Goal: Task Accomplishment & Management: Manage account settings

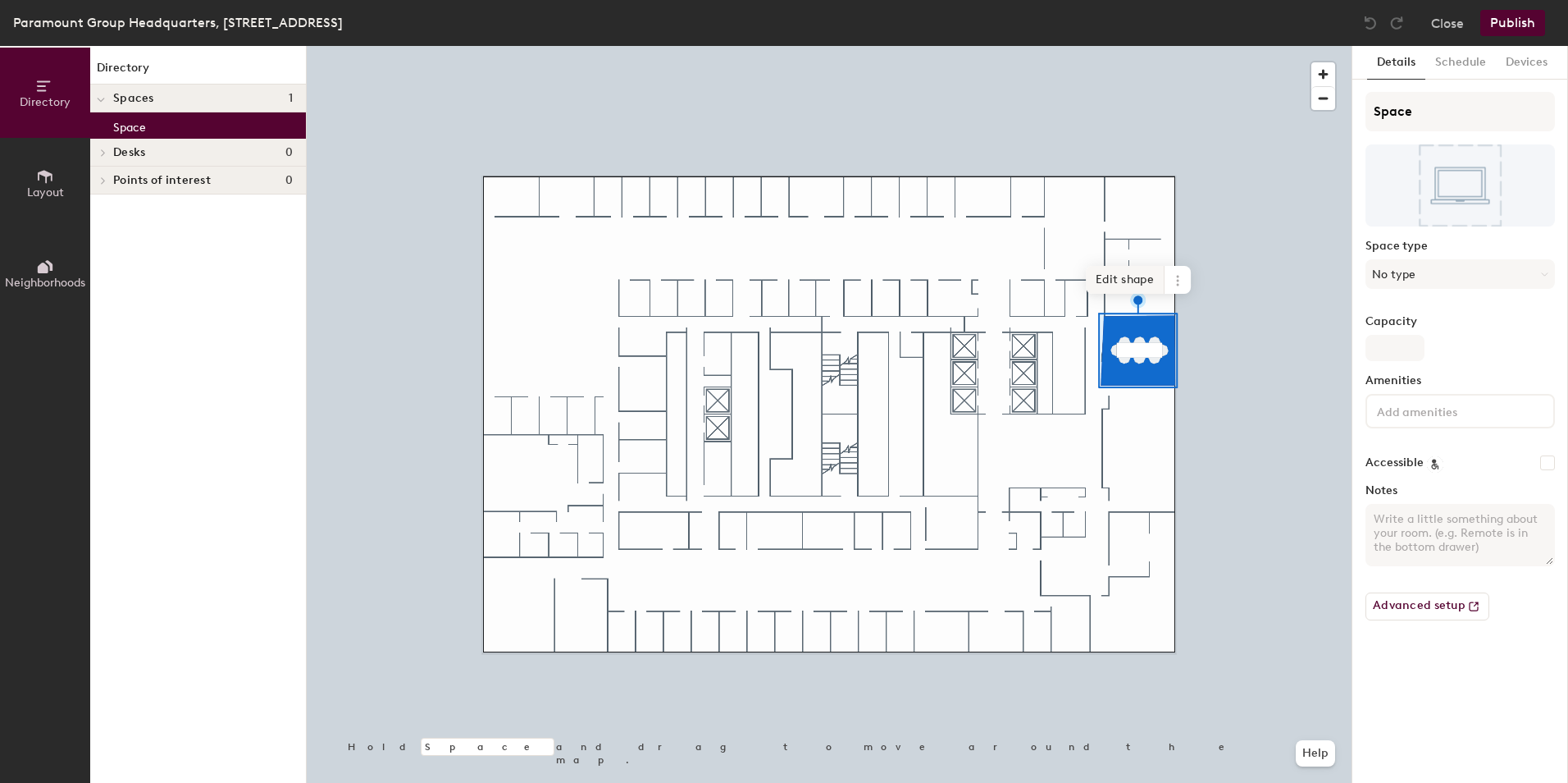
click at [1164, 280] on span "Edit shape" at bounding box center [1125, 279] width 79 height 28
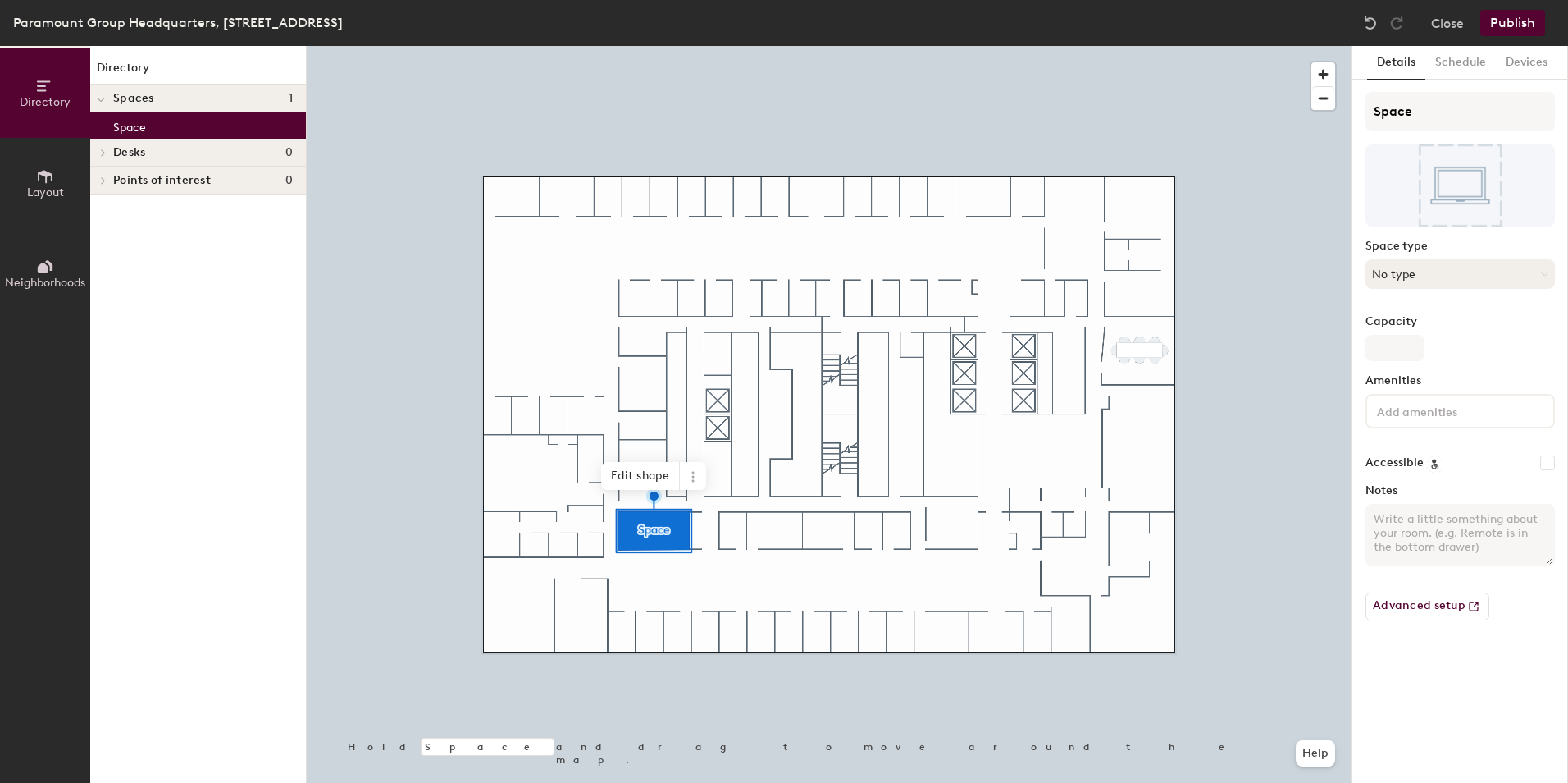
click at [1444, 284] on button "No type" at bounding box center [1460, 274] width 189 height 30
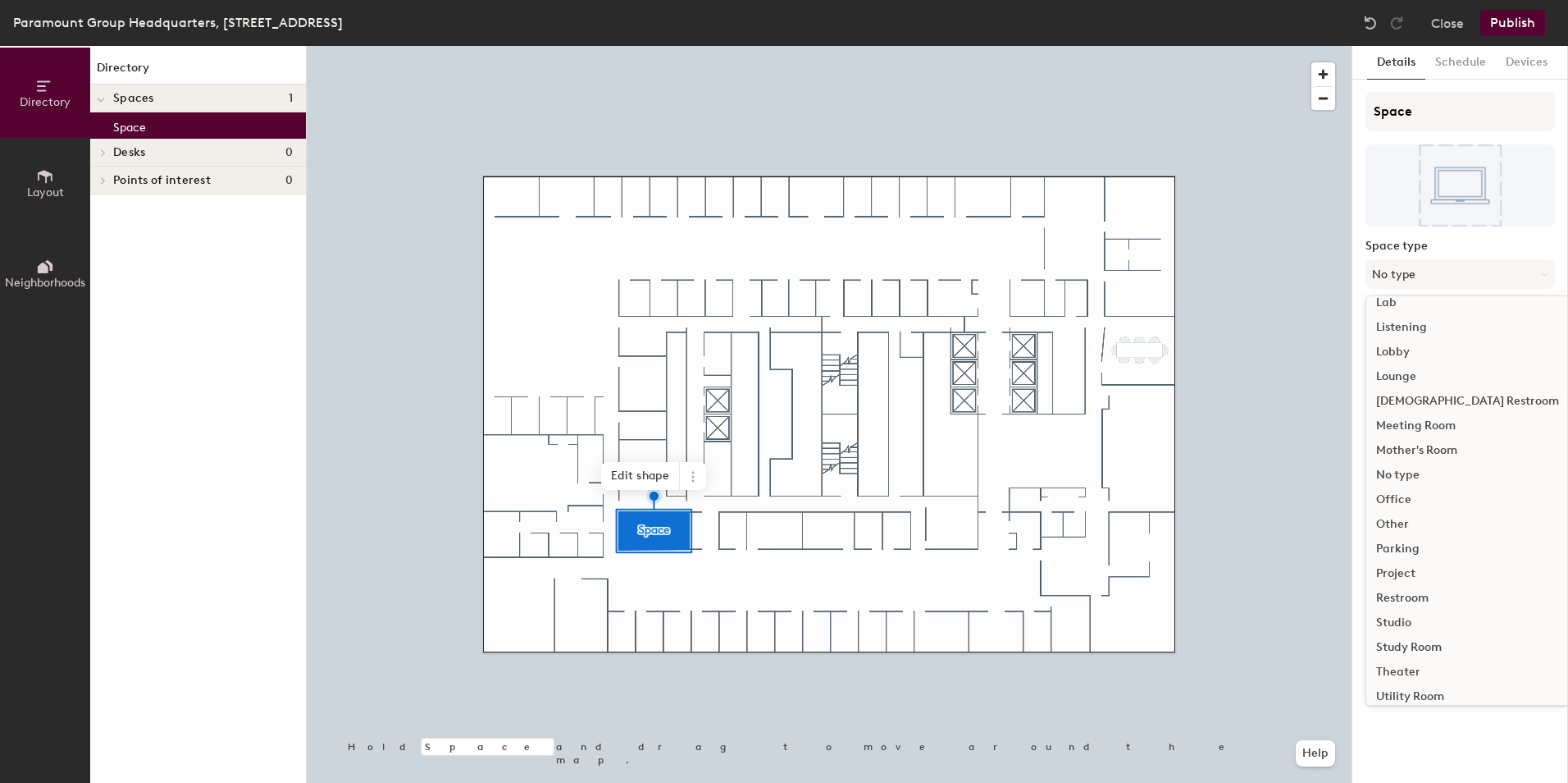
scroll to position [368, 0]
click at [1417, 682] on div "Work Area" at bounding box center [1468, 685] width 203 height 24
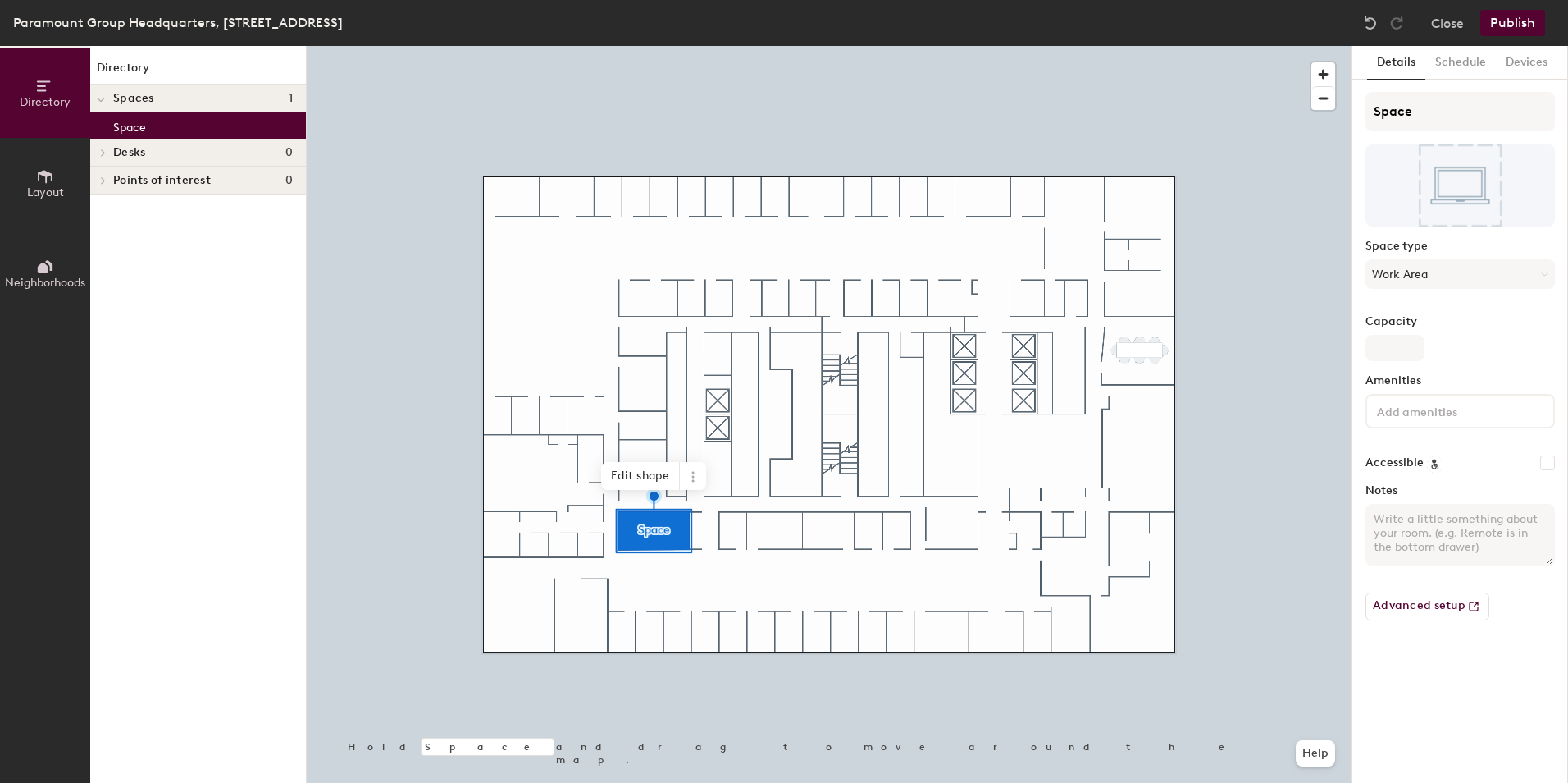
click at [1434, 411] on input at bounding box center [1448, 411] width 148 height 20
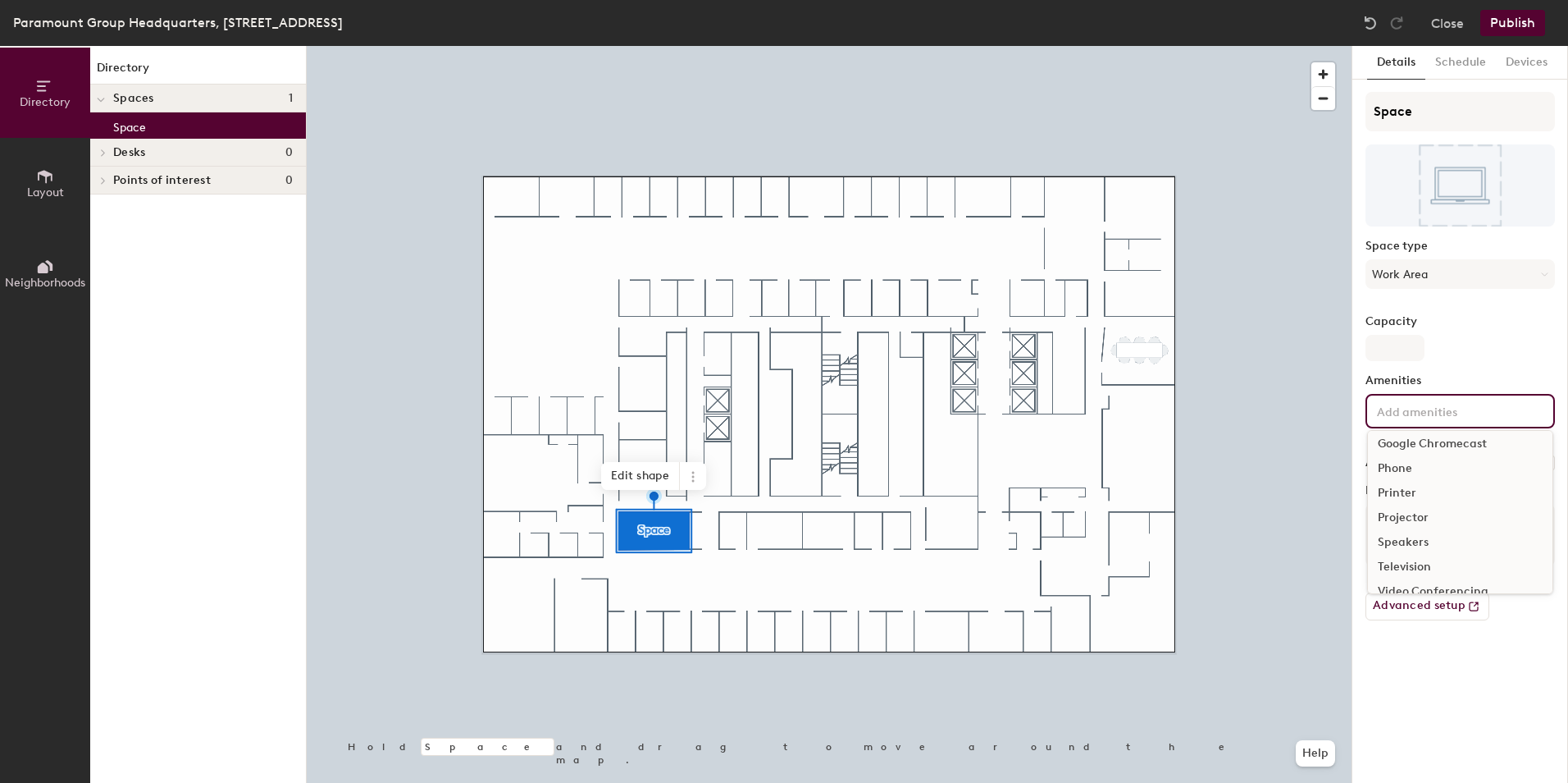
scroll to position [82, 0]
click at [1435, 565] on div "Video Conferencing" at bounding box center [1460, 564] width 185 height 24
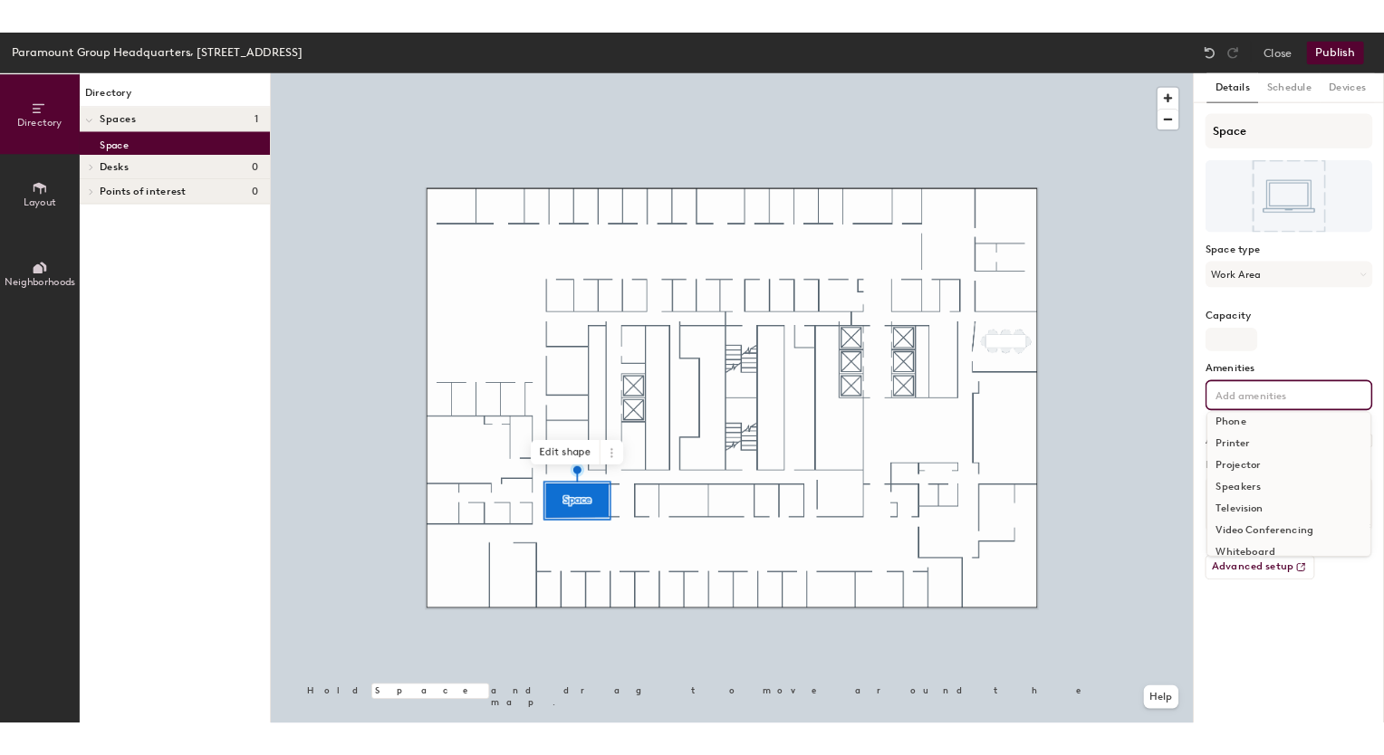
scroll to position [80, 0]
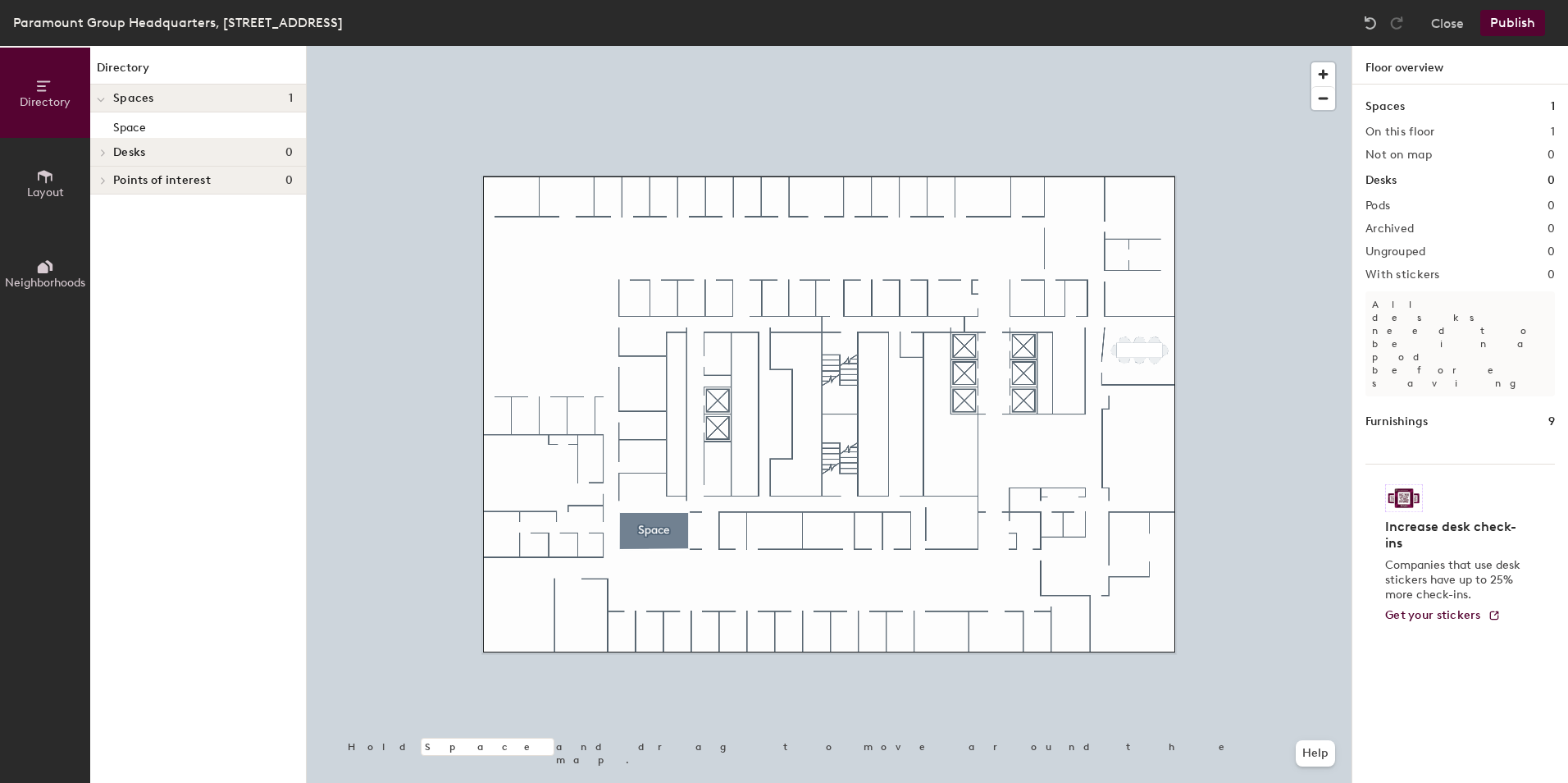
click at [1399, 412] on h1 "Furnishings" at bounding box center [1397, 421] width 63 height 18
click at [647, 46] on div at bounding box center [830, 46] width 1045 height 0
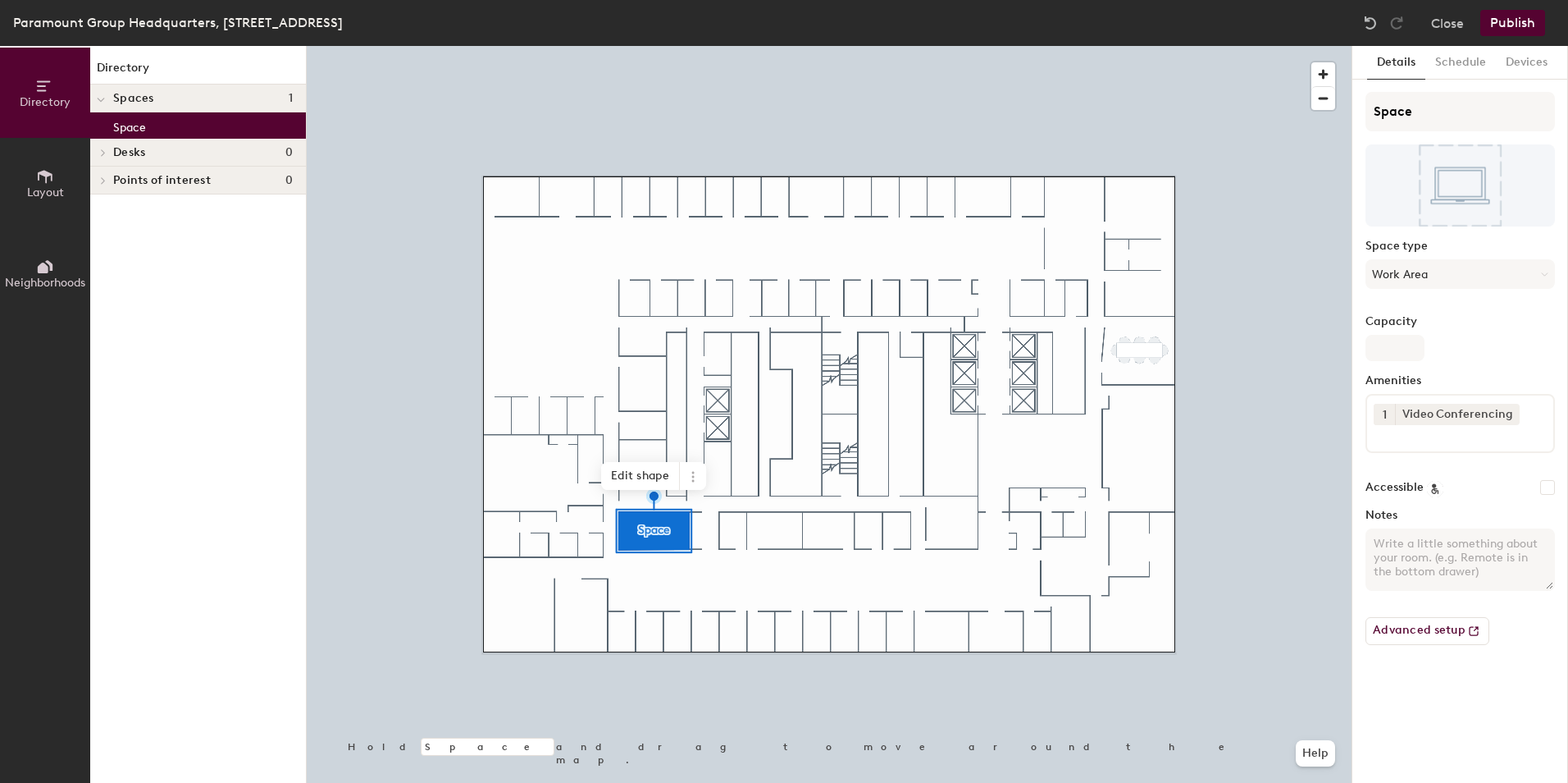
click at [1405, 560] on textarea "Notes" at bounding box center [1460, 559] width 189 height 63
type textarea "I"
click at [1379, 365] on div "Space Space type Work Area Capacity Amenities 1 Video Conferencing Accessible N…" at bounding box center [1460, 374] width 189 height 566
click at [1391, 355] on input "Capacity" at bounding box center [1395, 347] width 59 height 26
type input "5"
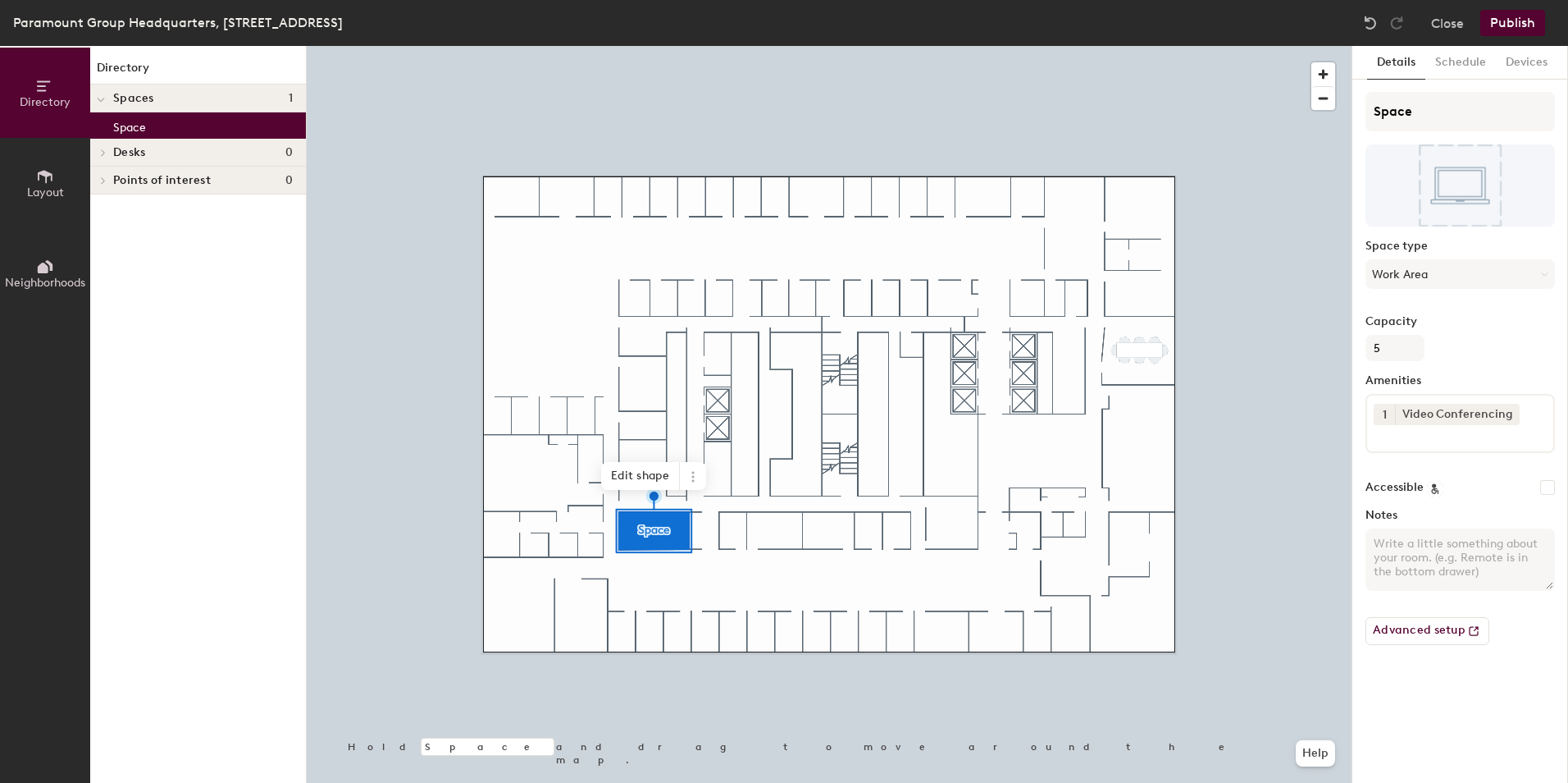
click at [1477, 316] on label "Capacity" at bounding box center [1460, 322] width 189 height 13
click at [1425, 334] on input "5" at bounding box center [1395, 347] width 59 height 26
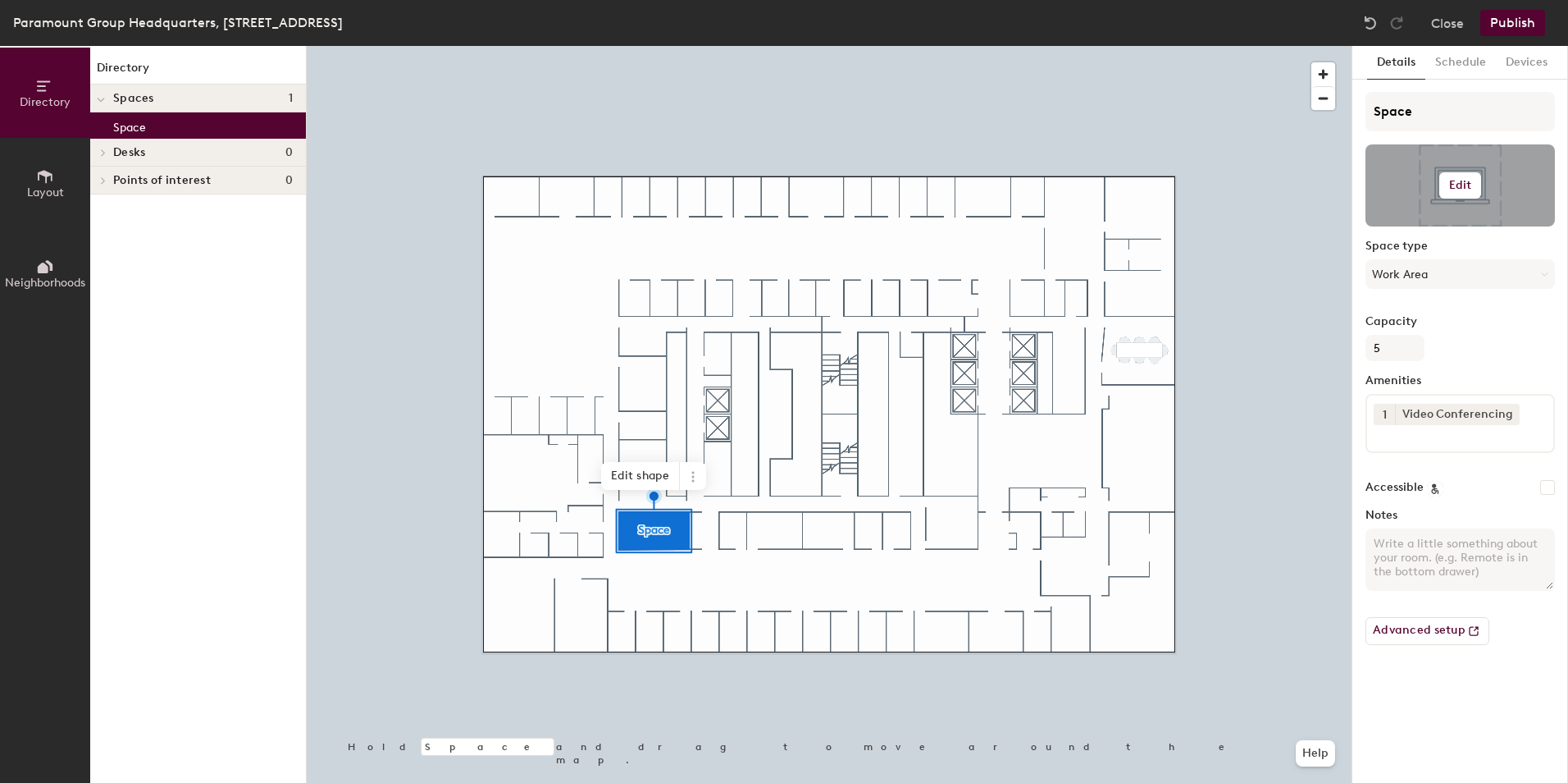
click at [1457, 180] on h6 "Edit" at bounding box center [1460, 185] width 23 height 13
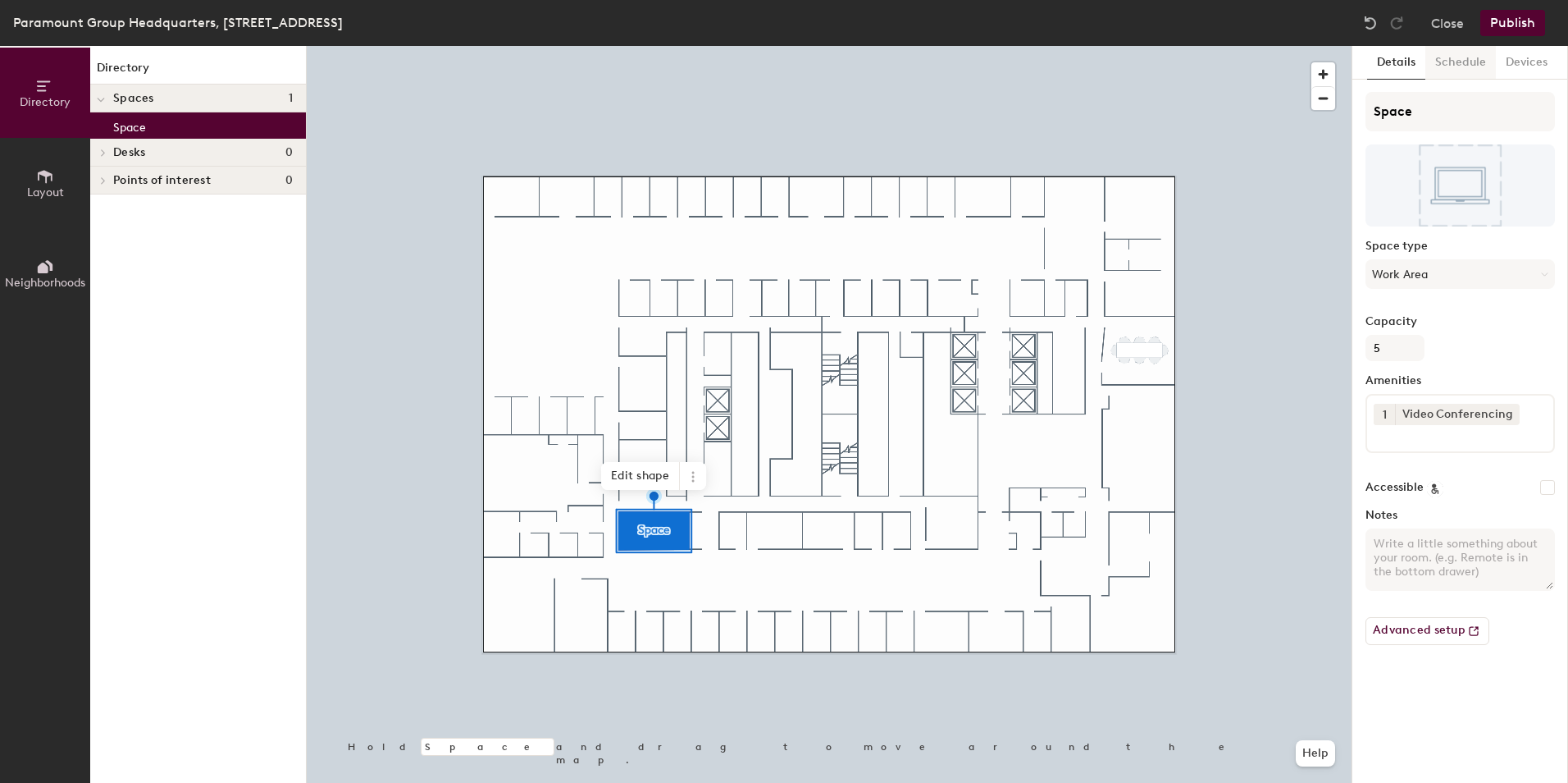
click at [1453, 65] on button "Schedule" at bounding box center [1461, 63] width 71 height 34
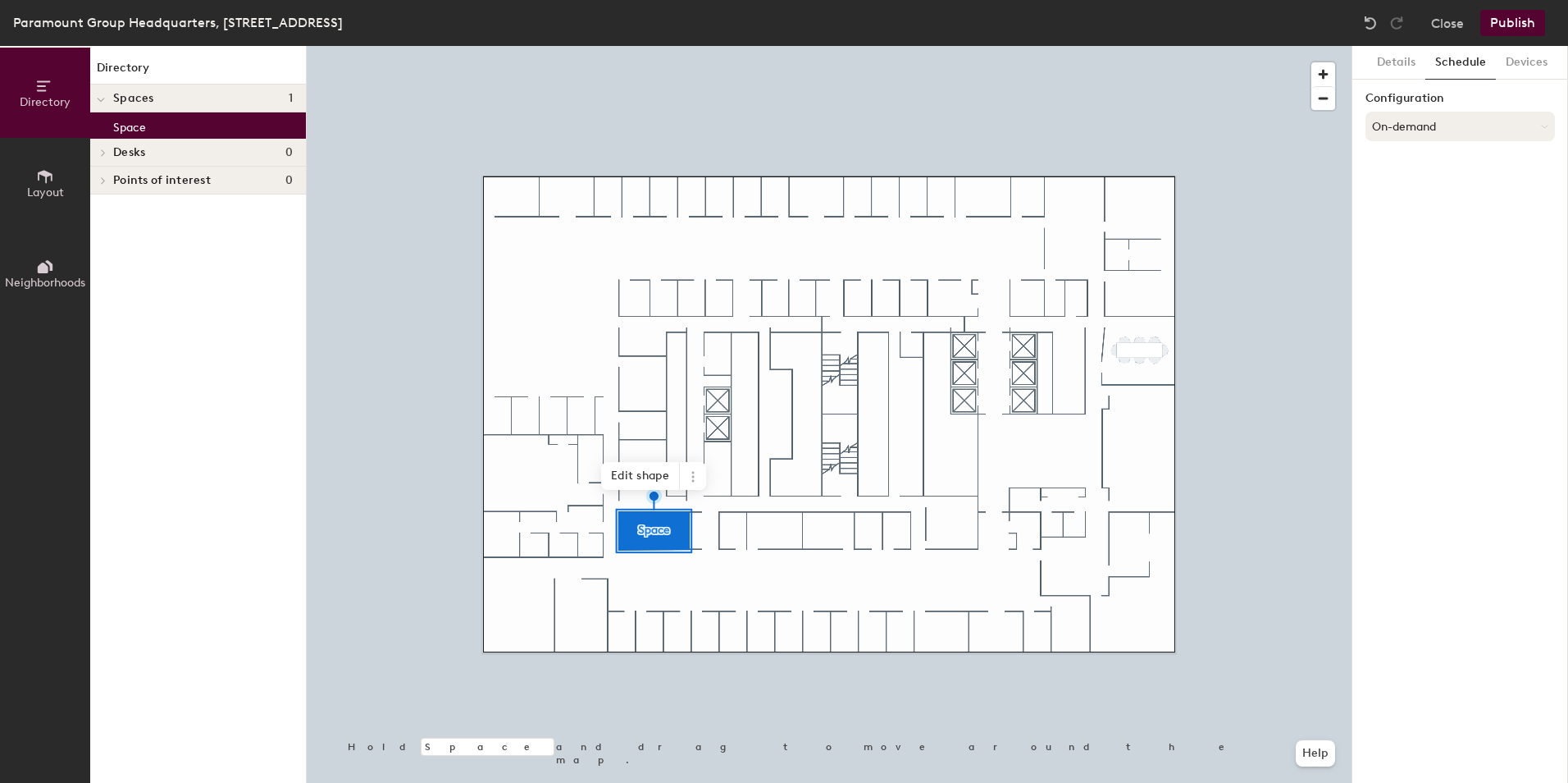
click at [1428, 134] on button "On-demand" at bounding box center [1460, 126] width 189 height 30
click at [1406, 157] on div "On-demand" at bounding box center [1460, 167] width 188 height 24
click at [1521, 64] on button "Devices" at bounding box center [1527, 63] width 62 height 34
click at [1517, 100] on button "Add" at bounding box center [1533, 104] width 44 height 26
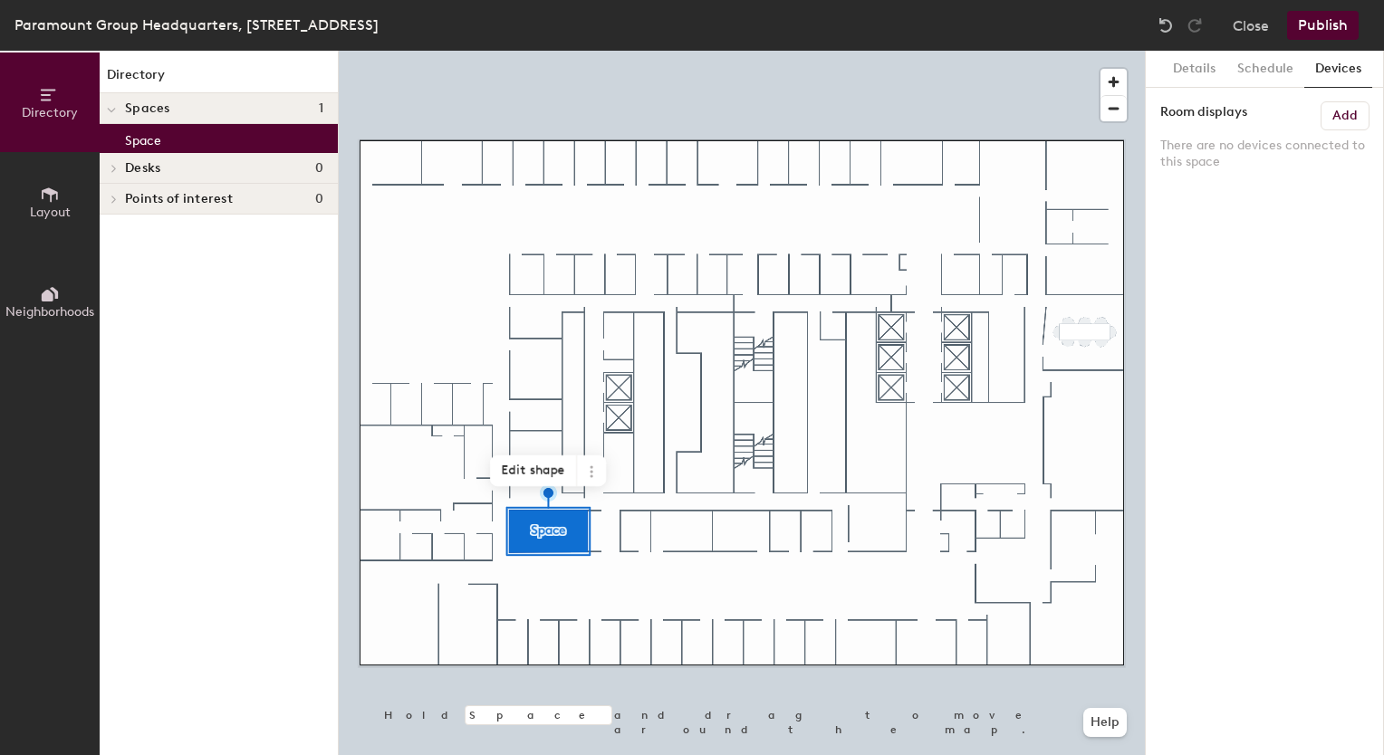
click at [1315, 33] on button "Publish" at bounding box center [1323, 25] width 72 height 29
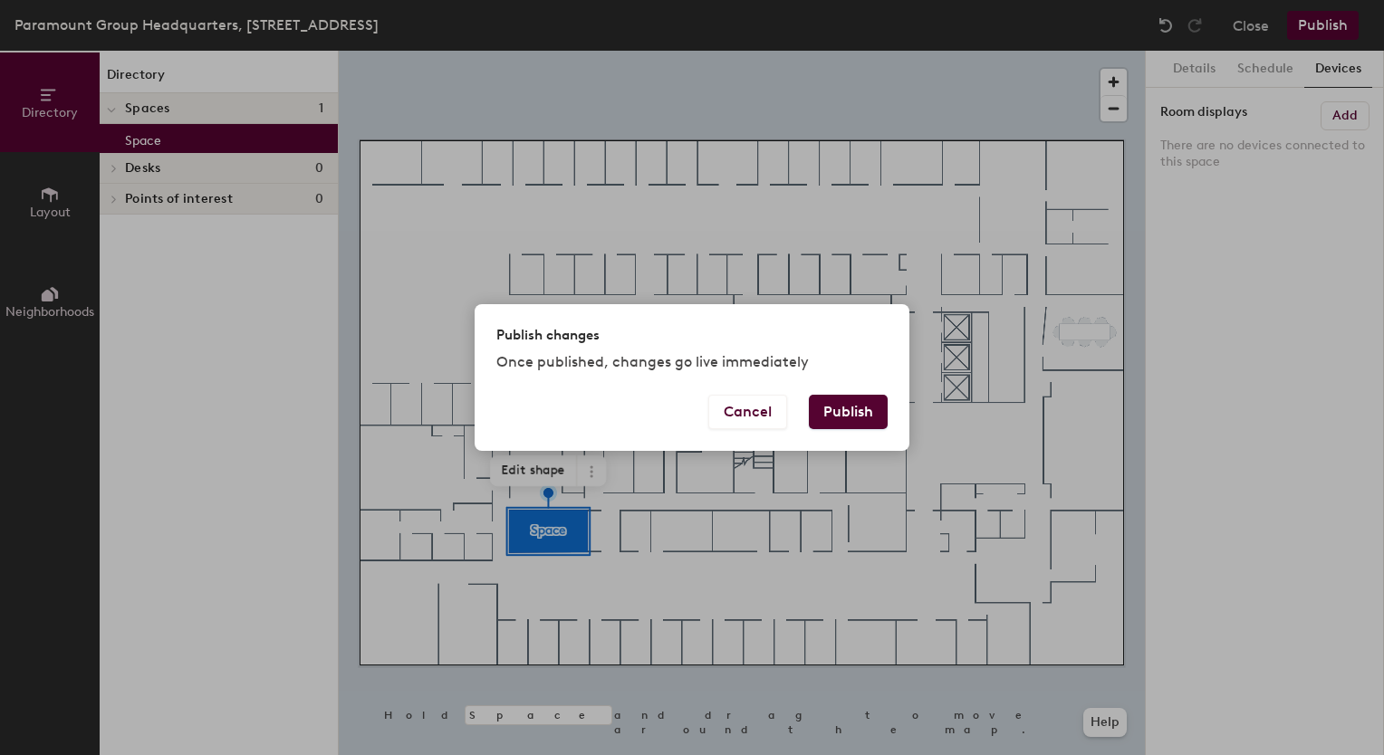
click at [836, 407] on button "Publish" at bounding box center [848, 412] width 79 height 34
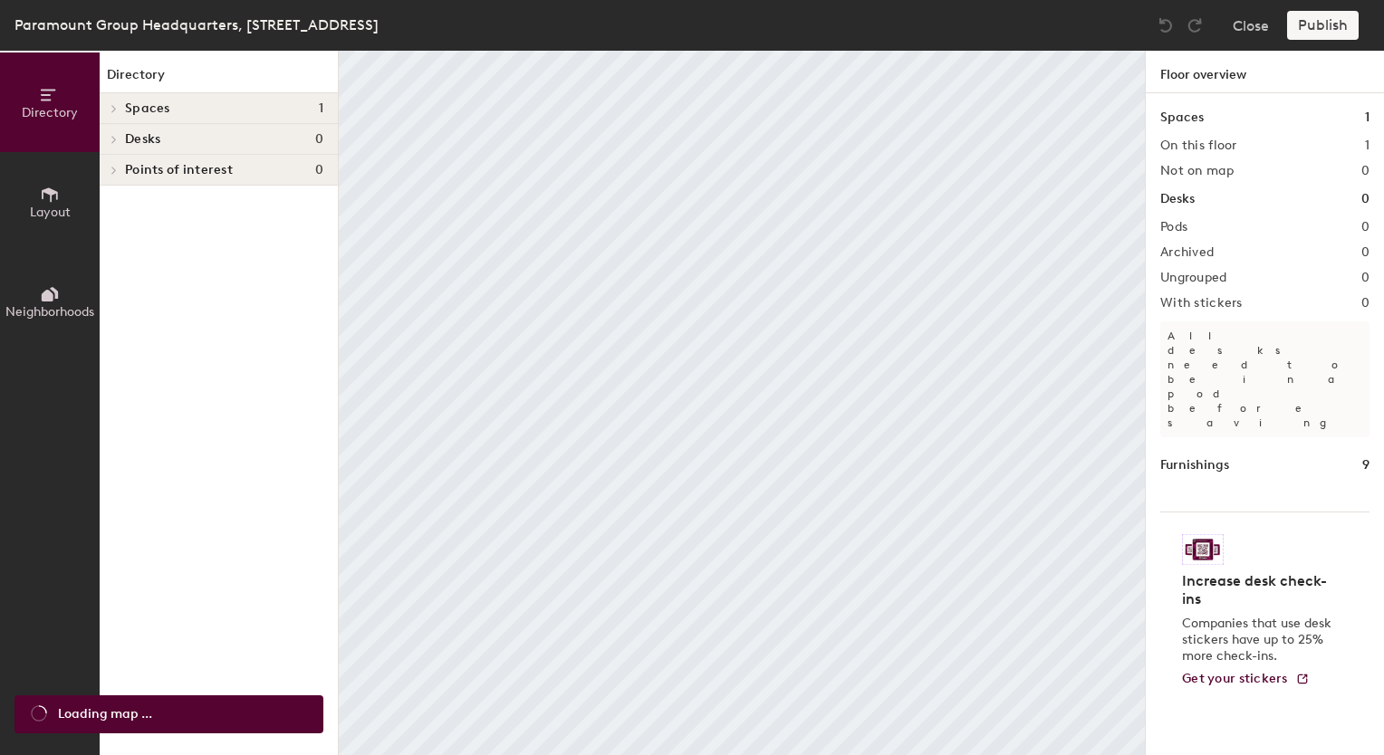
click at [293, 106] on h4 "Spaces 1" at bounding box center [224, 108] width 198 height 14
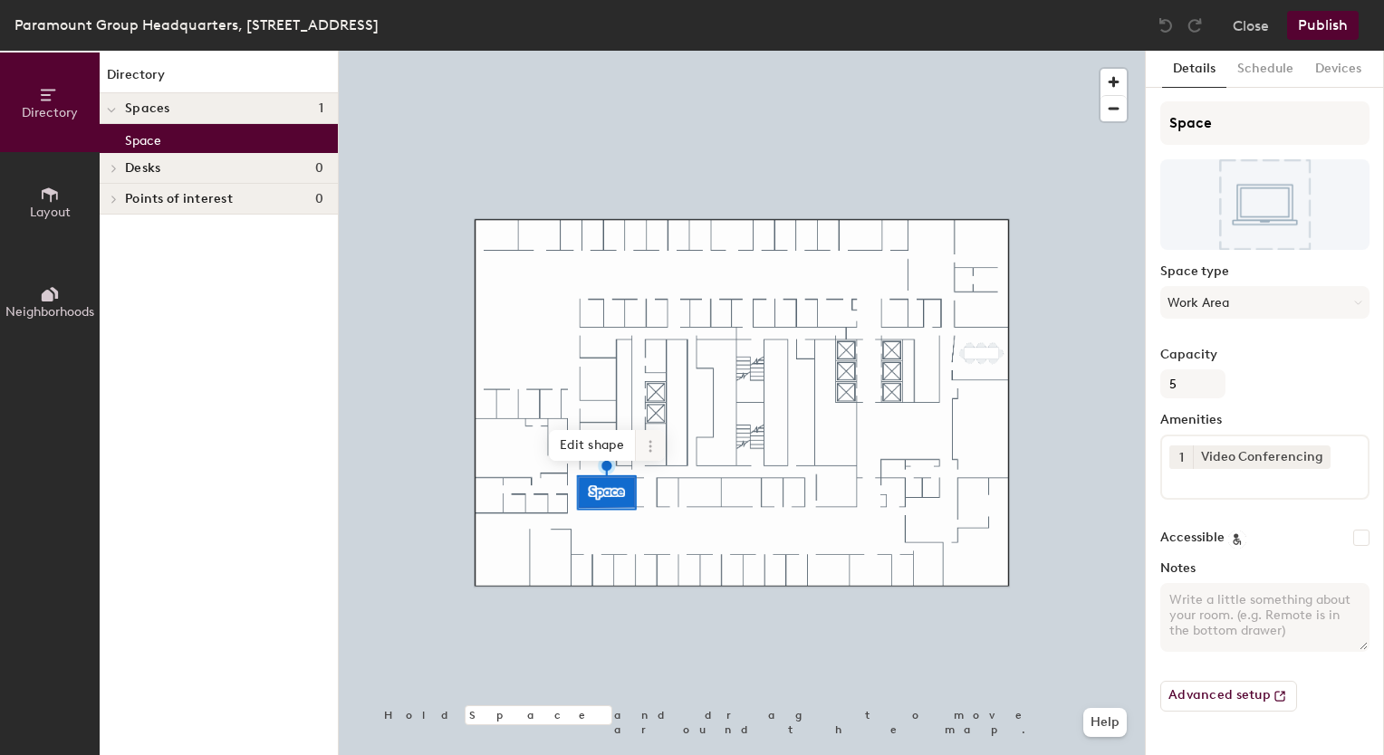
click at [652, 445] on icon at bounding box center [650, 446] width 14 height 14
click at [1236, 306] on button "Work Area" at bounding box center [1264, 302] width 209 height 33
click at [116, 176] on div at bounding box center [112, 168] width 24 height 30
click at [120, 172] on div at bounding box center [112, 168] width 24 height 30
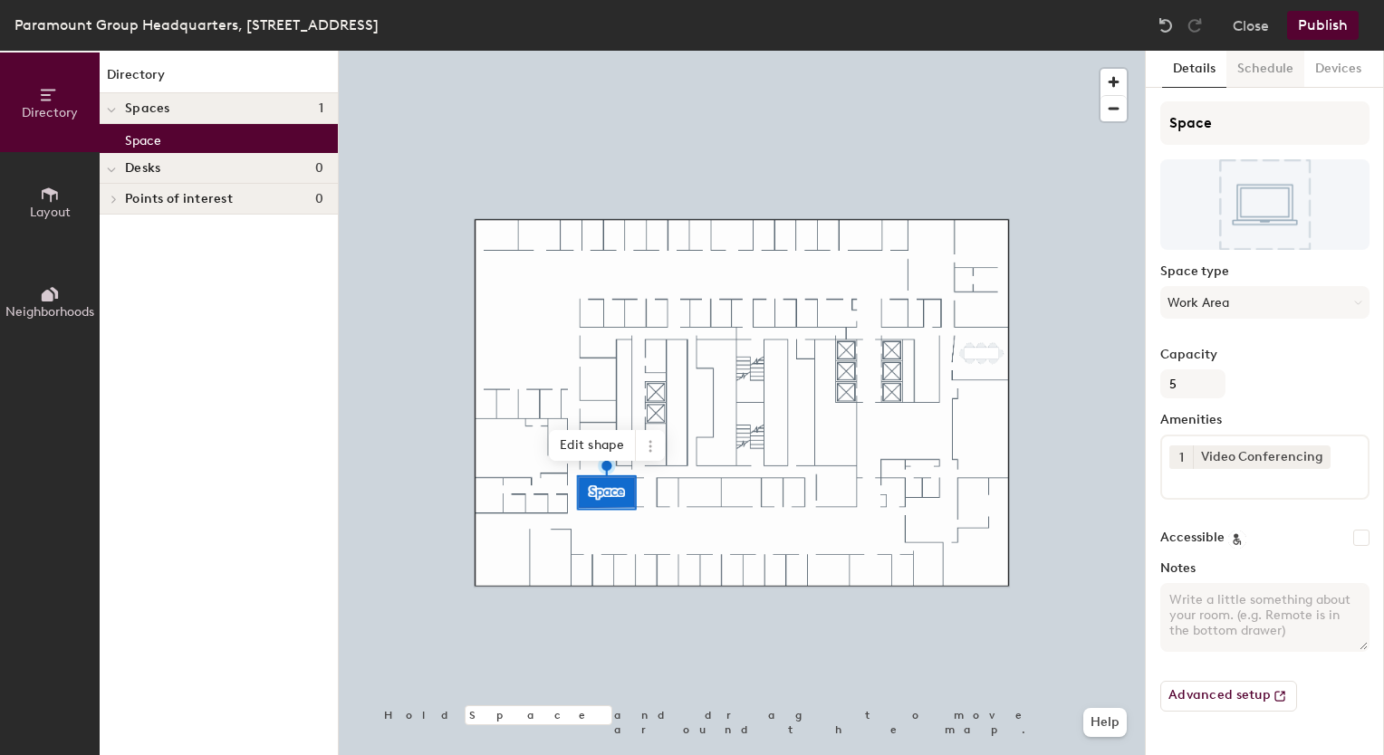
click at [1256, 85] on button "Schedule" at bounding box center [1265, 69] width 78 height 37
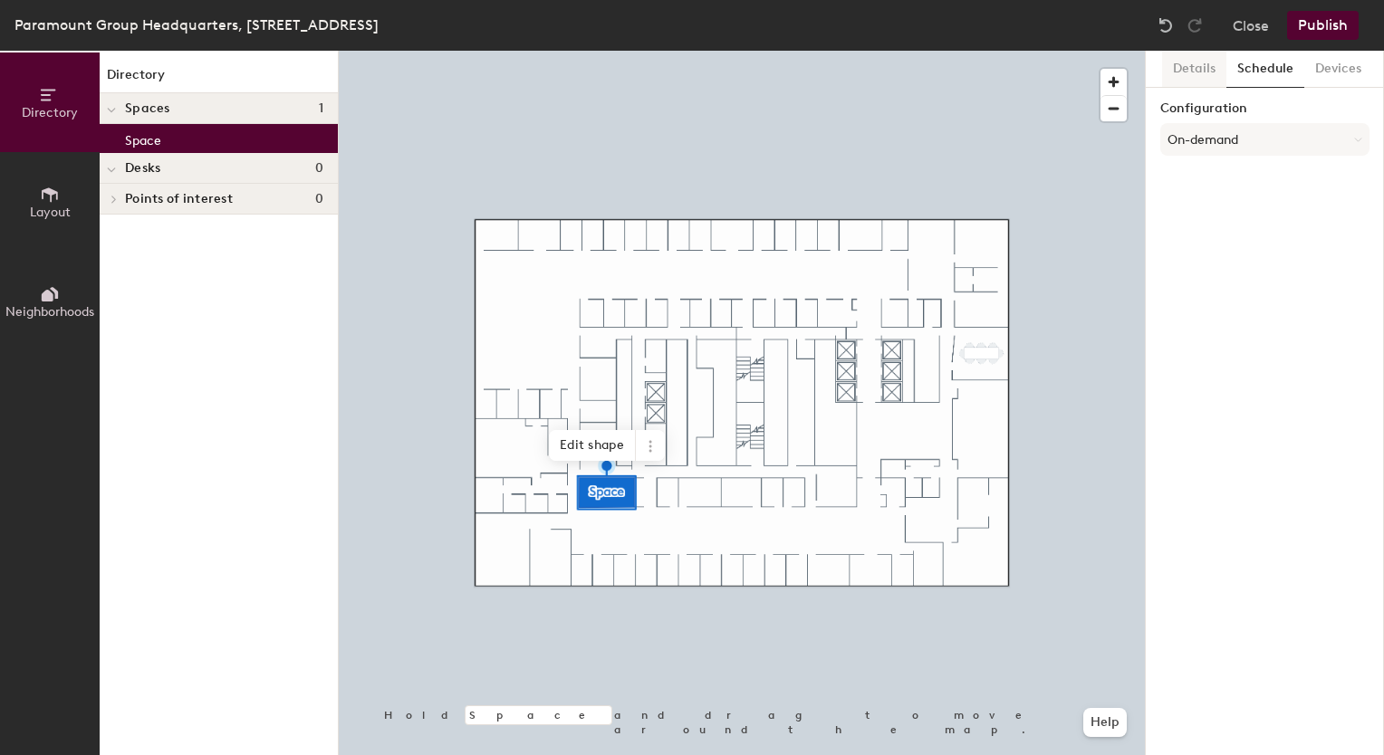
click at [1189, 70] on button "Details" at bounding box center [1194, 69] width 64 height 37
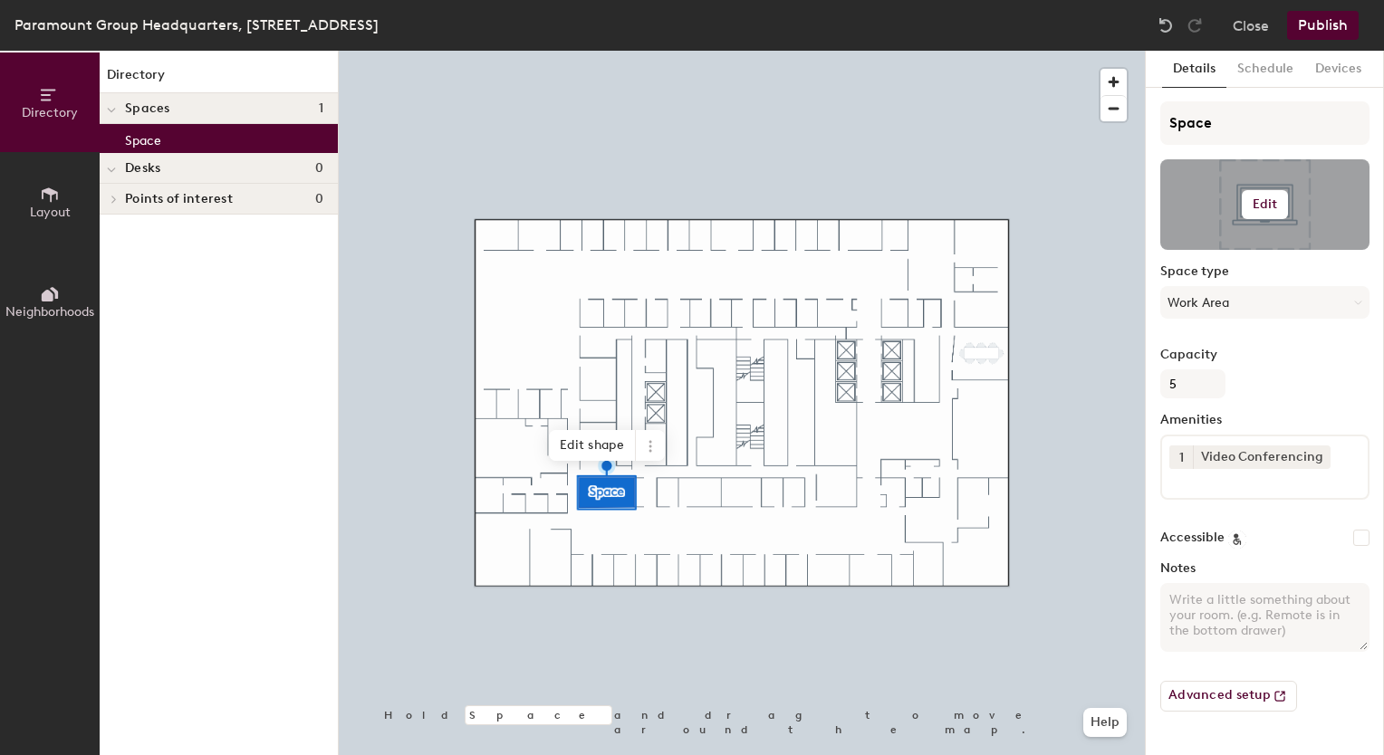
click at [1267, 205] on h6 "Edit" at bounding box center [1264, 204] width 25 height 14
click at [1318, 71] on button "Devices" at bounding box center [1338, 69] width 68 height 37
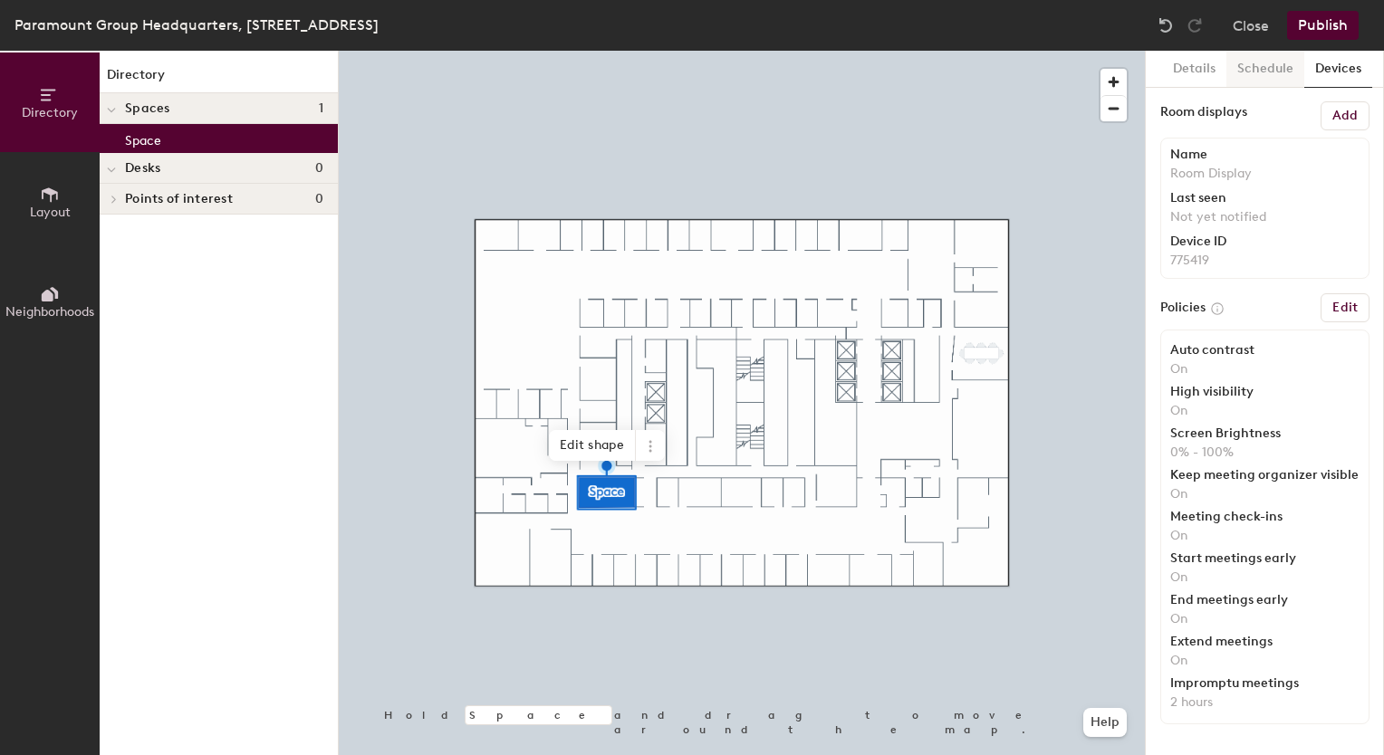
click at [1265, 72] on button "Schedule" at bounding box center [1265, 69] width 78 height 37
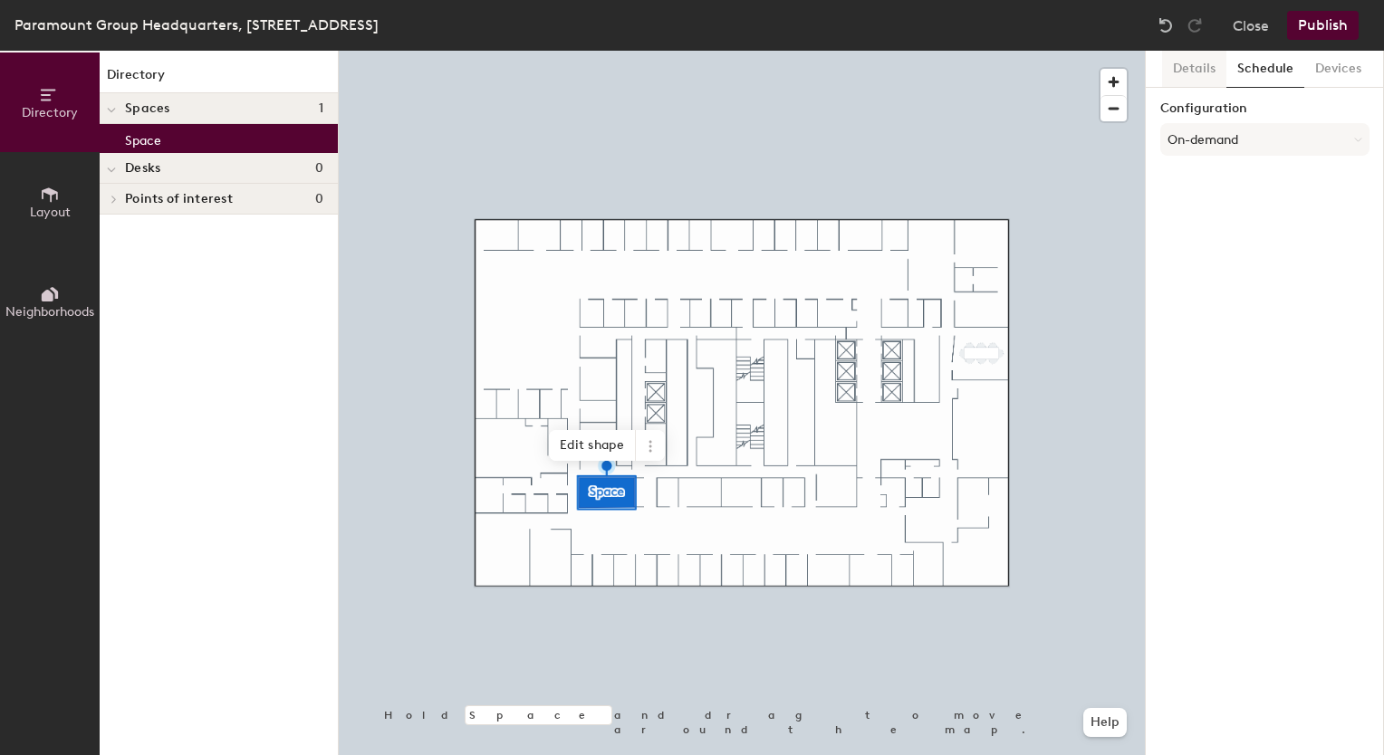
click at [1211, 72] on button "Details" at bounding box center [1194, 69] width 64 height 37
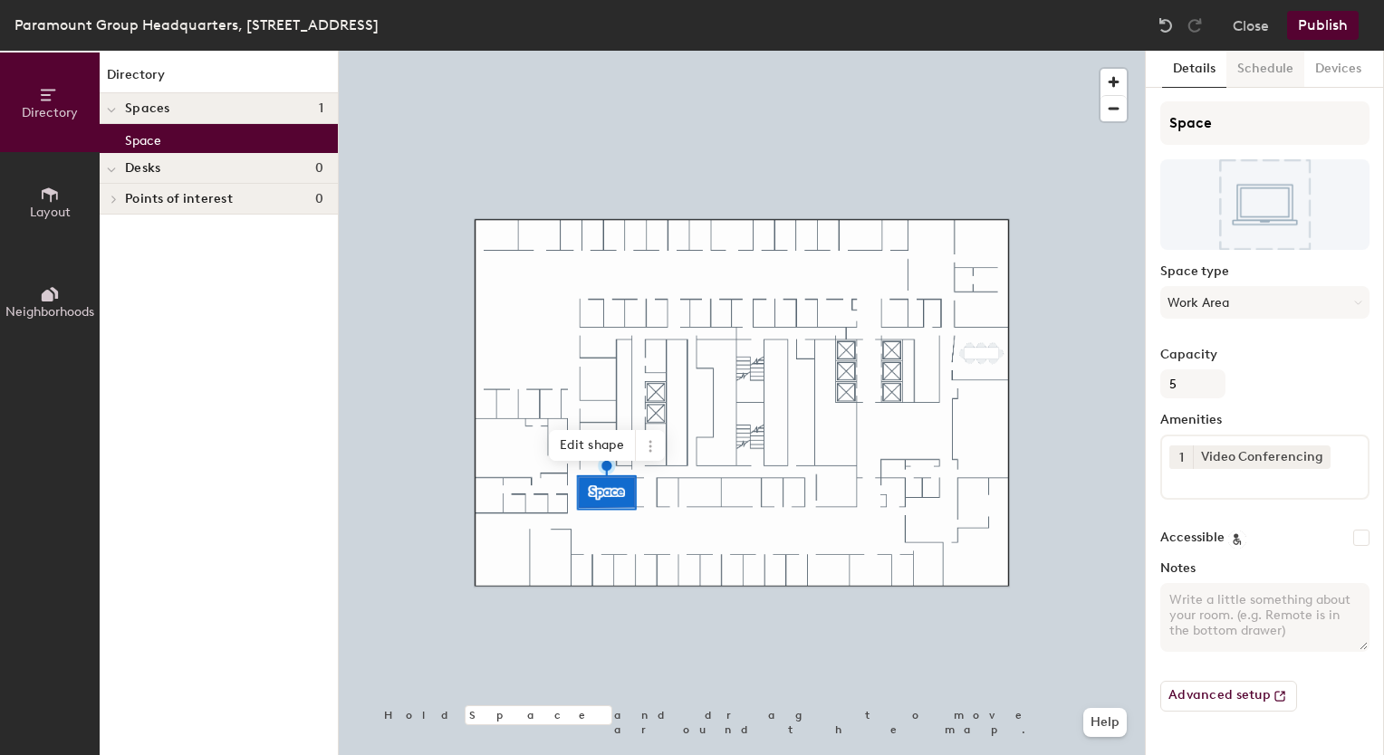
click at [1297, 71] on button "Schedule" at bounding box center [1265, 69] width 78 height 37
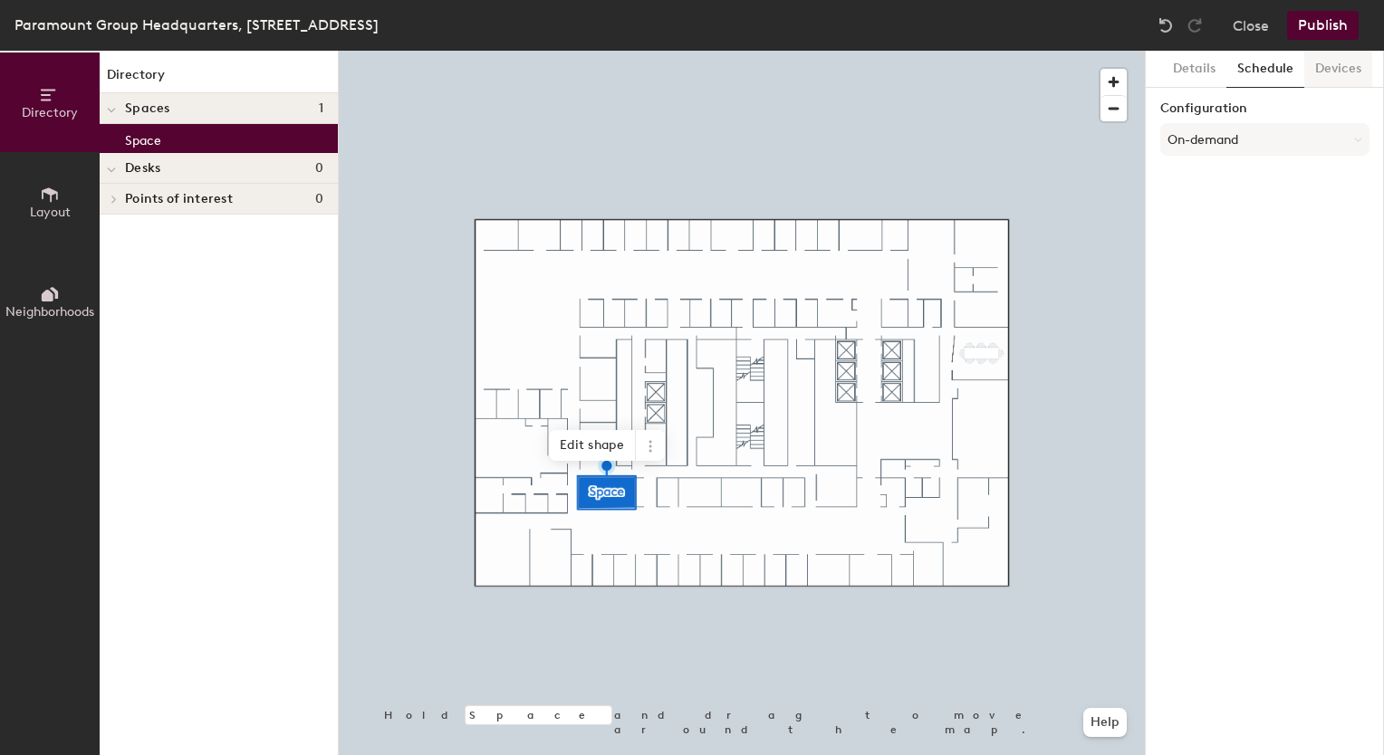
click at [1318, 70] on button "Devices" at bounding box center [1338, 69] width 68 height 37
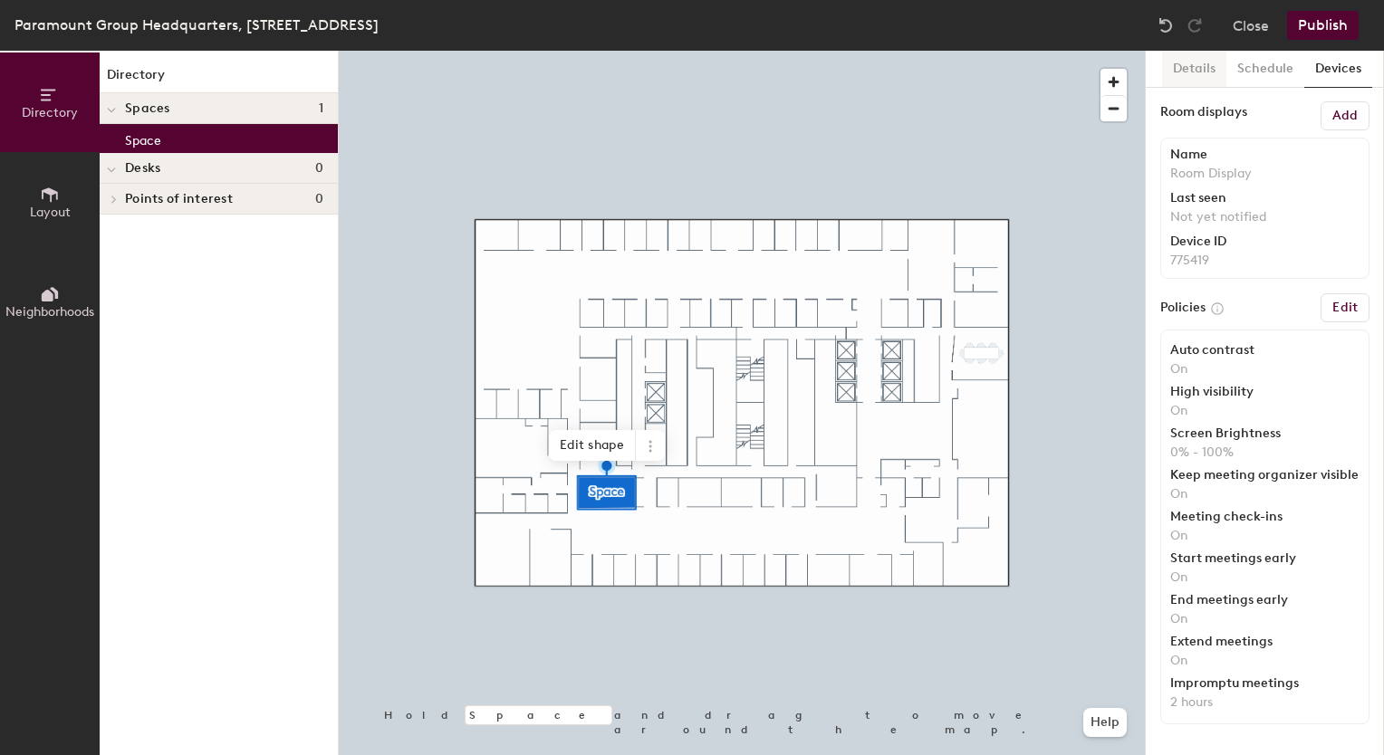
click at [1206, 58] on button "Details" at bounding box center [1194, 69] width 64 height 37
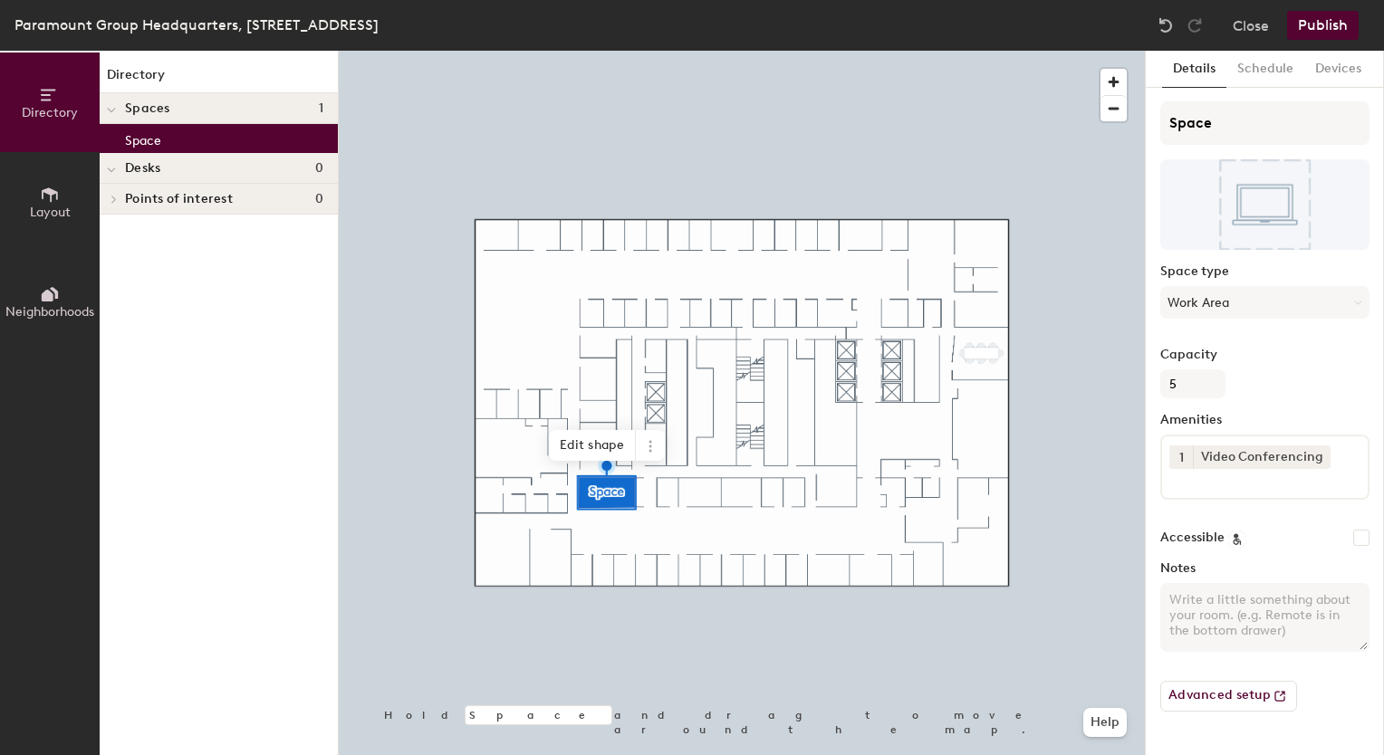
click at [276, 108] on h4 "Spaces 1" at bounding box center [224, 108] width 198 height 14
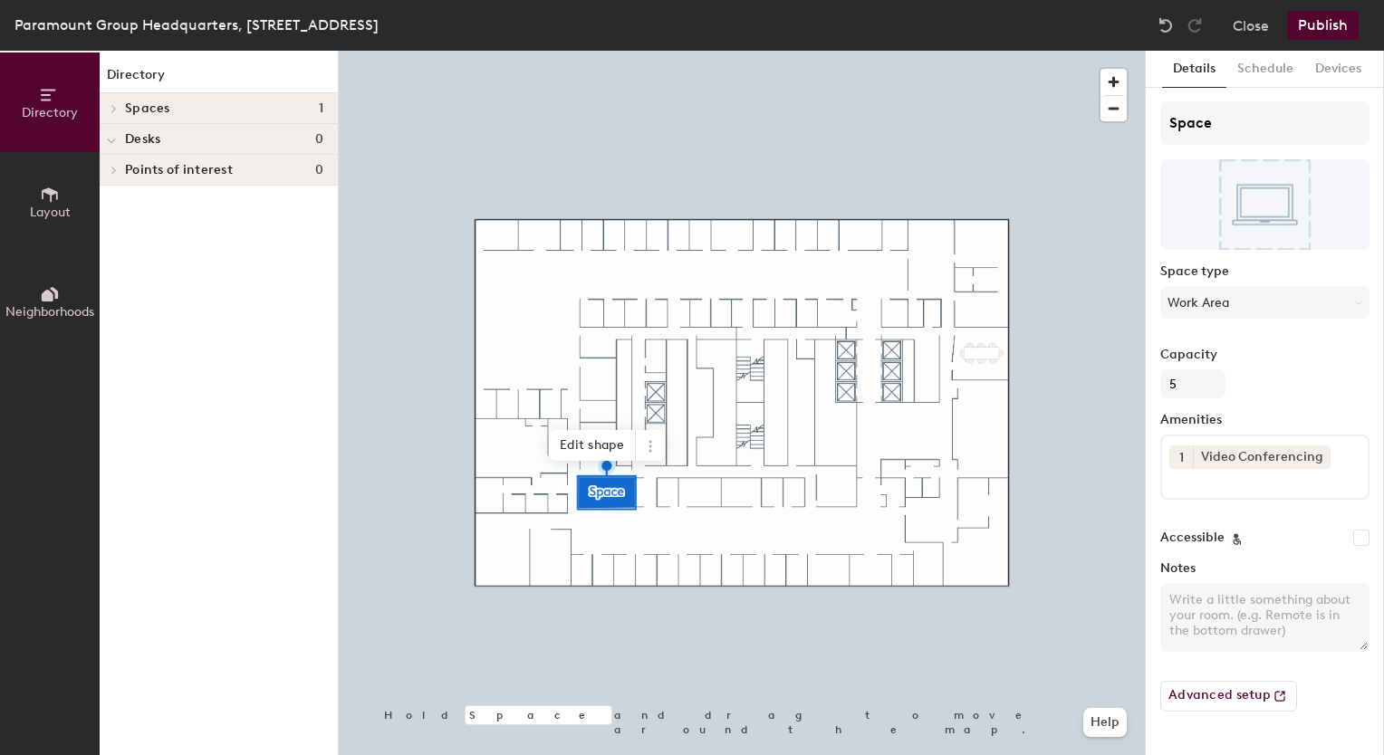
click at [276, 108] on h4 "Spaces 1" at bounding box center [224, 108] width 198 height 14
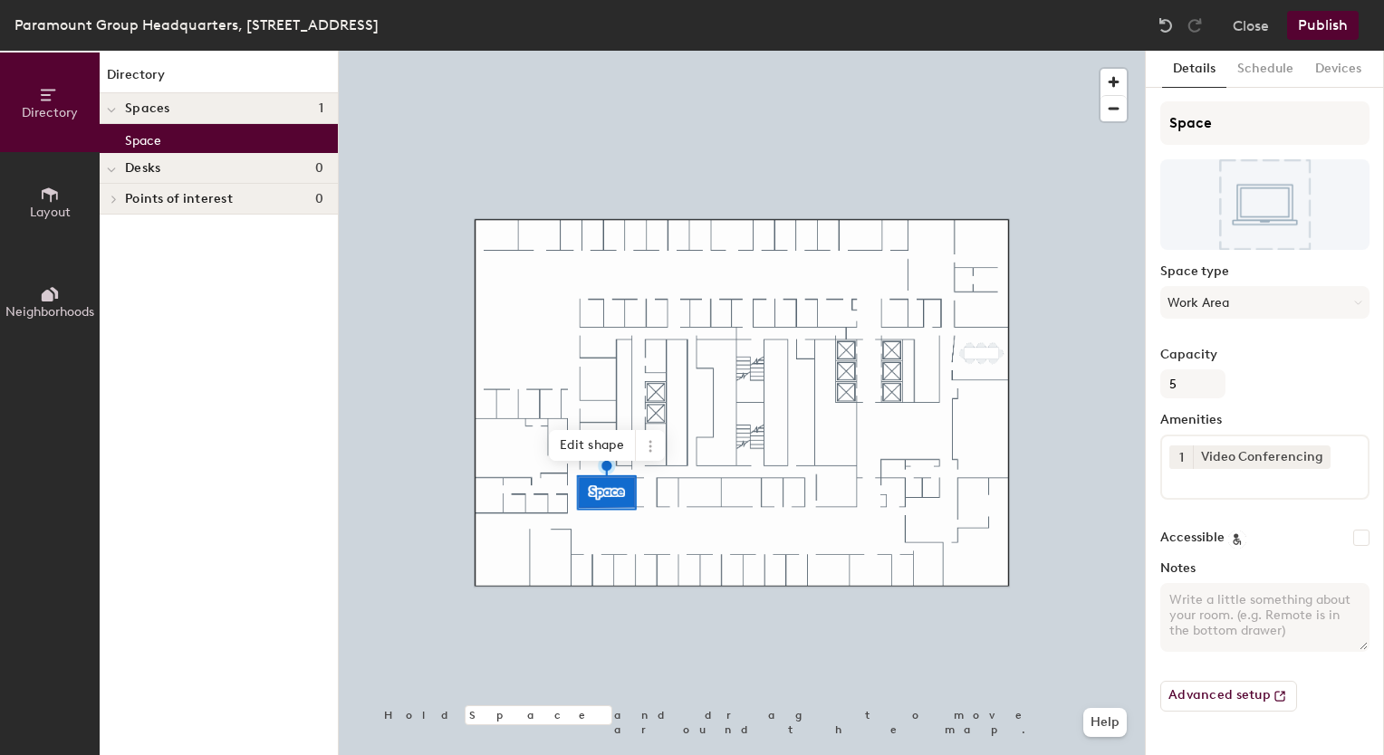
click at [204, 129] on div "Space" at bounding box center [219, 138] width 238 height 29
click at [47, 185] on icon at bounding box center [50, 195] width 20 height 20
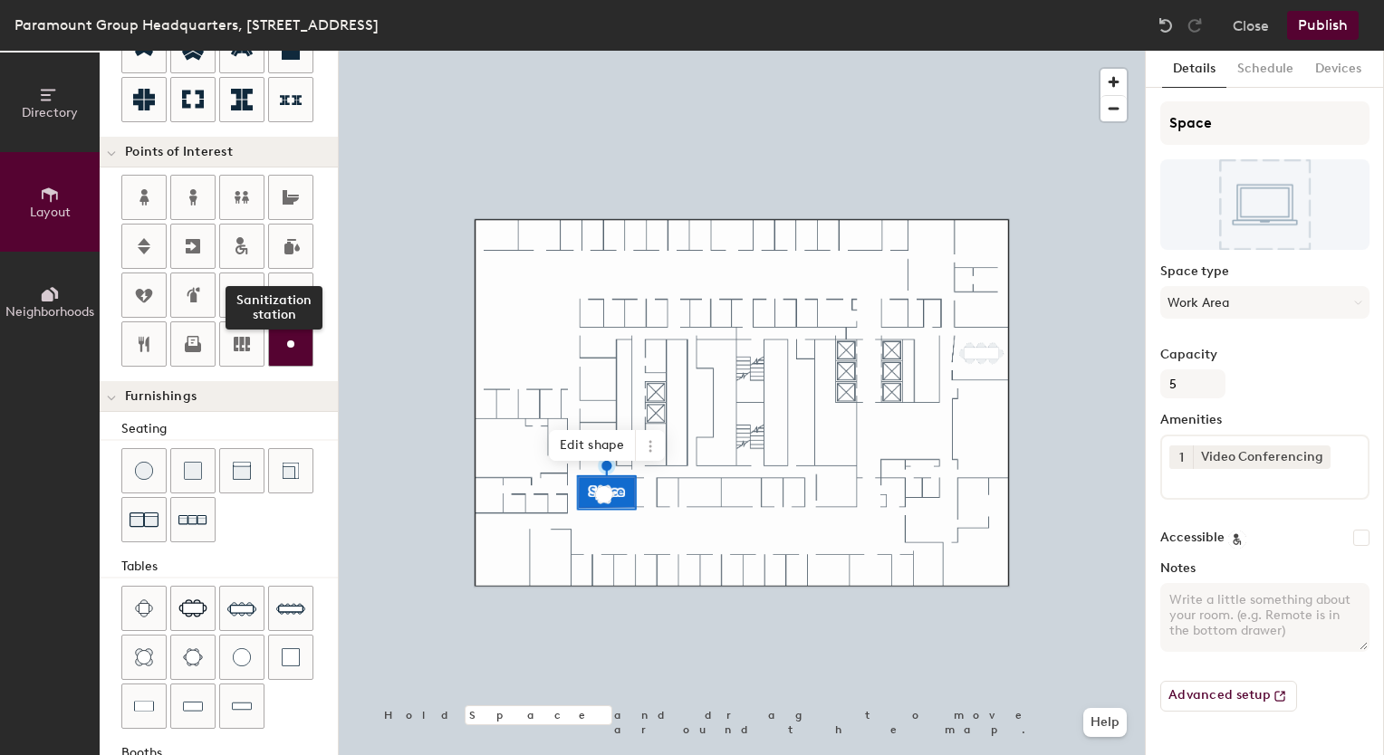
scroll to position [33, 0]
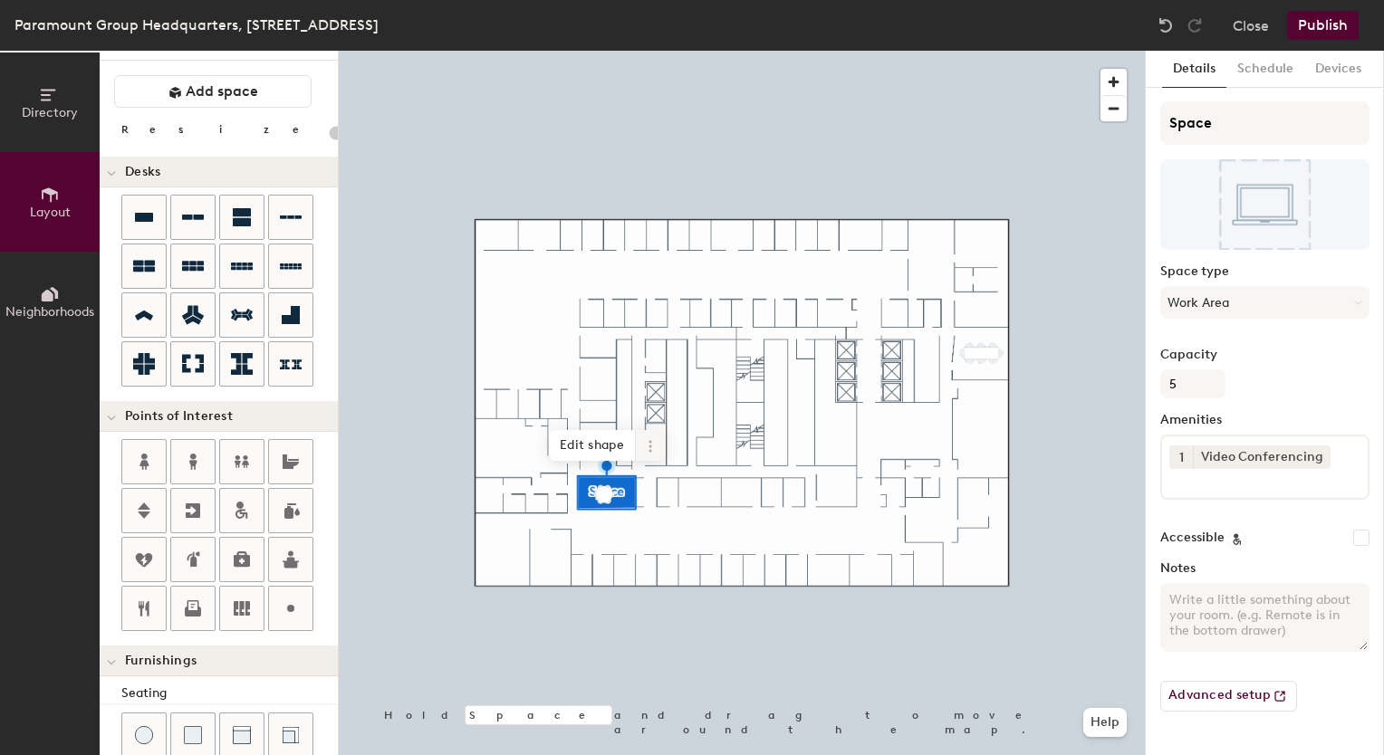
click at [655, 447] on icon at bounding box center [650, 446] width 14 height 14
click at [617, 449] on span "Edit shape" at bounding box center [592, 445] width 87 height 31
click at [1331, 27] on button "Publish" at bounding box center [1323, 25] width 72 height 29
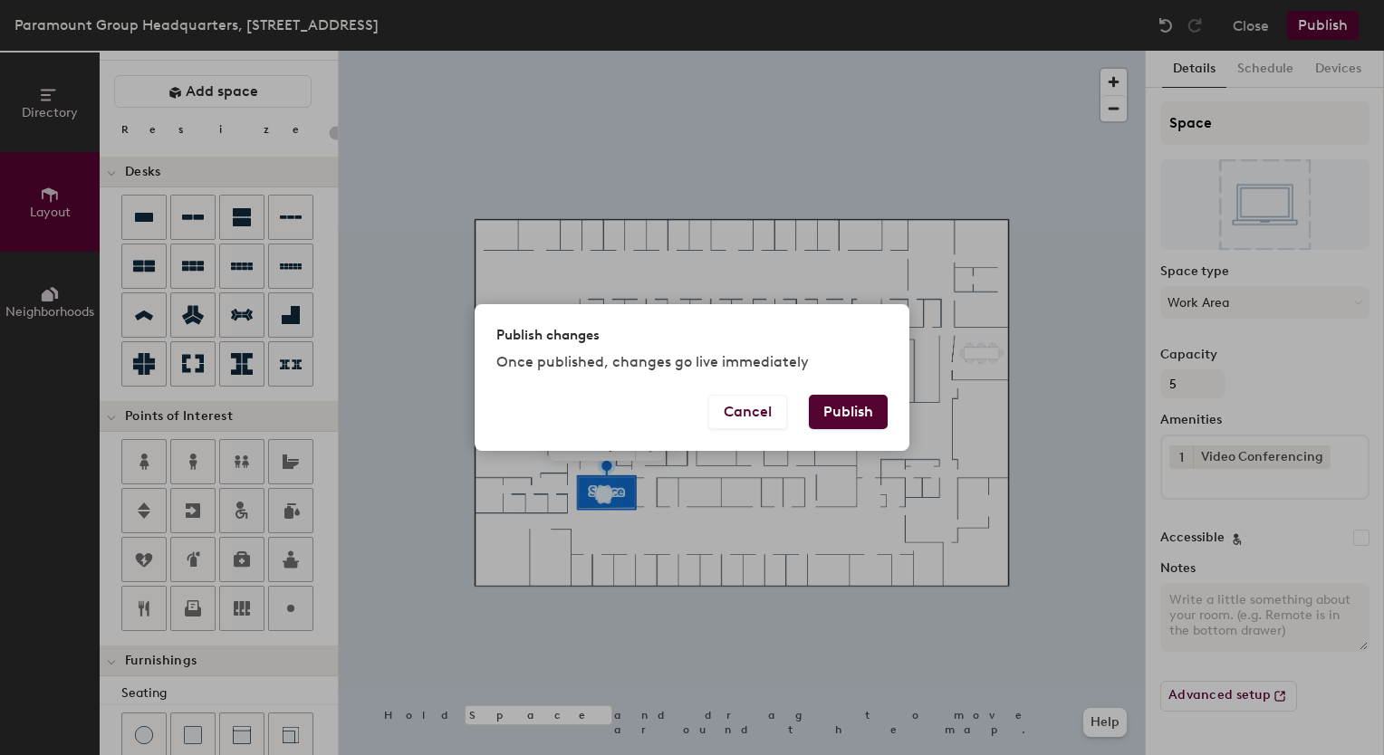
click at [829, 426] on button "Publish" at bounding box center [848, 412] width 79 height 34
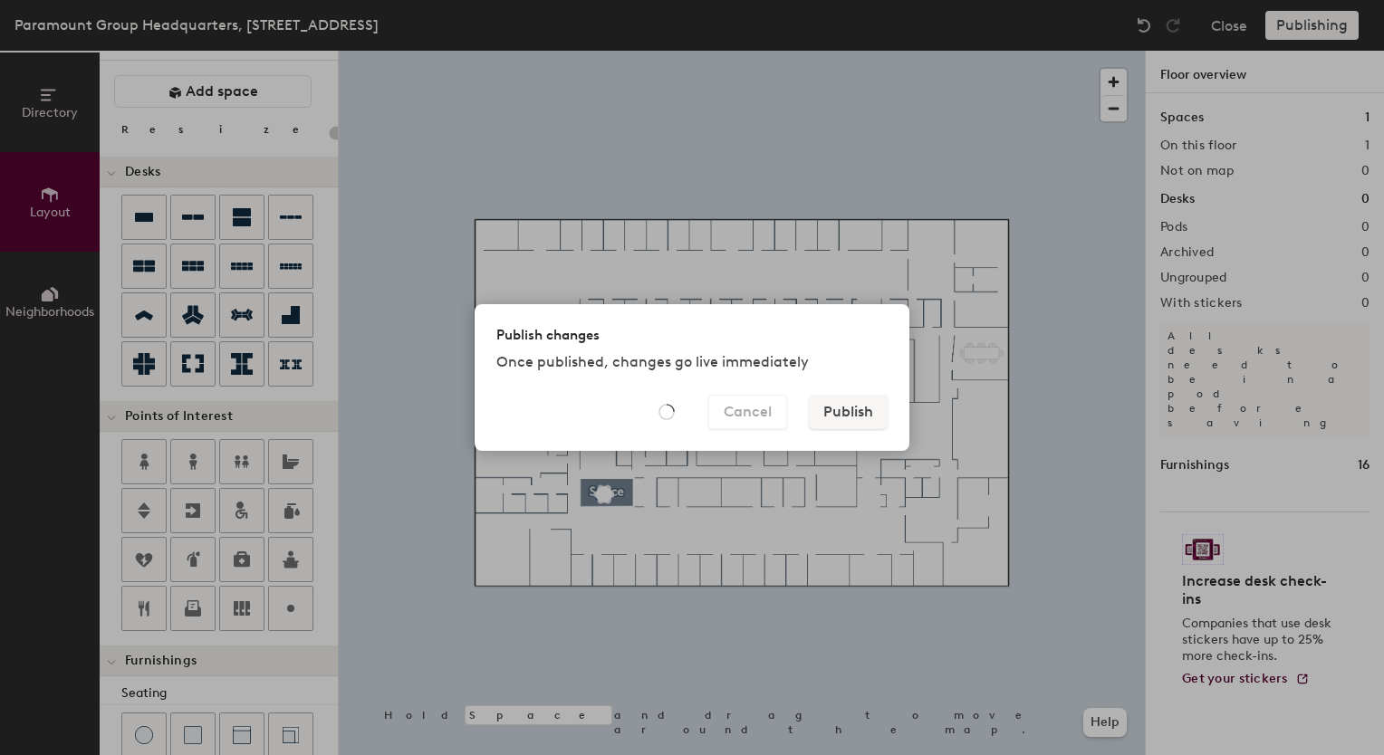
type input "20"
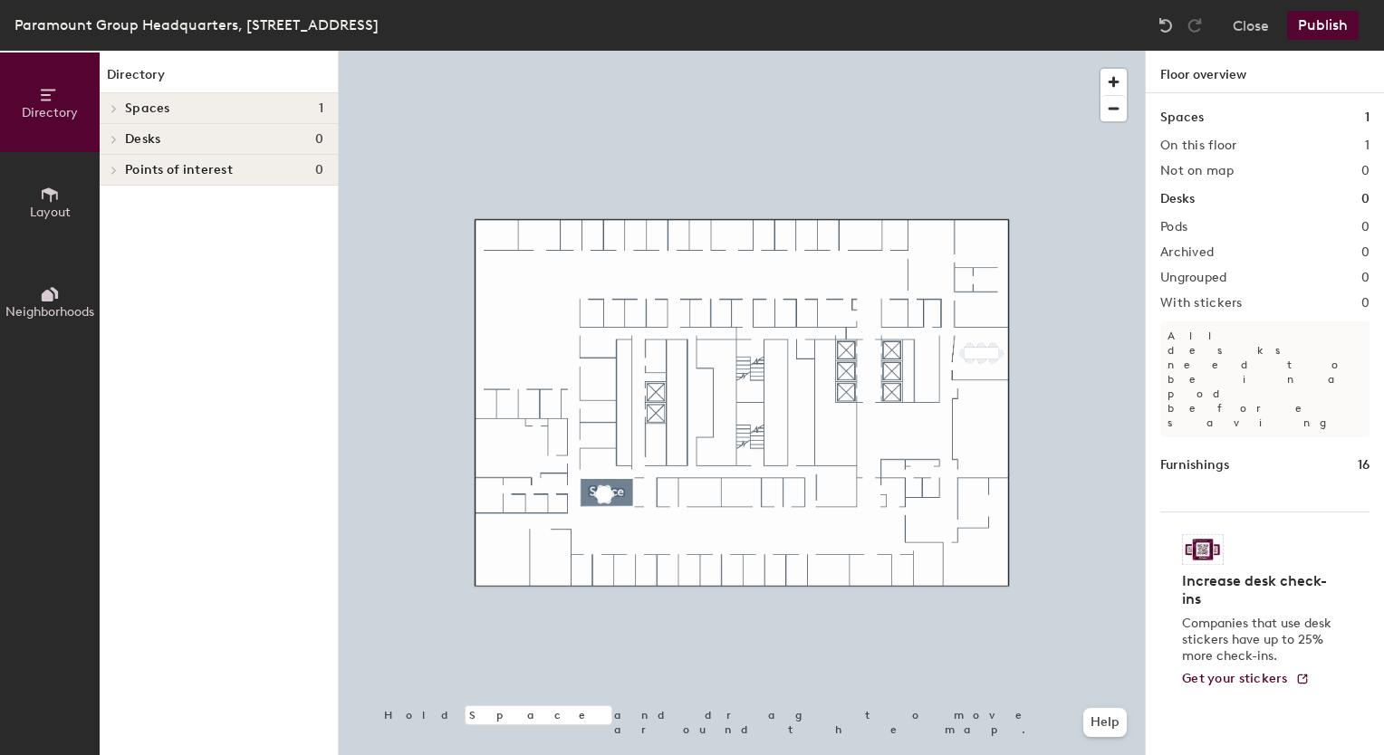
click at [155, 110] on span "Spaces" at bounding box center [147, 108] width 45 height 14
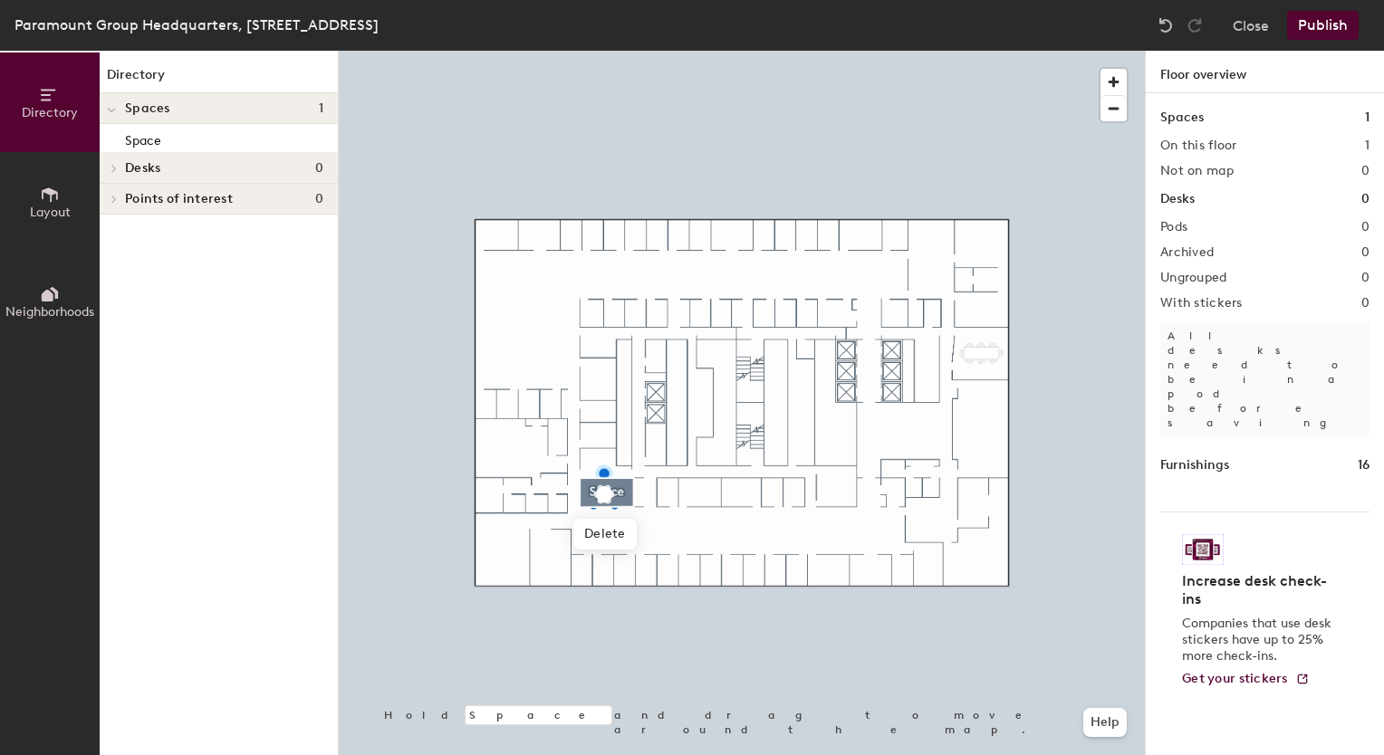
click at [54, 196] on icon at bounding box center [50, 195] width 20 height 20
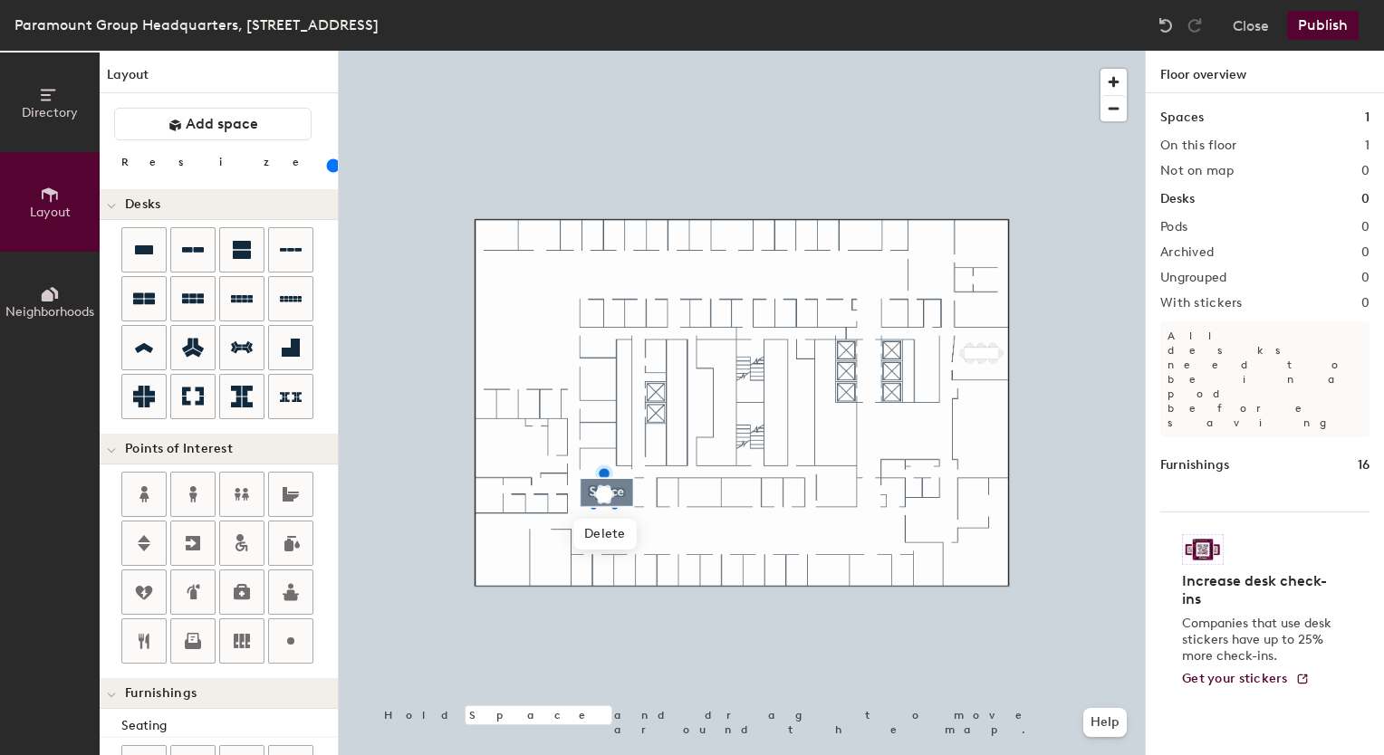
click at [46, 259] on button "Neighborhoods" at bounding box center [50, 302] width 100 height 100
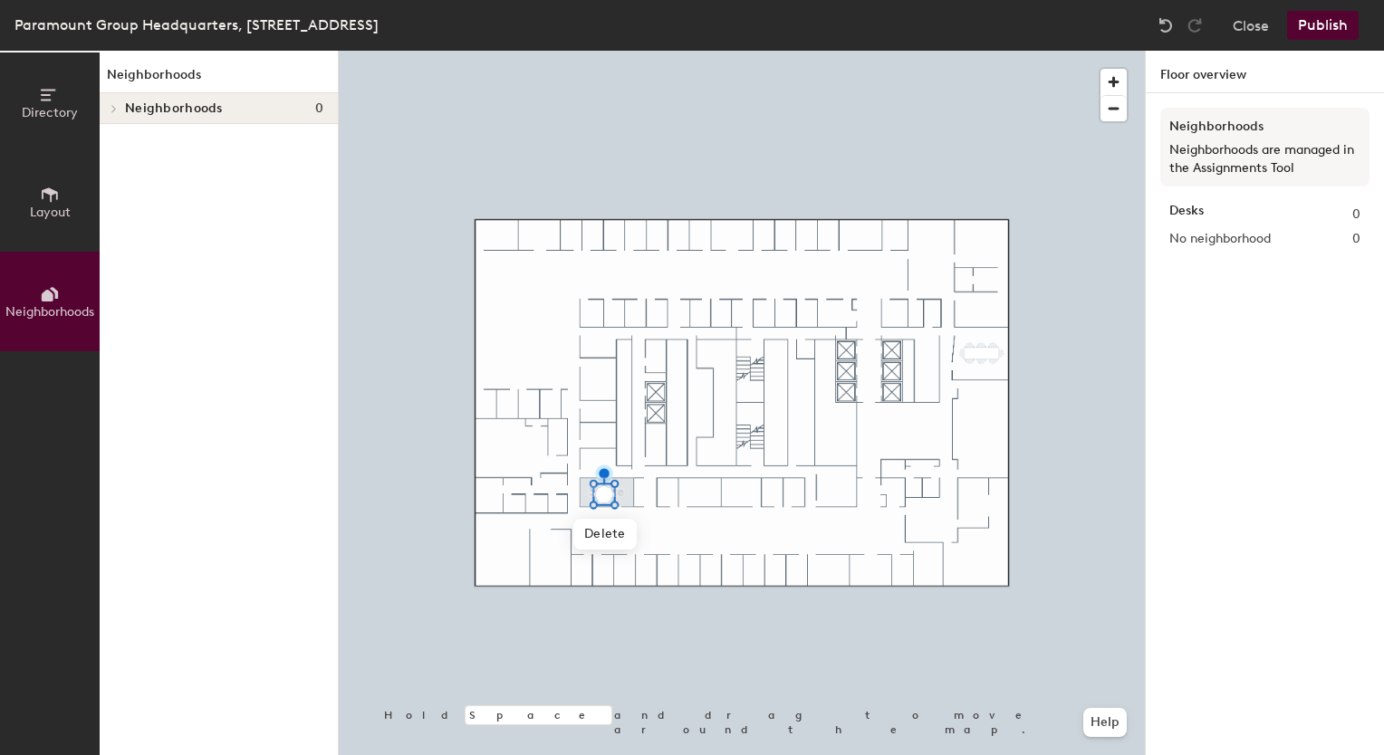
click at [36, 72] on button "Directory" at bounding box center [50, 103] width 100 height 100
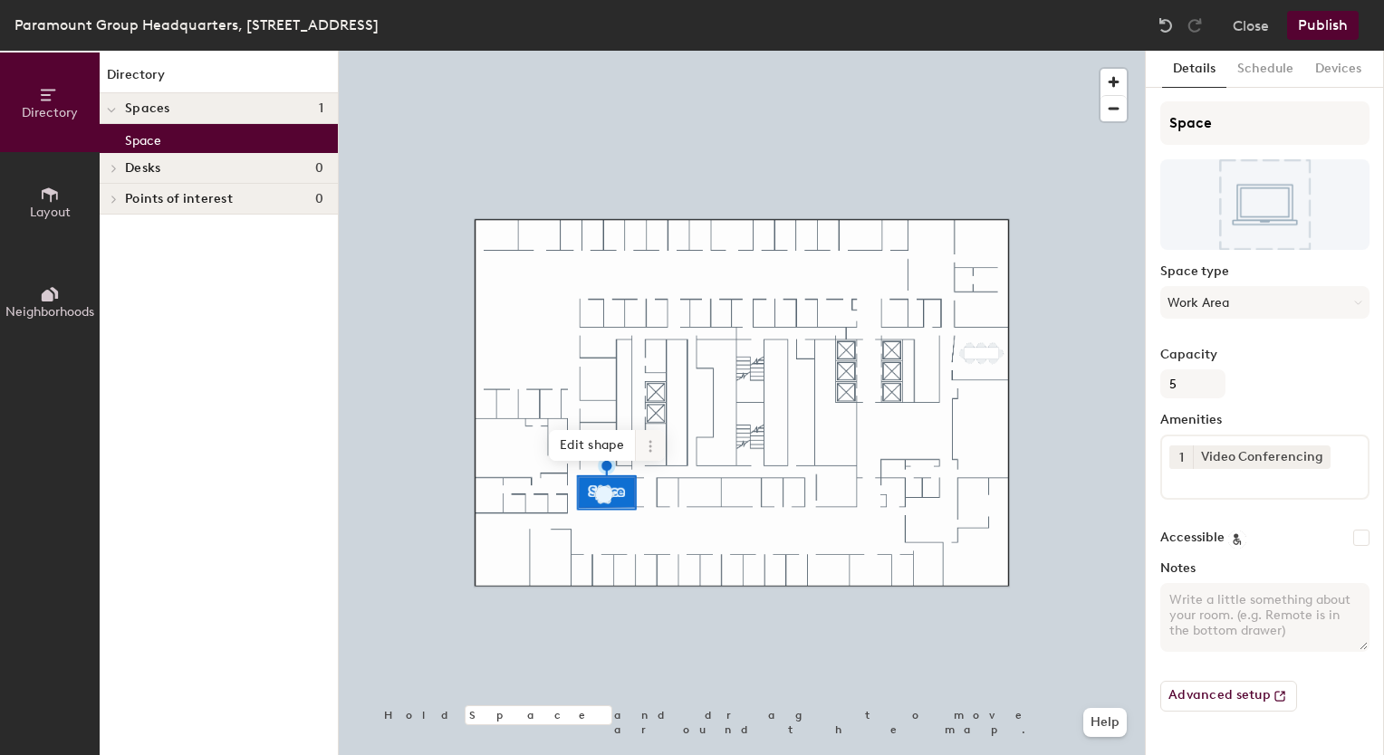
click at [647, 454] on span at bounding box center [650, 445] width 29 height 31
click at [599, 445] on span "Edit shape" at bounding box center [592, 445] width 87 height 31
click at [628, 454] on span "Done" at bounding box center [642, 456] width 53 height 31
click at [154, 148] on p "Space" at bounding box center [143, 138] width 36 height 21
click at [1256, 694] on button "Advanced setup" at bounding box center [1228, 696] width 137 height 31
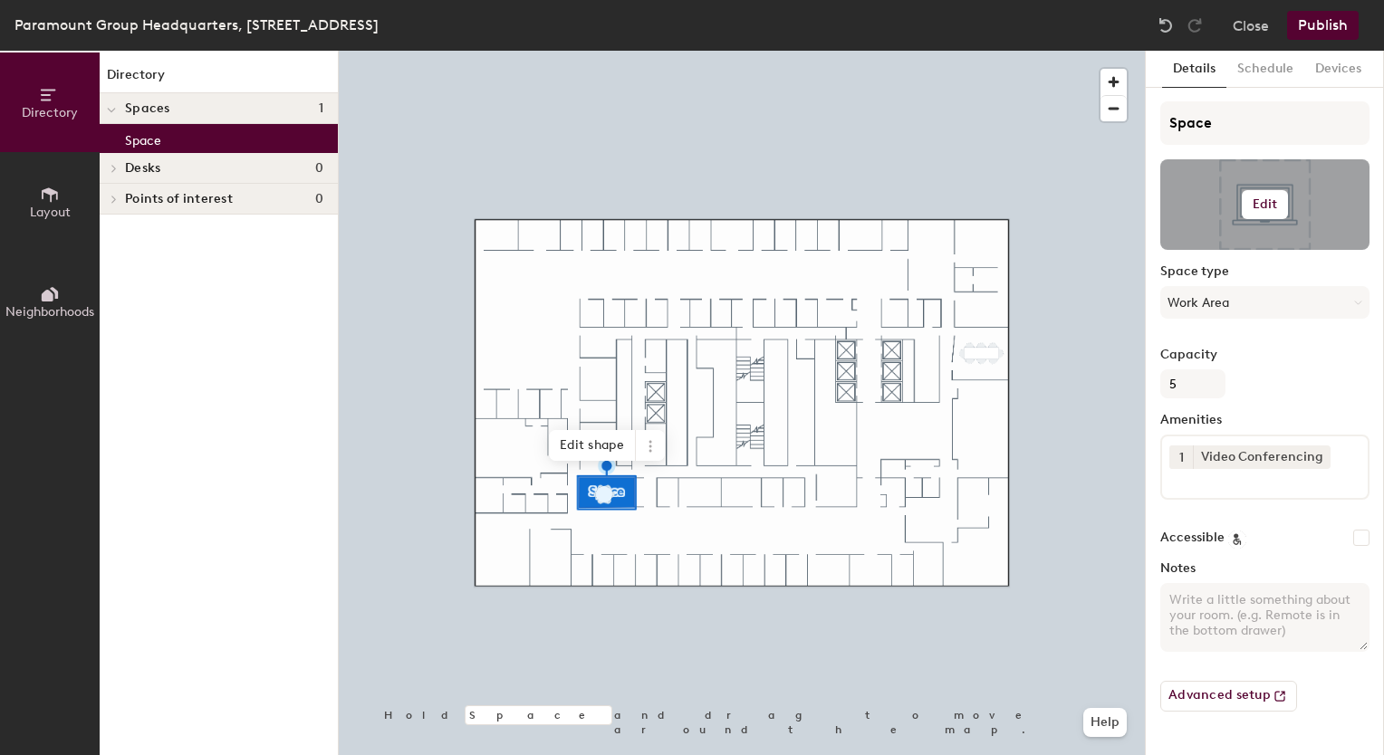
click at [1266, 197] on h6 "Edit" at bounding box center [1264, 204] width 25 height 14
click at [1250, 225] on div at bounding box center [1264, 204] width 209 height 91
click at [1274, 191] on button "Edit" at bounding box center [1264, 204] width 47 height 29
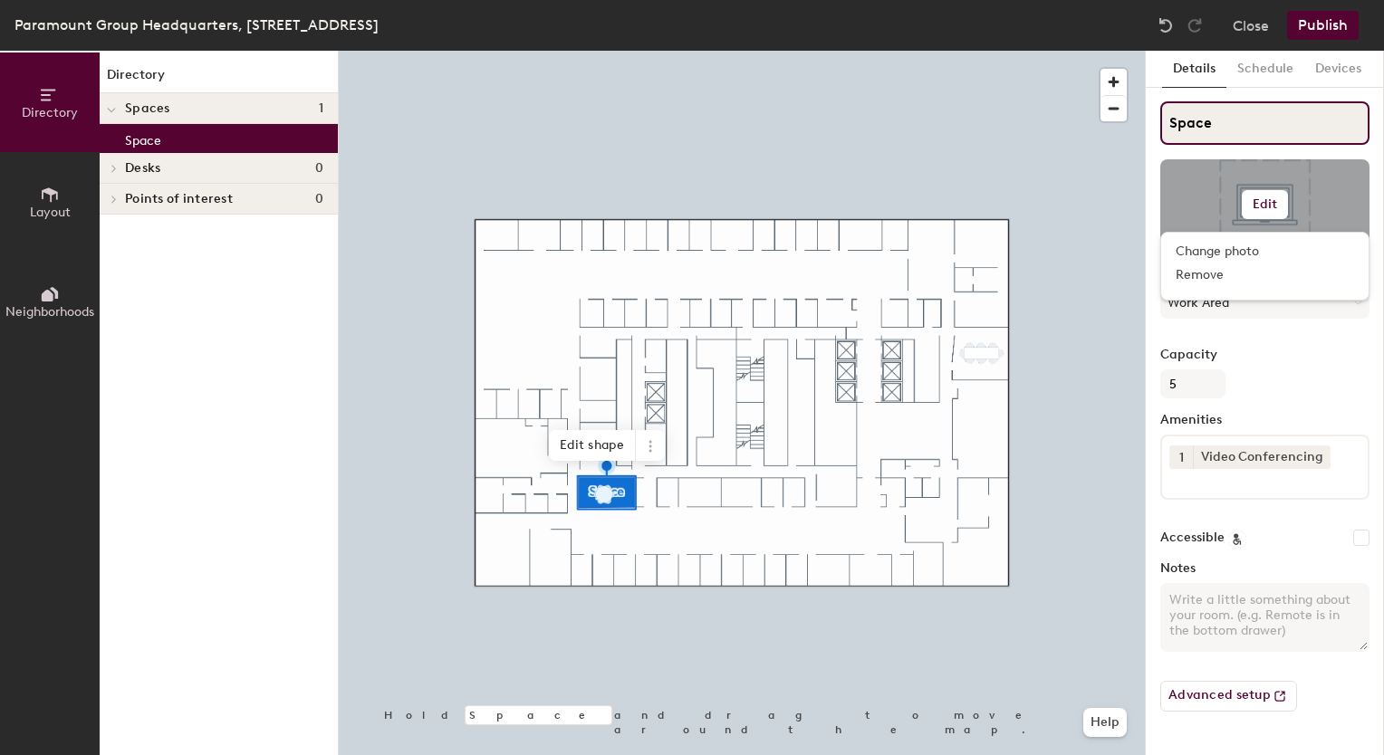
click at [1229, 135] on input "Space" at bounding box center [1264, 122] width 209 height 43
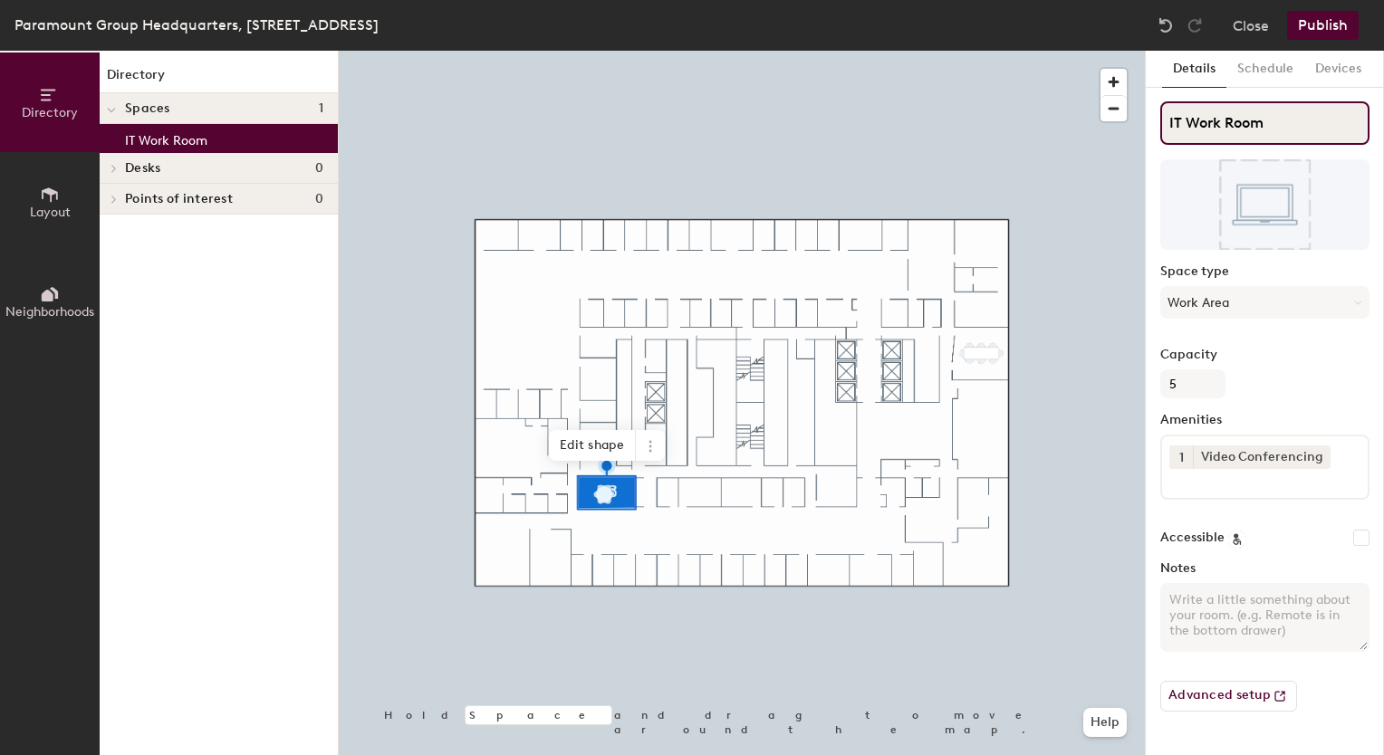
type input "IT Work Room"
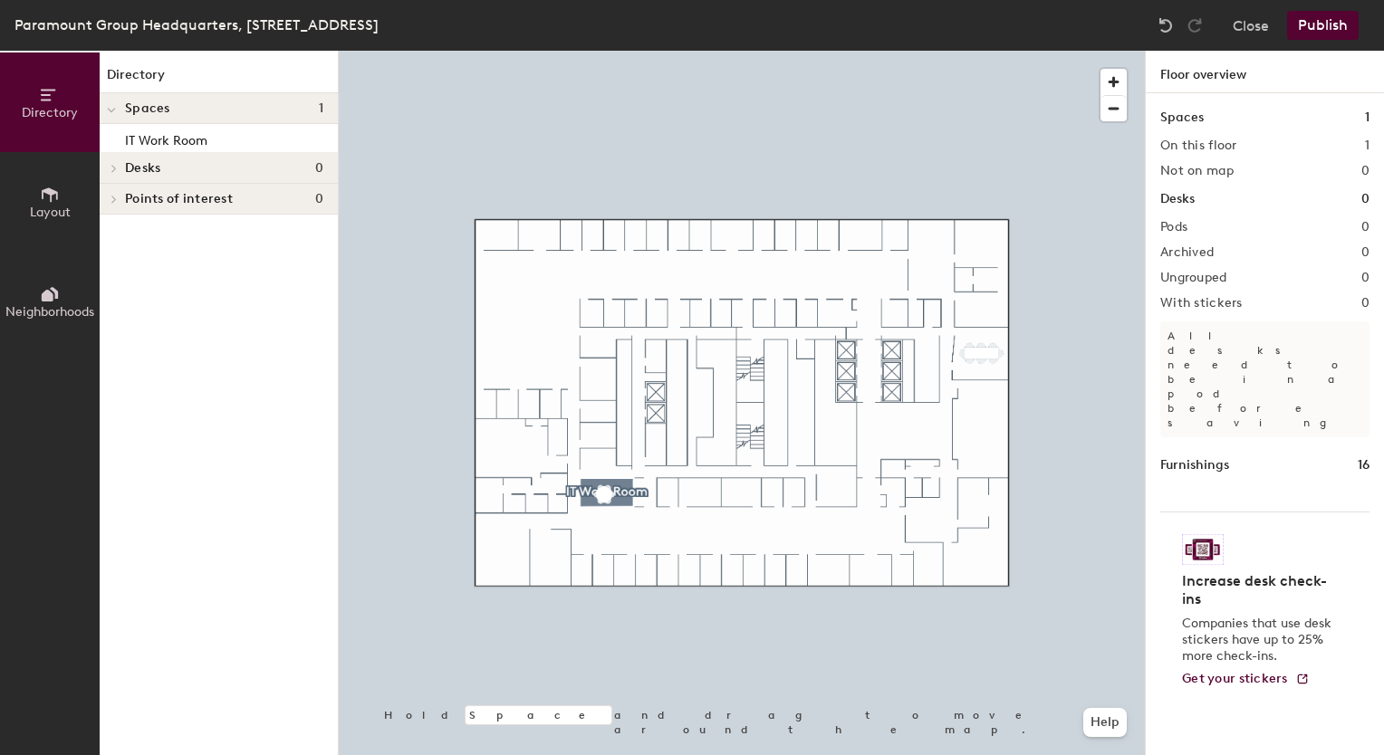
click at [1335, 20] on button "Publish" at bounding box center [1323, 25] width 72 height 29
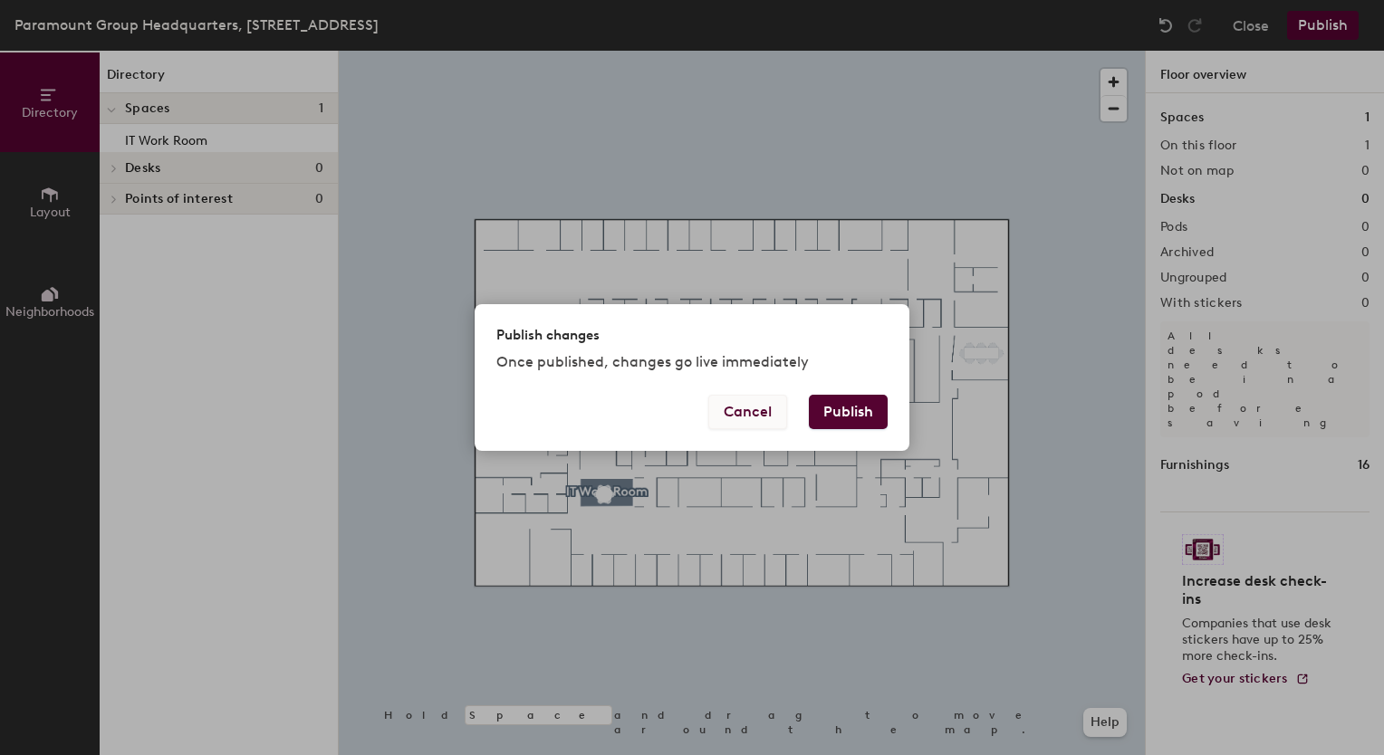
drag, startPoint x: 848, startPoint y: 418, endPoint x: 761, endPoint y: 398, distance: 89.2
click at [761, 398] on button "Cancel" at bounding box center [747, 412] width 79 height 34
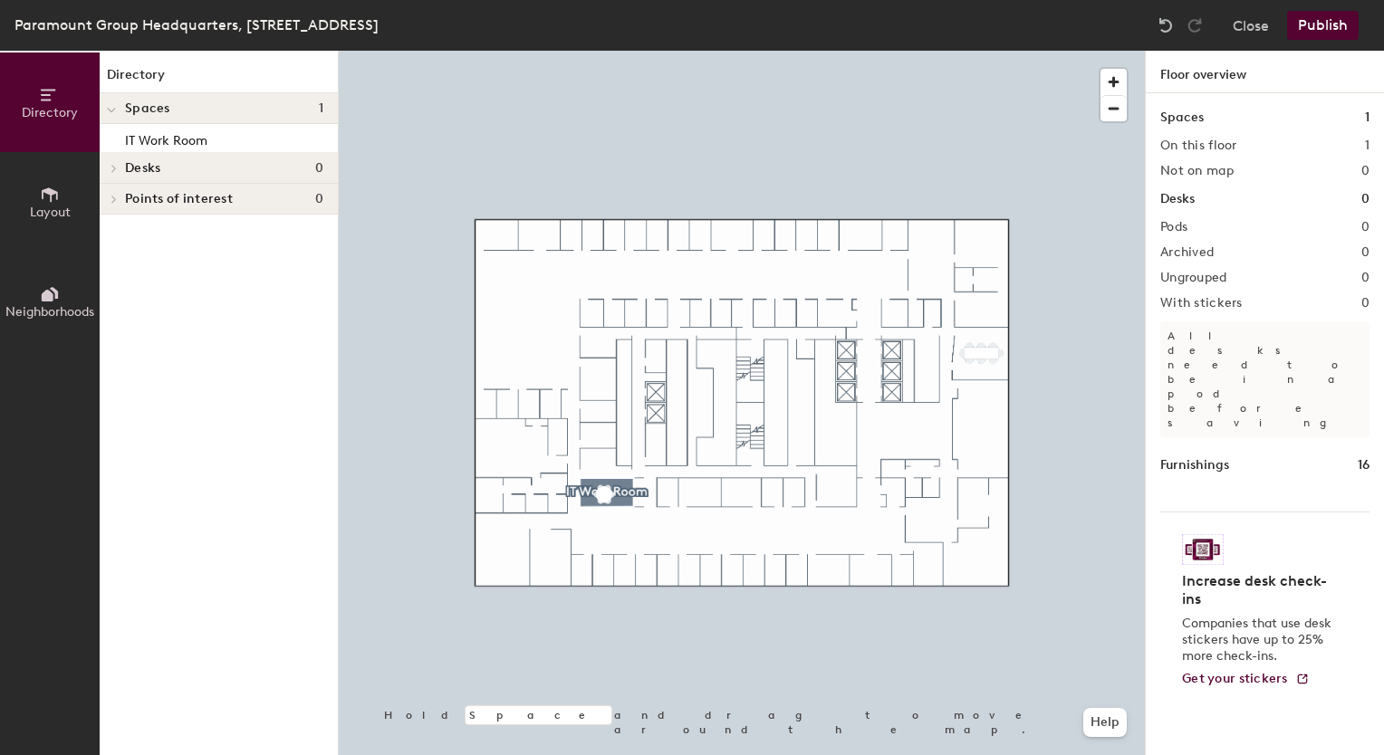
click at [1325, 30] on button "Publish" at bounding box center [1323, 25] width 72 height 29
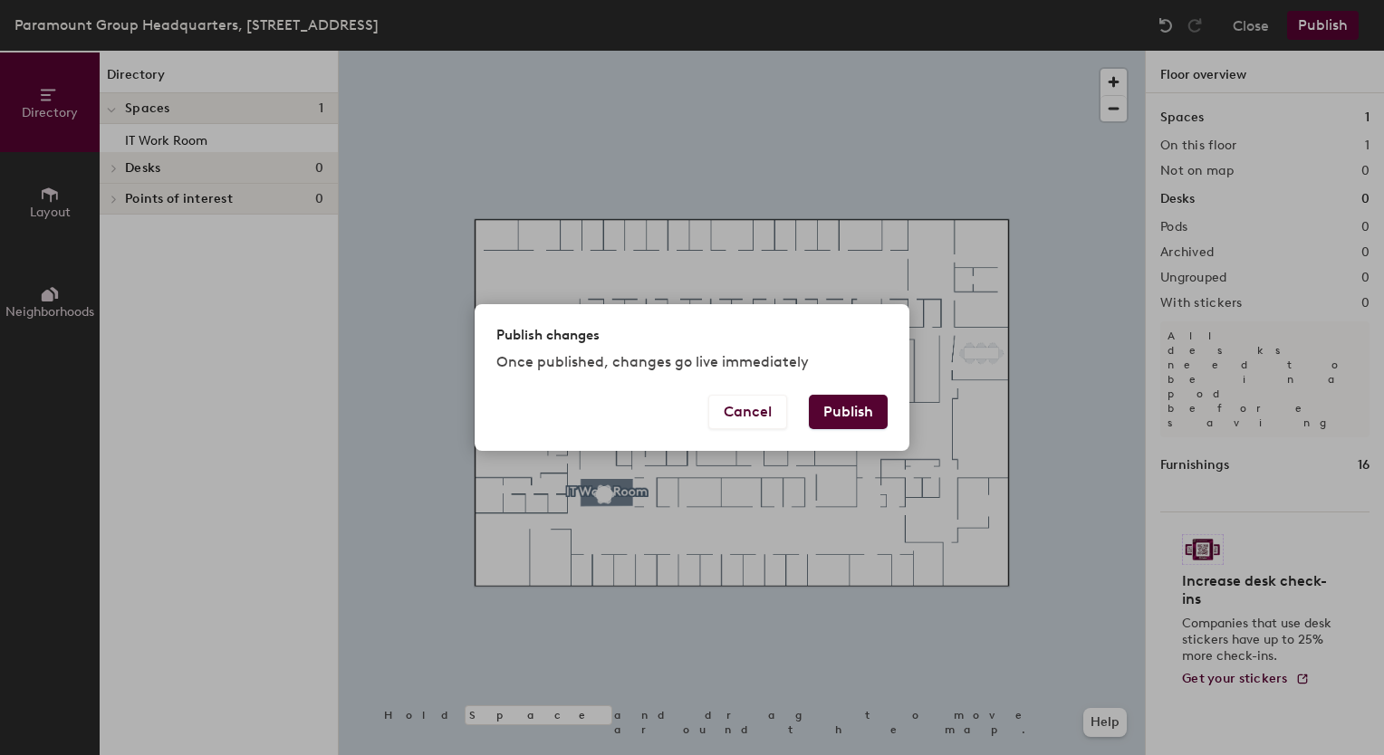
click at [840, 411] on button "Publish" at bounding box center [848, 412] width 79 height 34
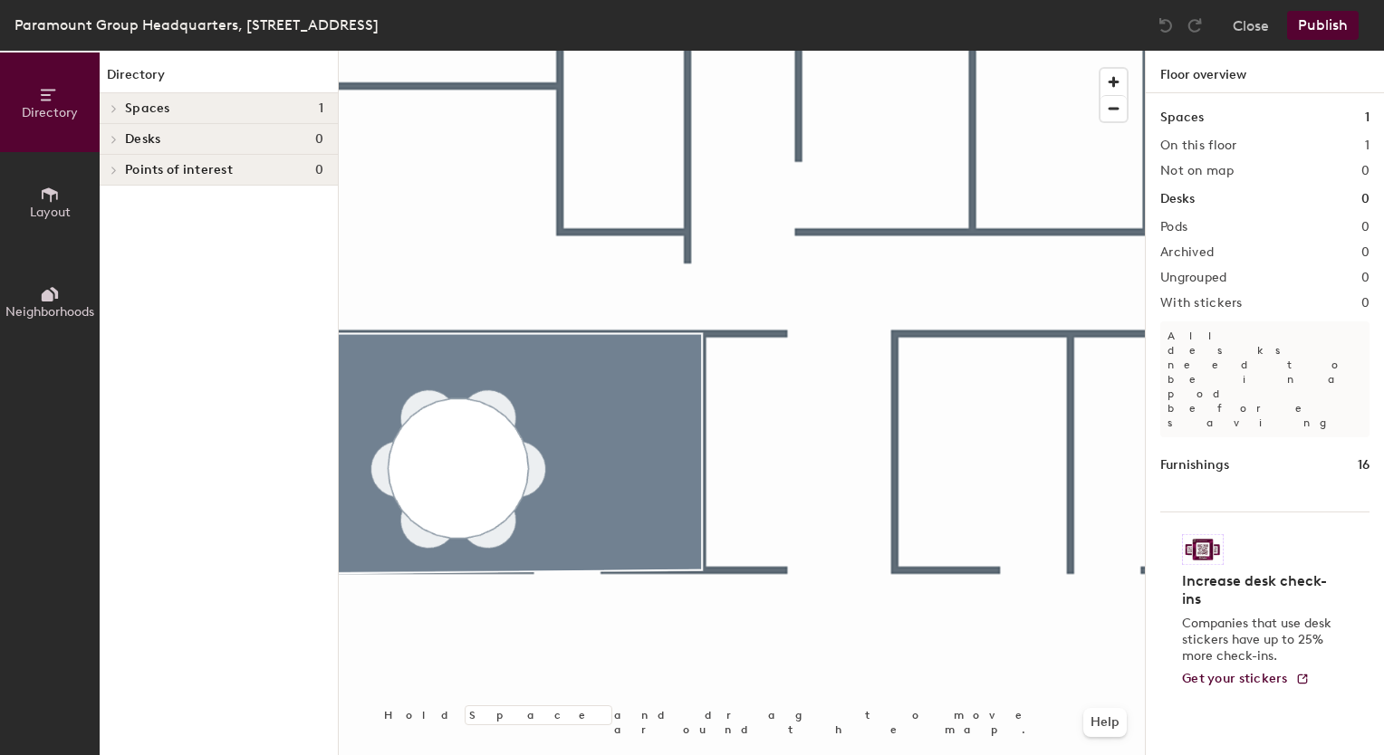
click at [139, 112] on span "Spaces" at bounding box center [147, 108] width 45 height 14
click at [148, 138] on p "IT Work Room" at bounding box center [166, 138] width 82 height 21
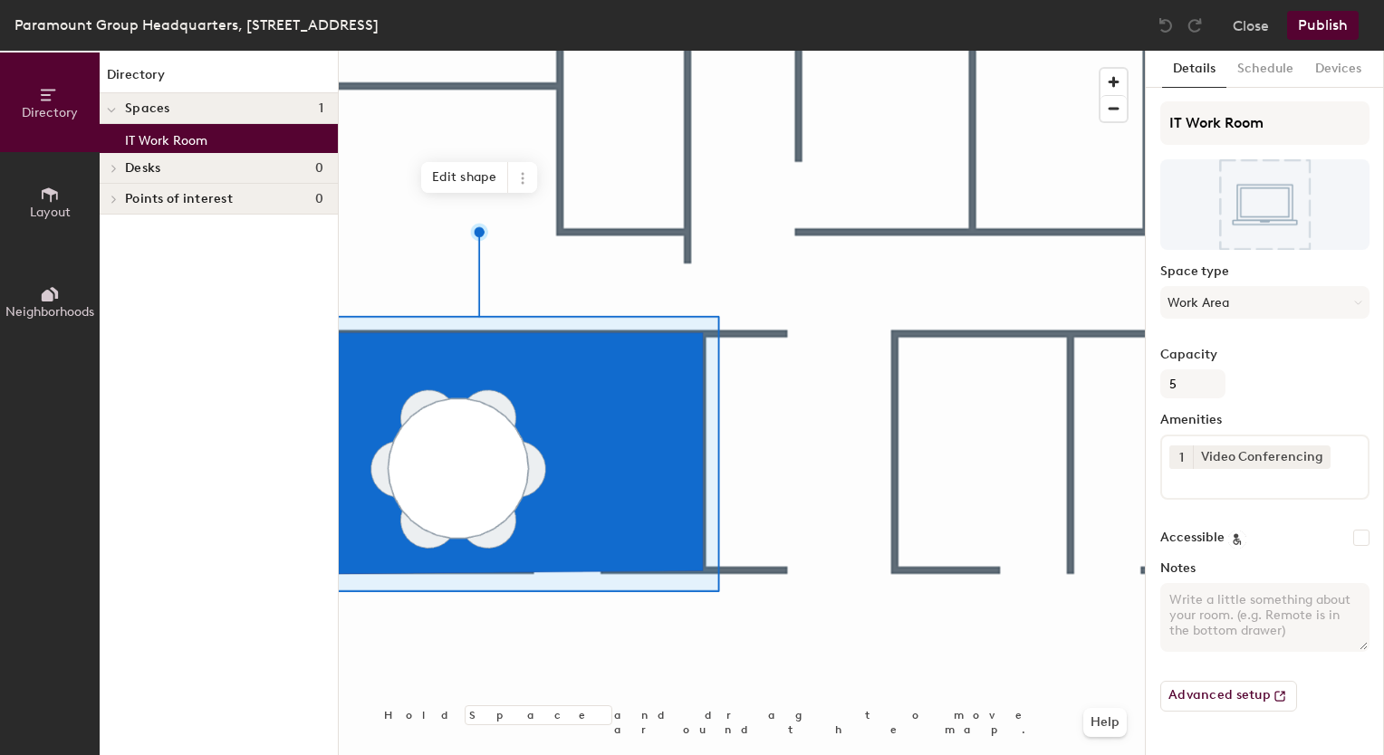
click at [75, 204] on button "Layout" at bounding box center [50, 202] width 100 height 100
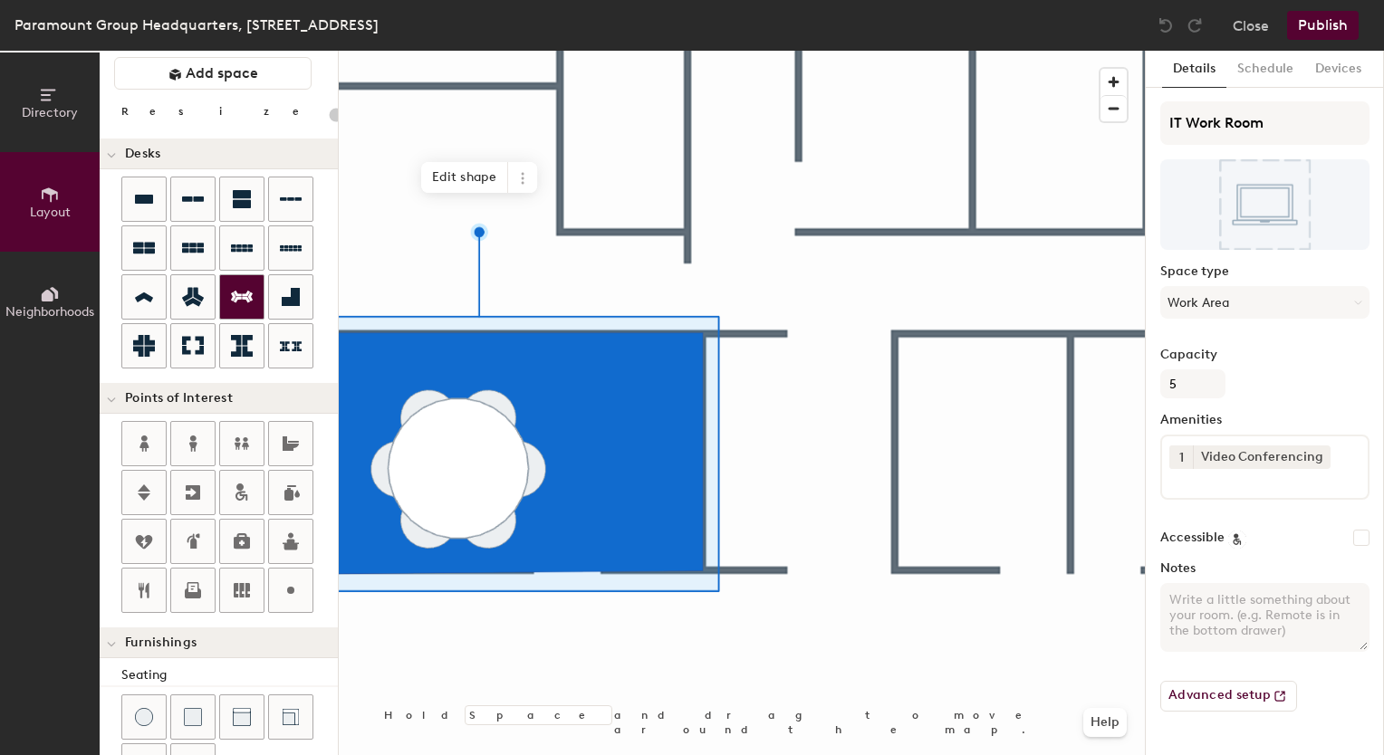
scroll to position [51, 0]
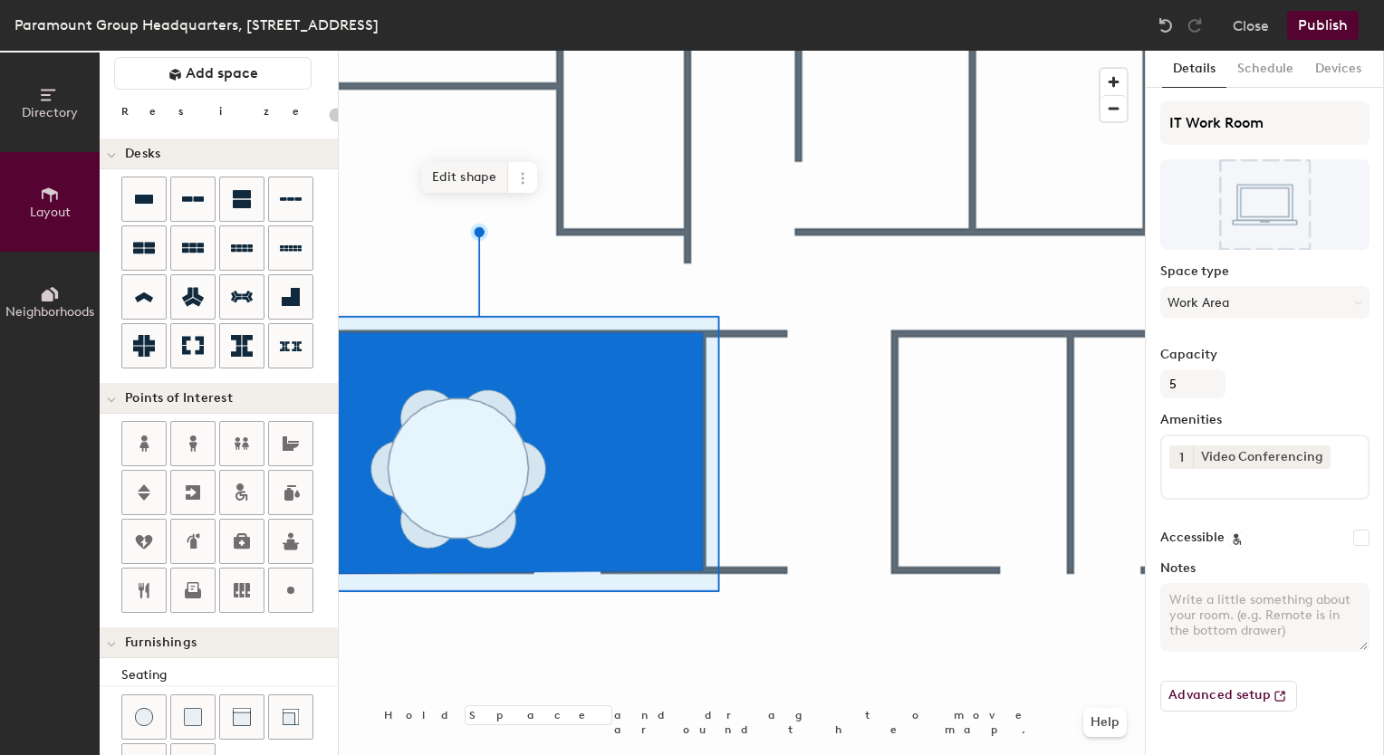
click at [459, 177] on span "Edit shape" at bounding box center [464, 177] width 87 height 31
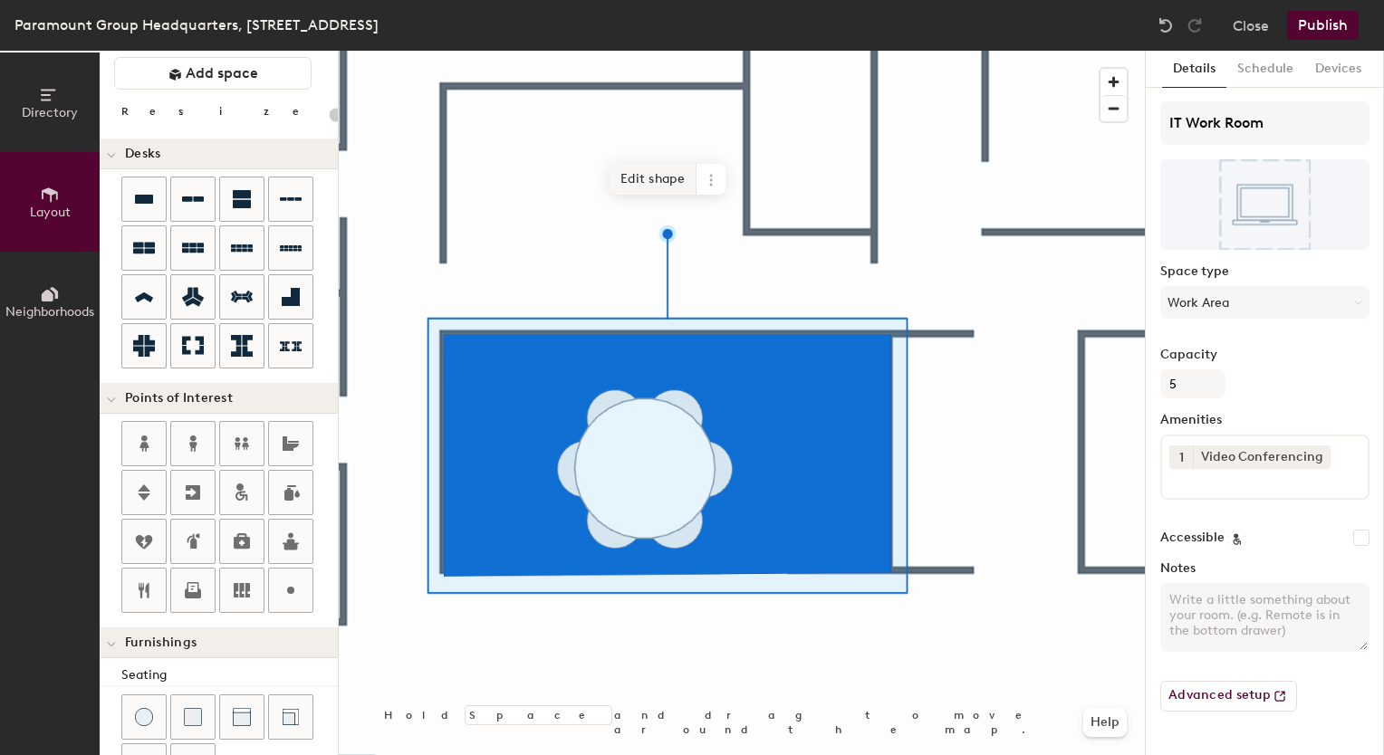
click at [682, 164] on span "Edit shape" at bounding box center [652, 179] width 87 height 31
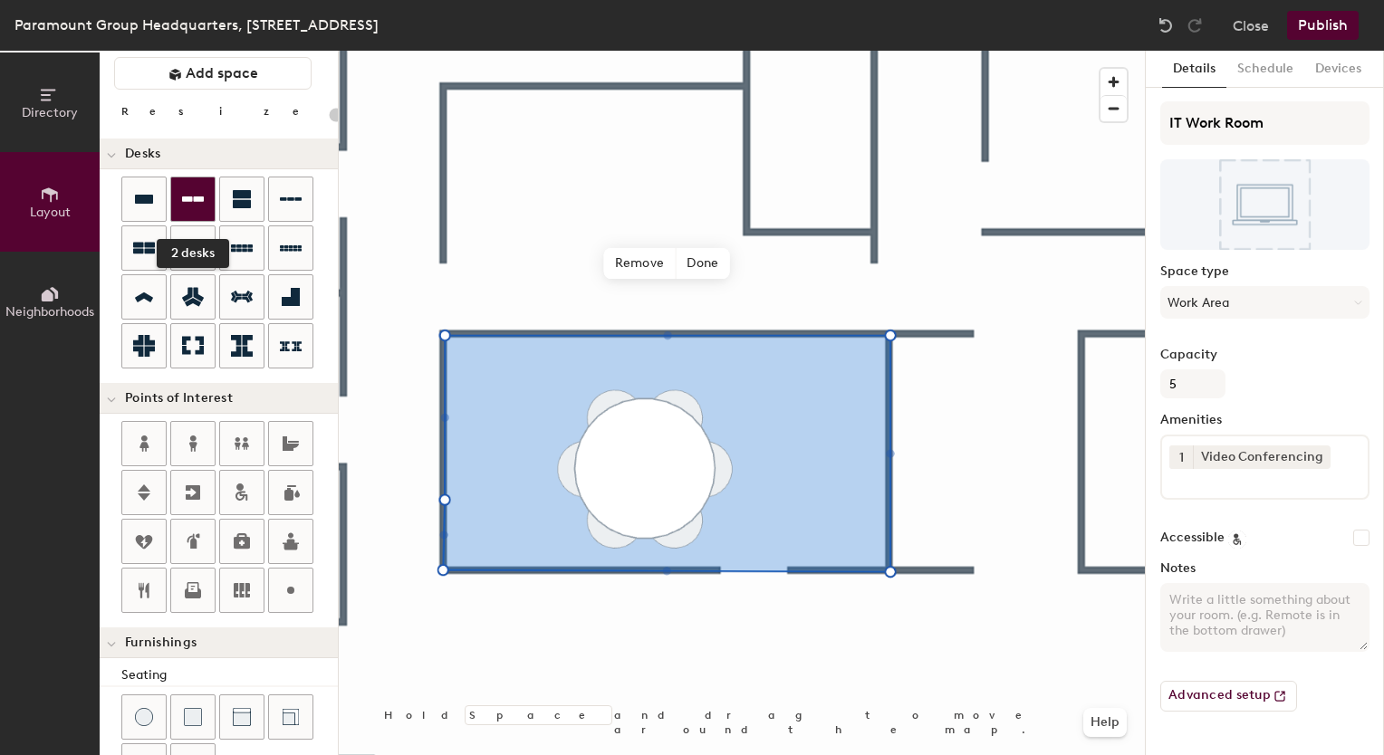
click at [180, 184] on div at bounding box center [192, 198] width 43 height 43
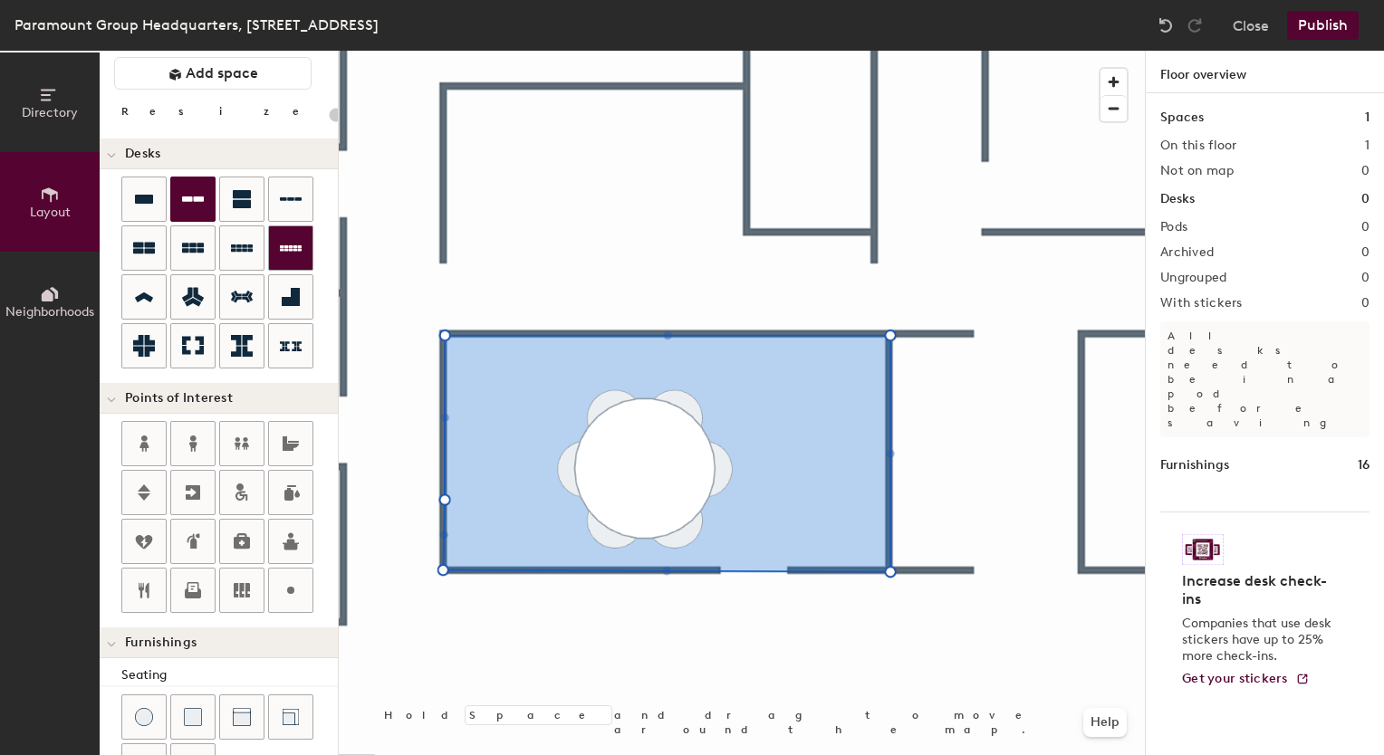
type input "100"
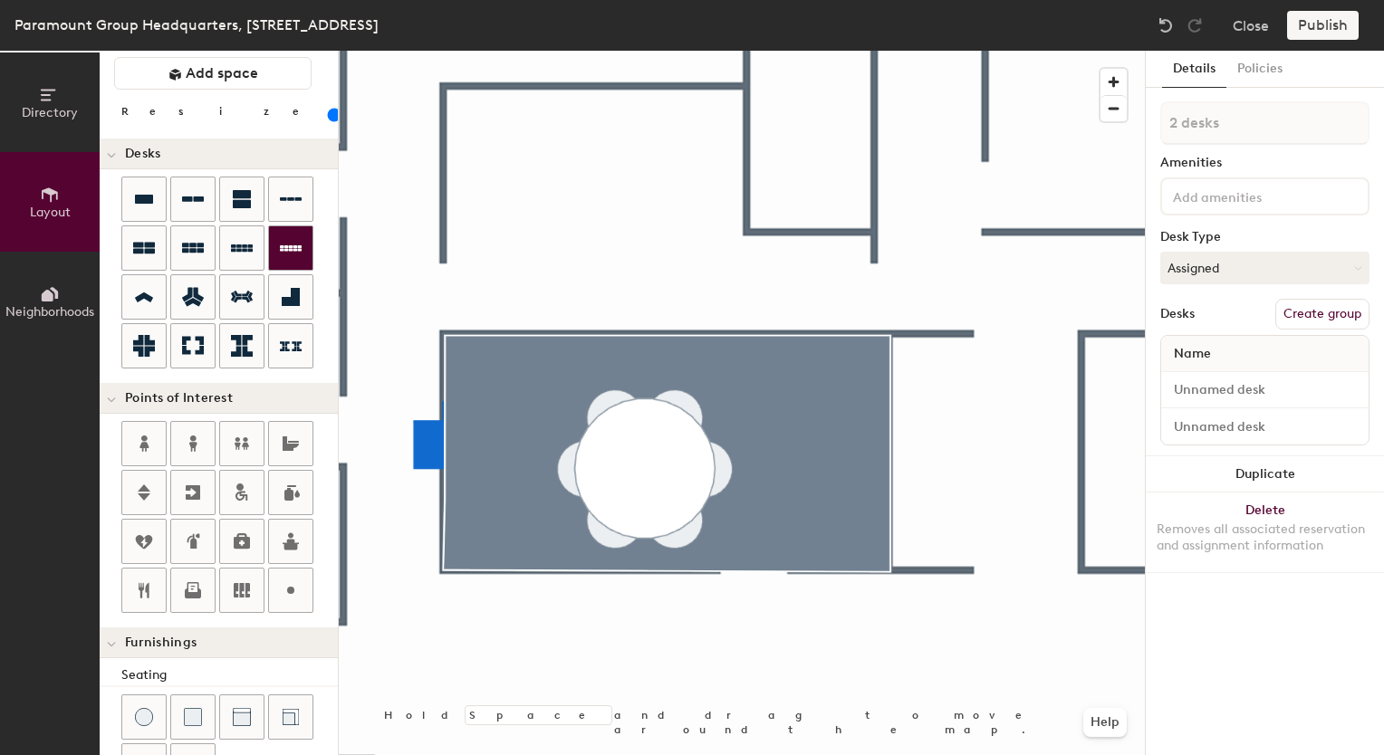
type input "1 desk"
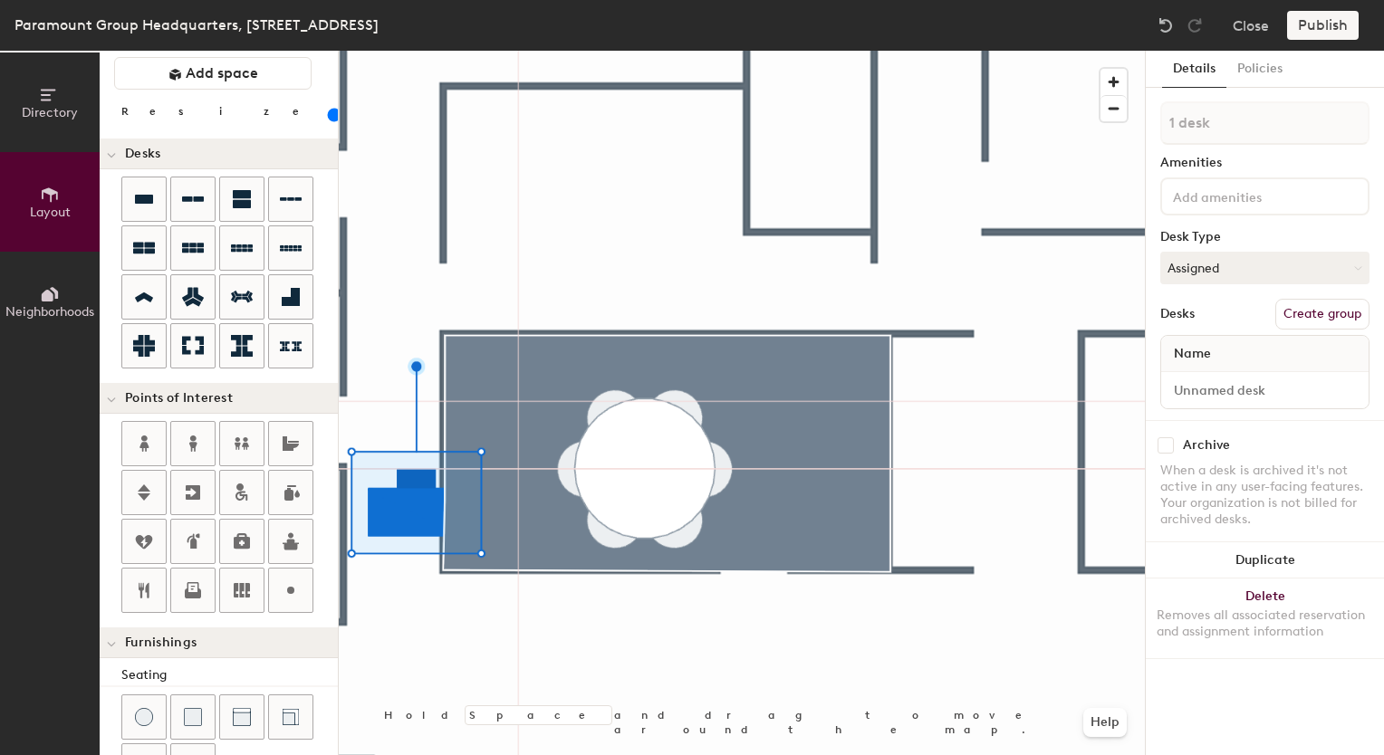
click at [263, 209] on div at bounding box center [229, 275] width 216 height 196
click at [250, 200] on icon at bounding box center [242, 199] width 22 height 22
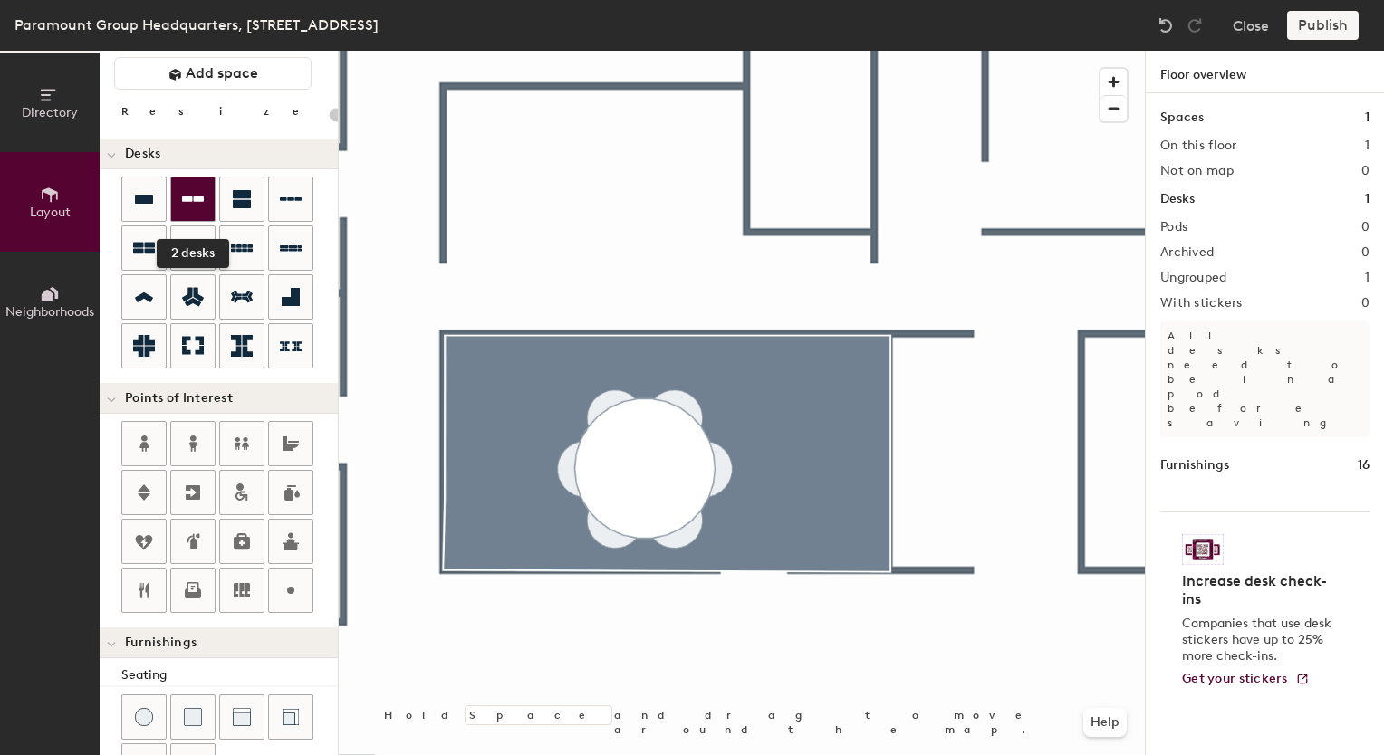
click at [209, 194] on div at bounding box center [192, 198] width 43 height 43
click at [189, 183] on div at bounding box center [192, 198] width 43 height 43
click at [822, 472] on div "Directory Layout Neighborhoods Layout Add space Resize Desks Points of Interest…" at bounding box center [692, 403] width 1384 height 704
click at [199, 191] on icon at bounding box center [193, 199] width 22 height 22
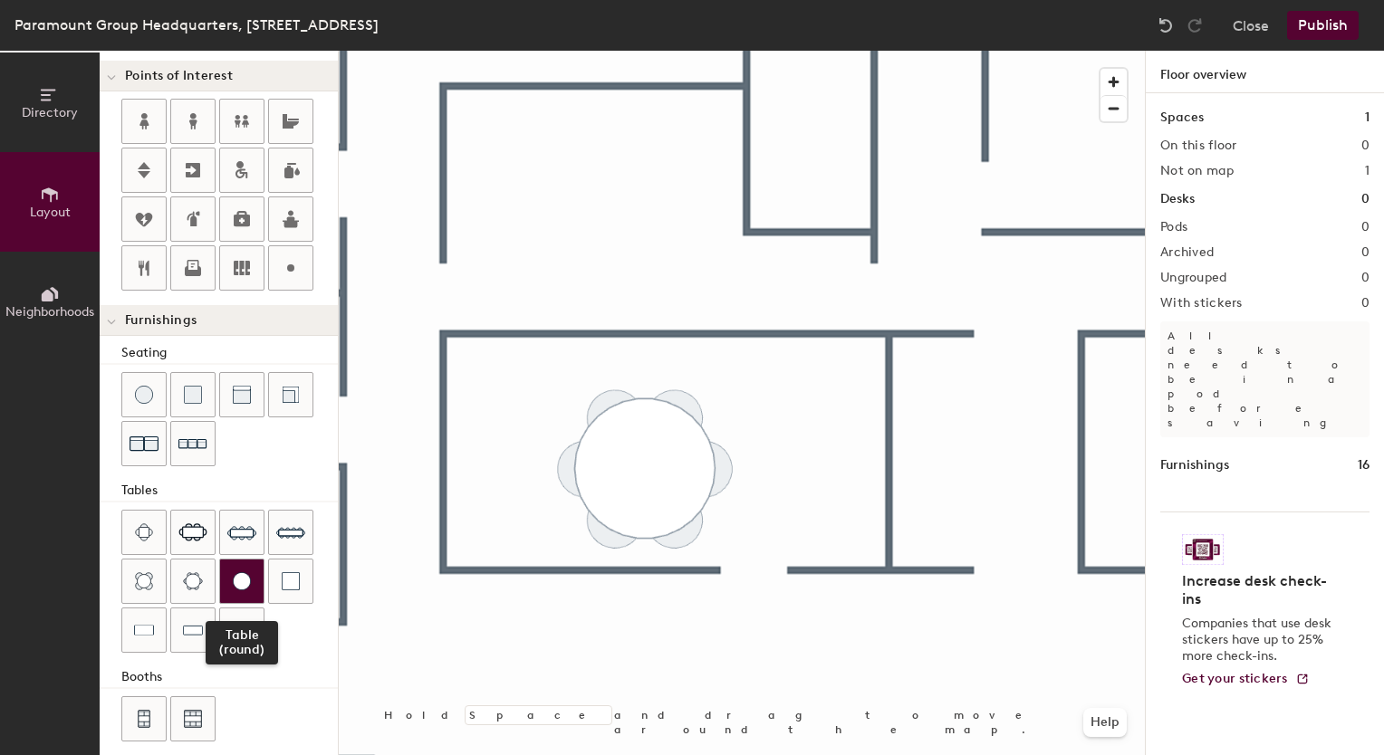
scroll to position [381, 0]
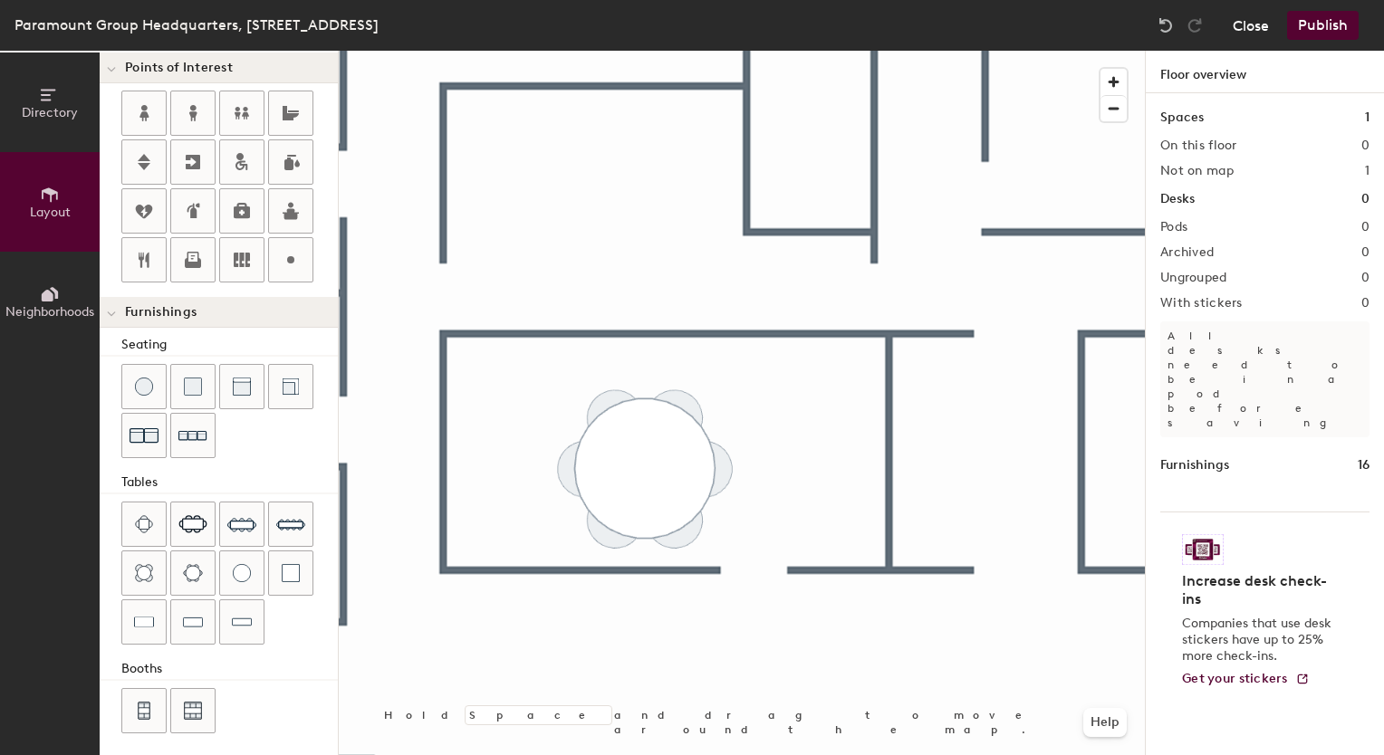
click at [1240, 27] on button "Close" at bounding box center [1250, 25] width 36 height 29
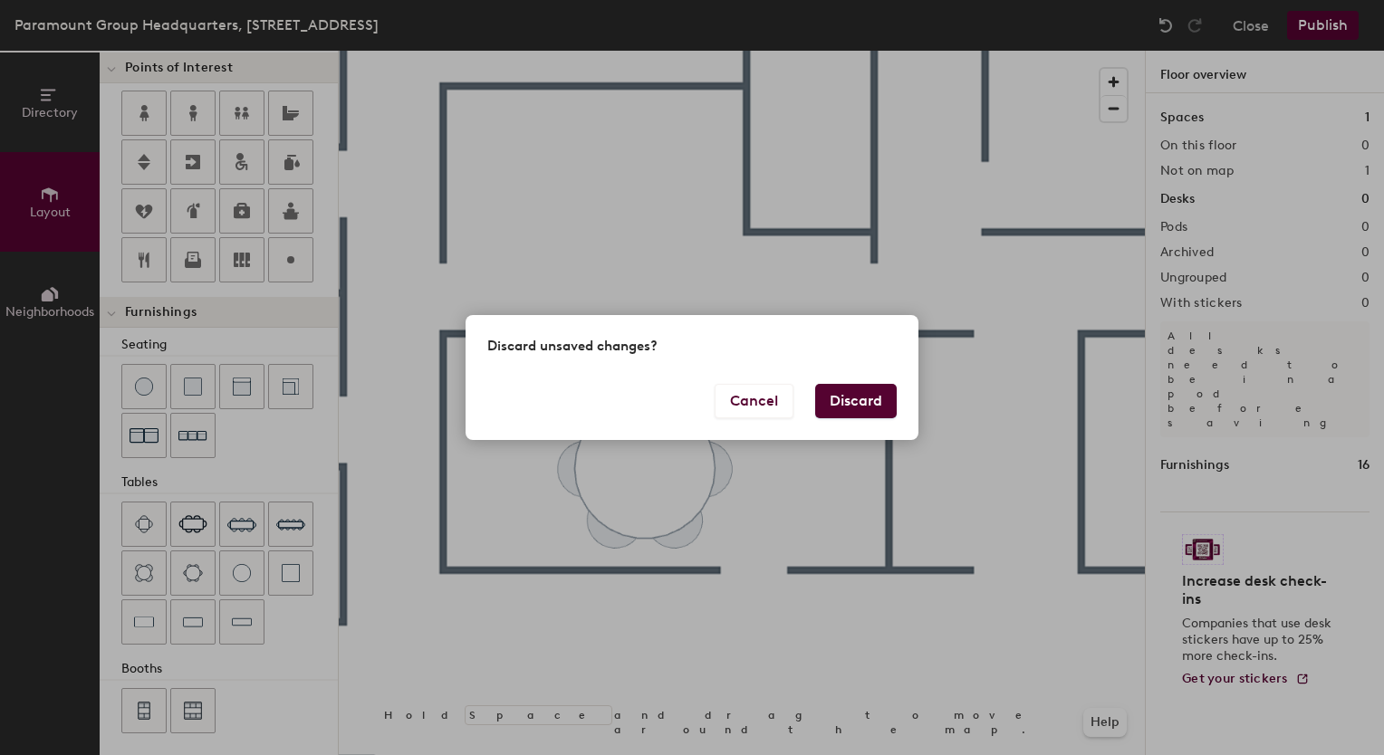
click at [852, 411] on button "Discard" at bounding box center [855, 401] width 81 height 34
type input "20"
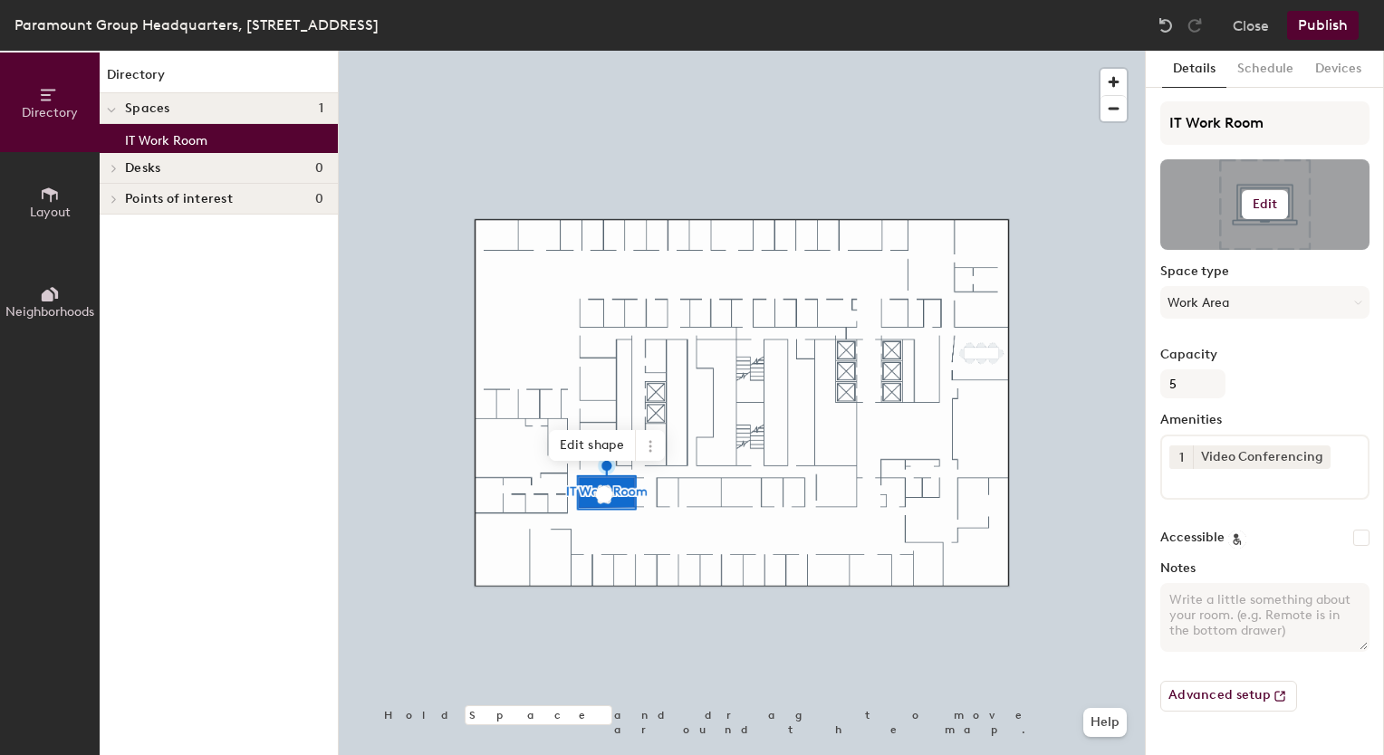
click at [1258, 225] on div at bounding box center [1264, 204] width 209 height 91
click at [1260, 200] on h6 "Edit" at bounding box center [1264, 204] width 25 height 14
click at [1227, 244] on input "file" at bounding box center [1278, 257] width 207 height 27
click at [1225, 247] on input "file" at bounding box center [1278, 257] width 207 height 27
click at [1234, 198] on div at bounding box center [1264, 204] width 209 height 91
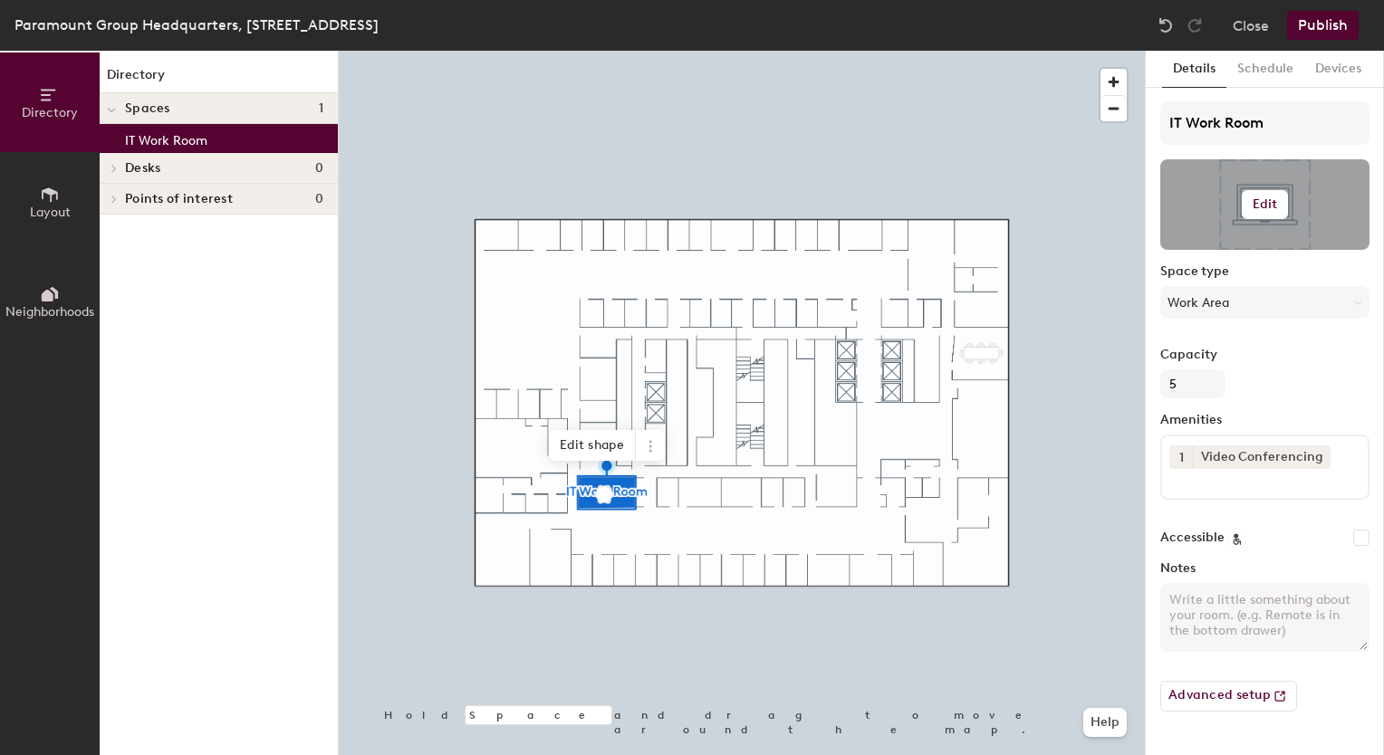
click at [1278, 204] on button "Edit" at bounding box center [1264, 204] width 47 height 29
click at [1235, 244] on input "file" at bounding box center [1278, 257] width 207 height 27
click at [1024, 51] on div at bounding box center [742, 51] width 806 height 0
click at [1260, 206] on h6 "Edit" at bounding box center [1264, 204] width 25 height 14
click at [1226, 250] on input "file" at bounding box center [1278, 257] width 207 height 27
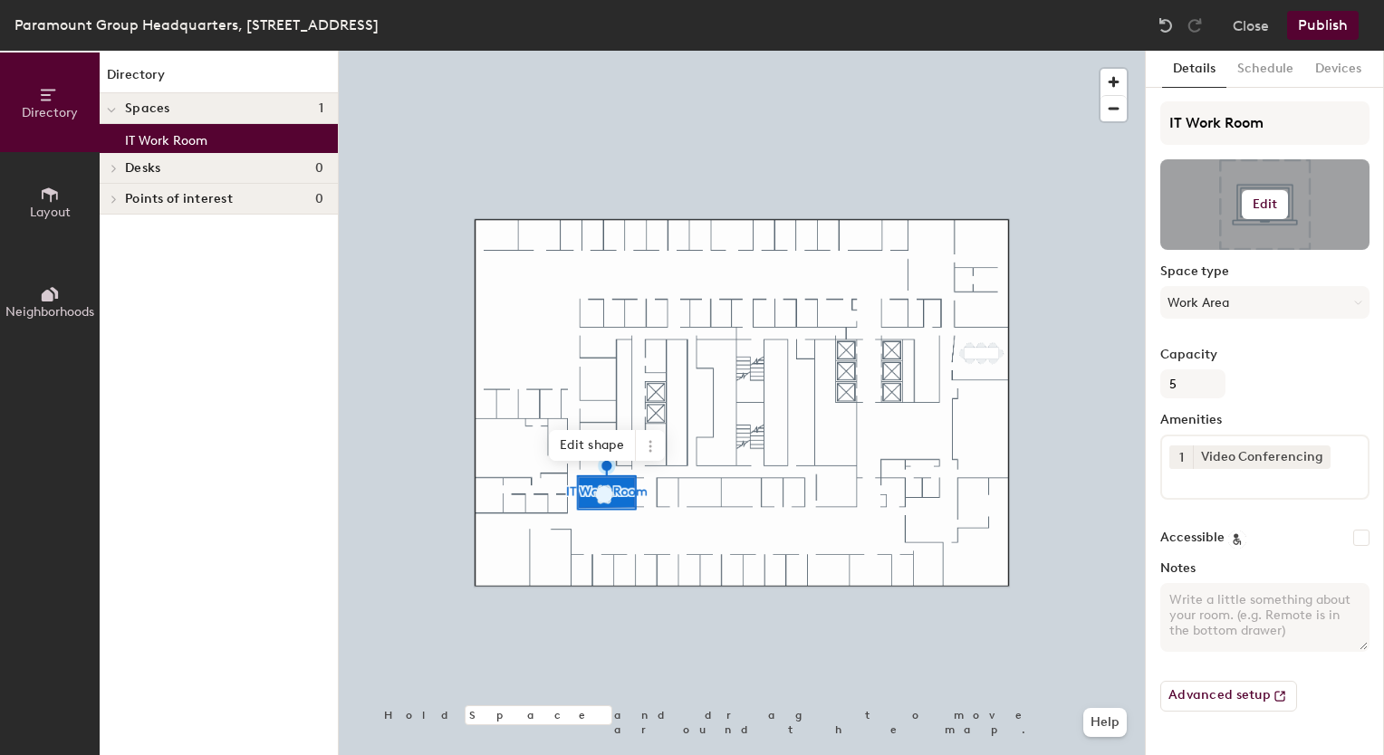
click at [1270, 215] on button "Edit" at bounding box center [1264, 204] width 47 height 29
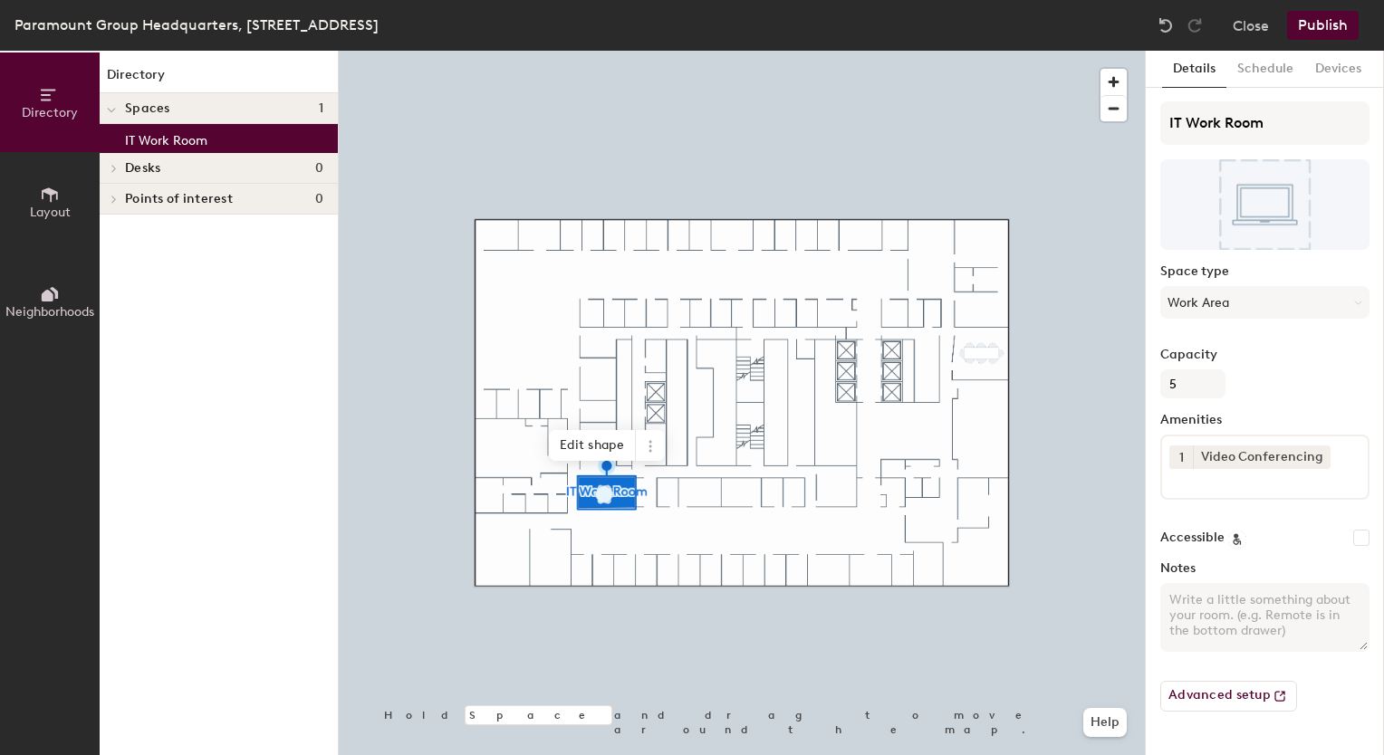
click at [205, 99] on div "Spaces 1" at bounding box center [219, 108] width 238 height 31
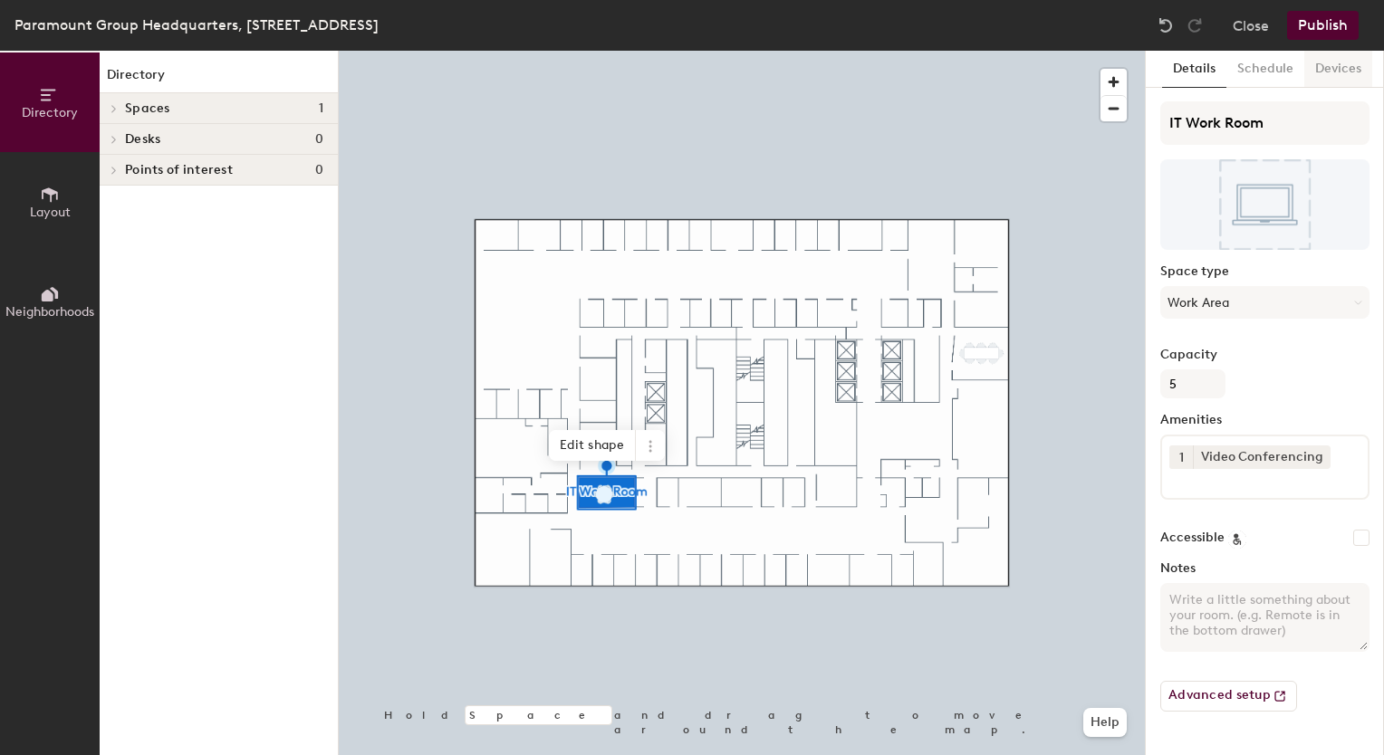
click at [1336, 71] on button "Devices" at bounding box center [1338, 69] width 68 height 37
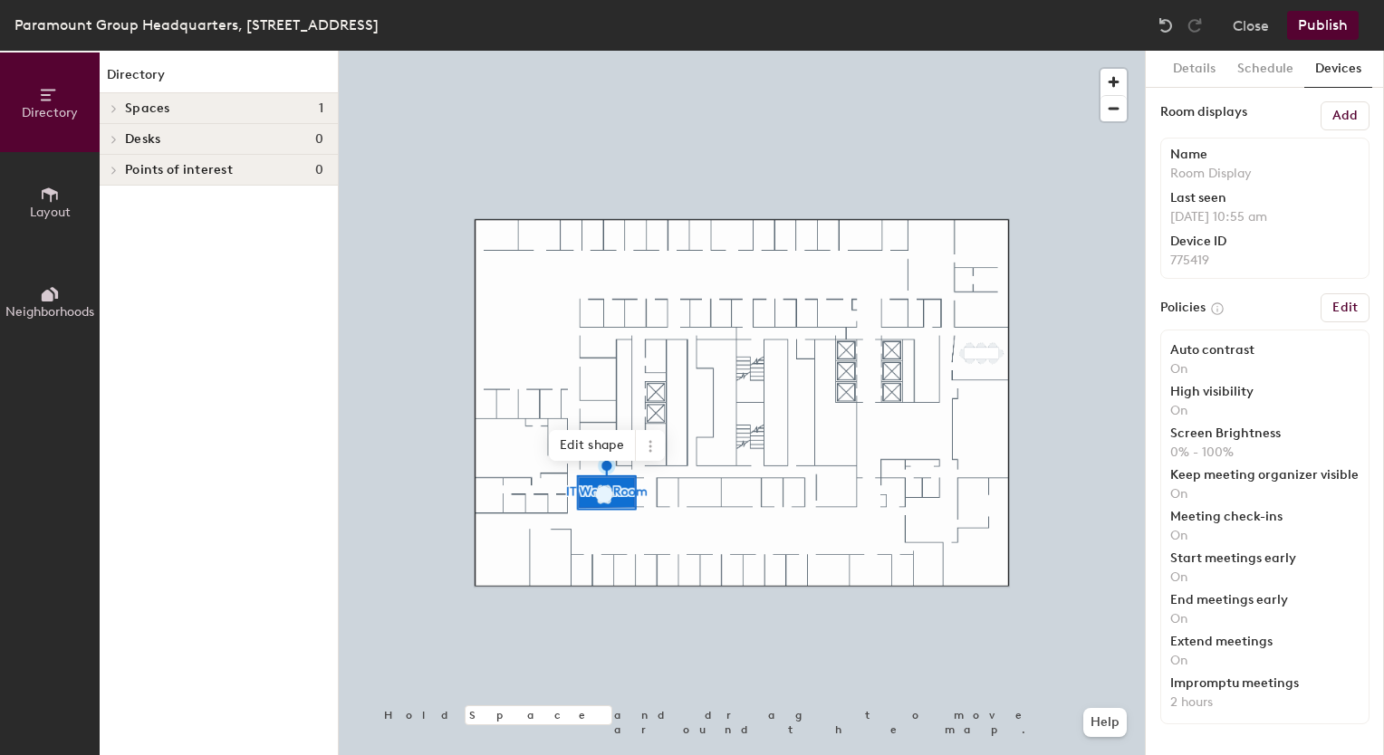
click at [1348, 304] on h6 "Edit" at bounding box center [1344, 308] width 25 height 14
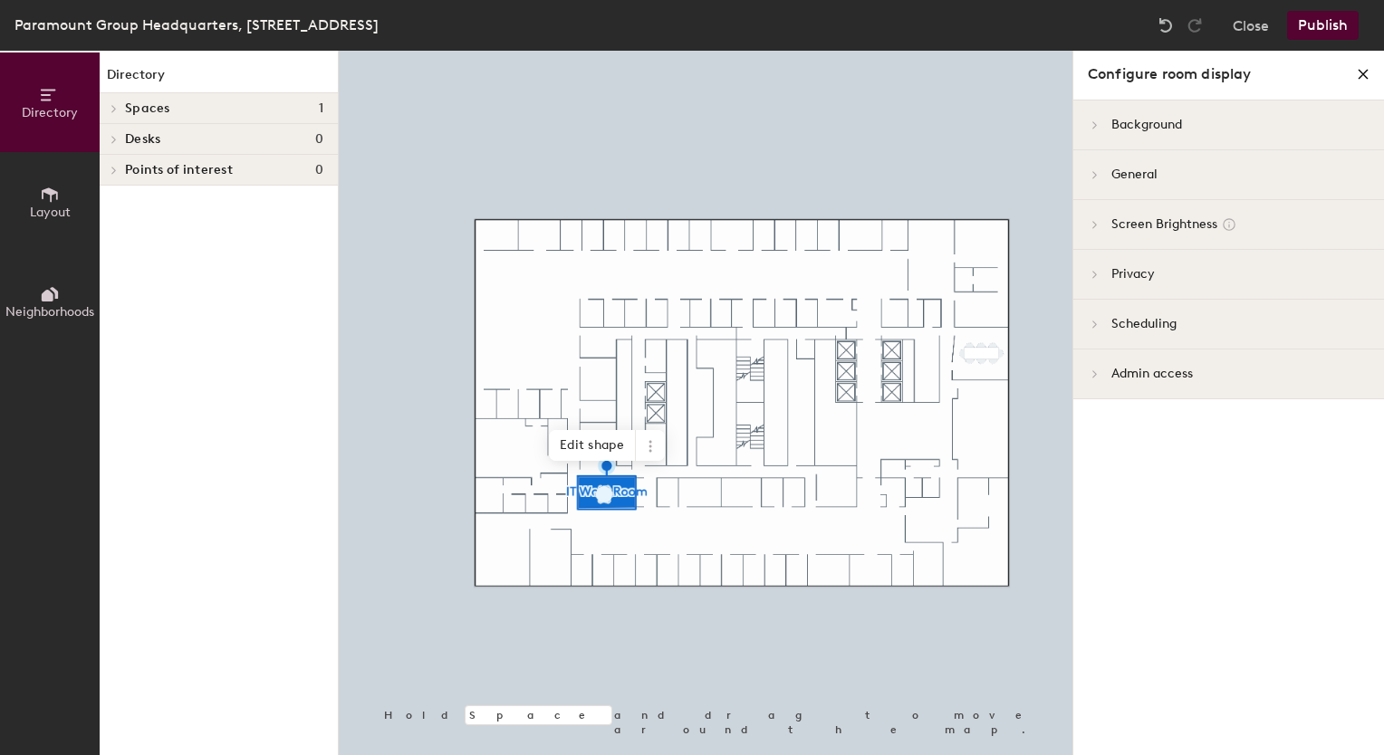
click at [1154, 174] on span "General" at bounding box center [1127, 175] width 61 height 20
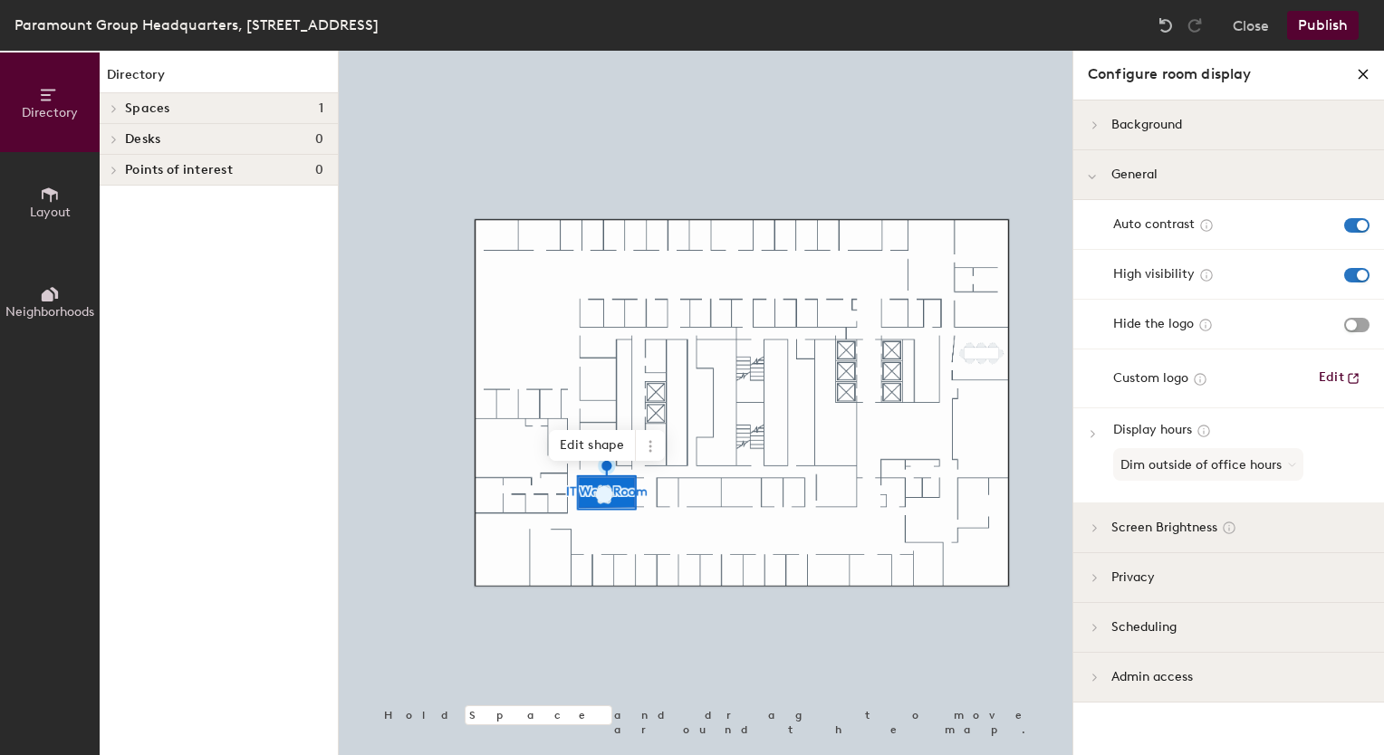
click at [1154, 144] on div "Background" at bounding box center [1228, 126] width 311 height 50
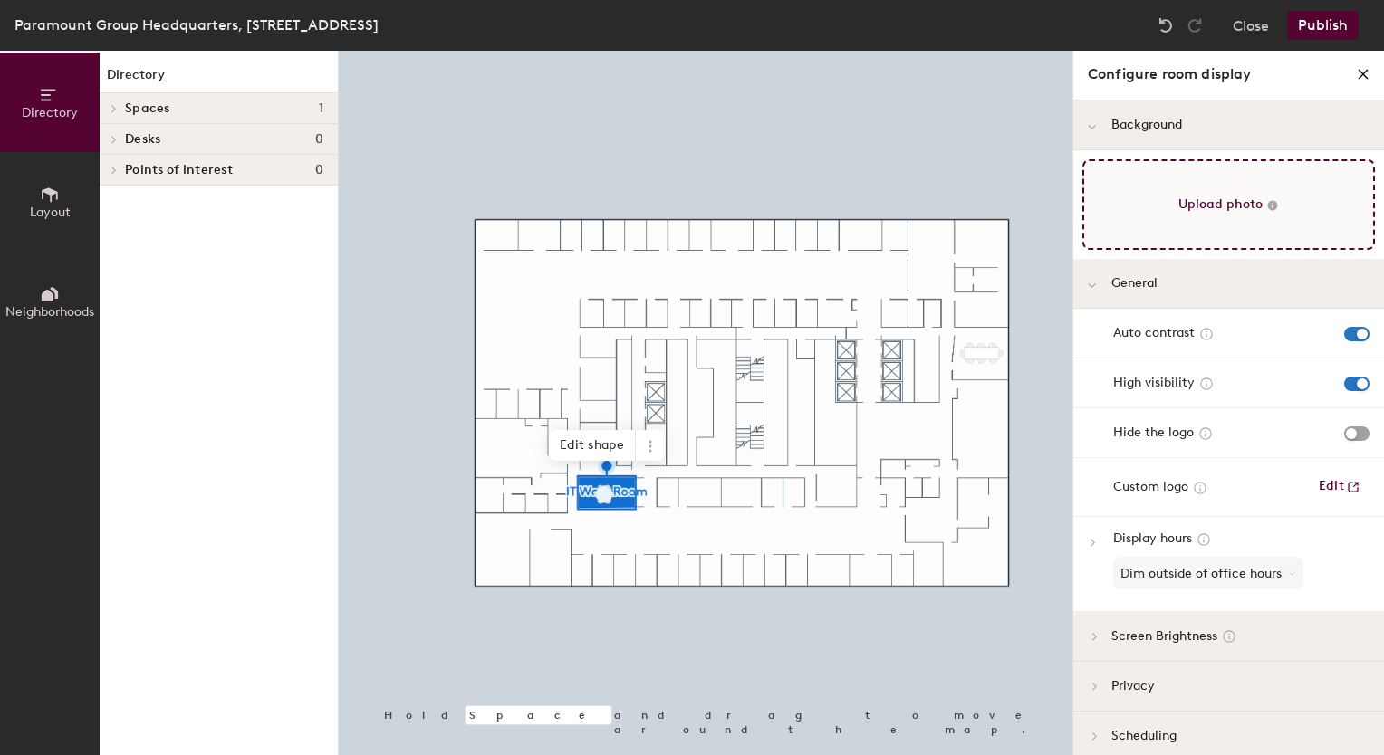
click at [1180, 200] on input "file" at bounding box center [1228, 204] width 292 height 91
type input "C:\fakepath\Blue Paramount Pattern.png"
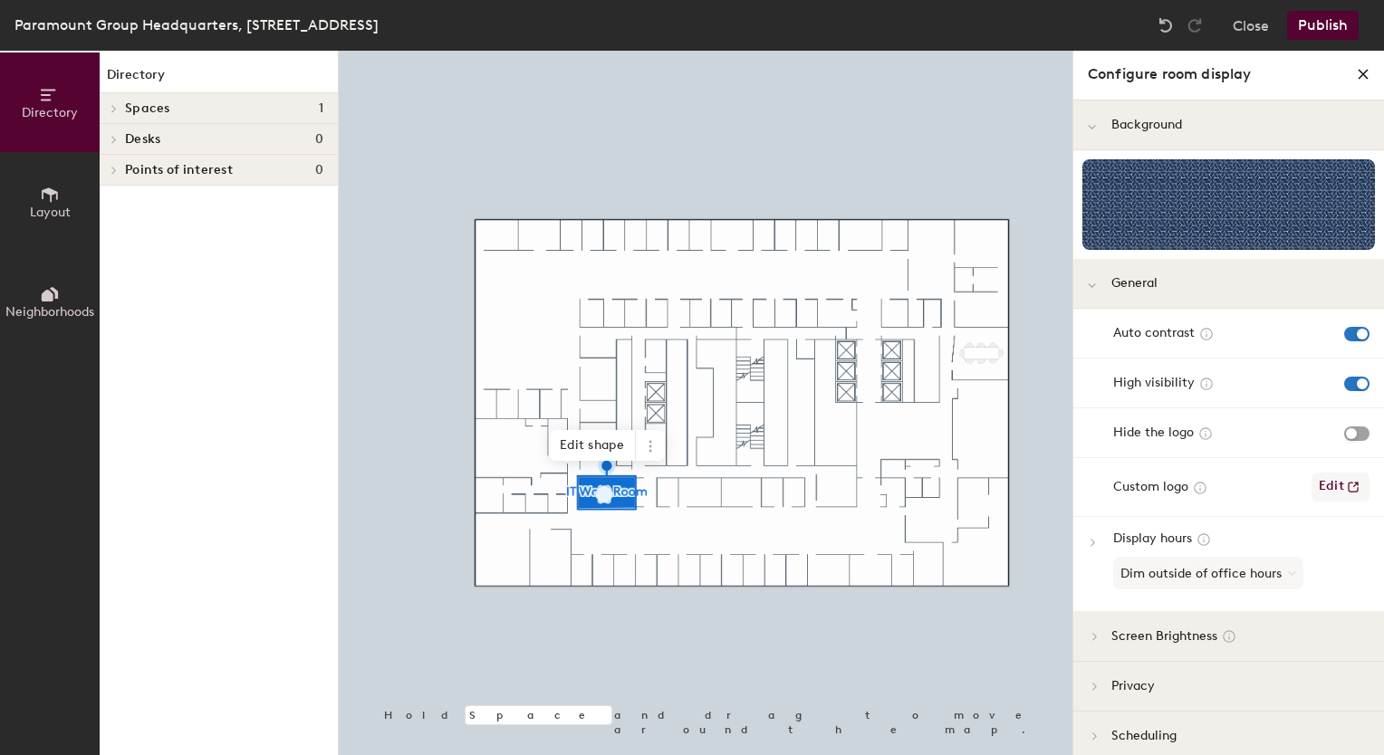
click at [1314, 485] on button "Edit" at bounding box center [1340, 487] width 58 height 29
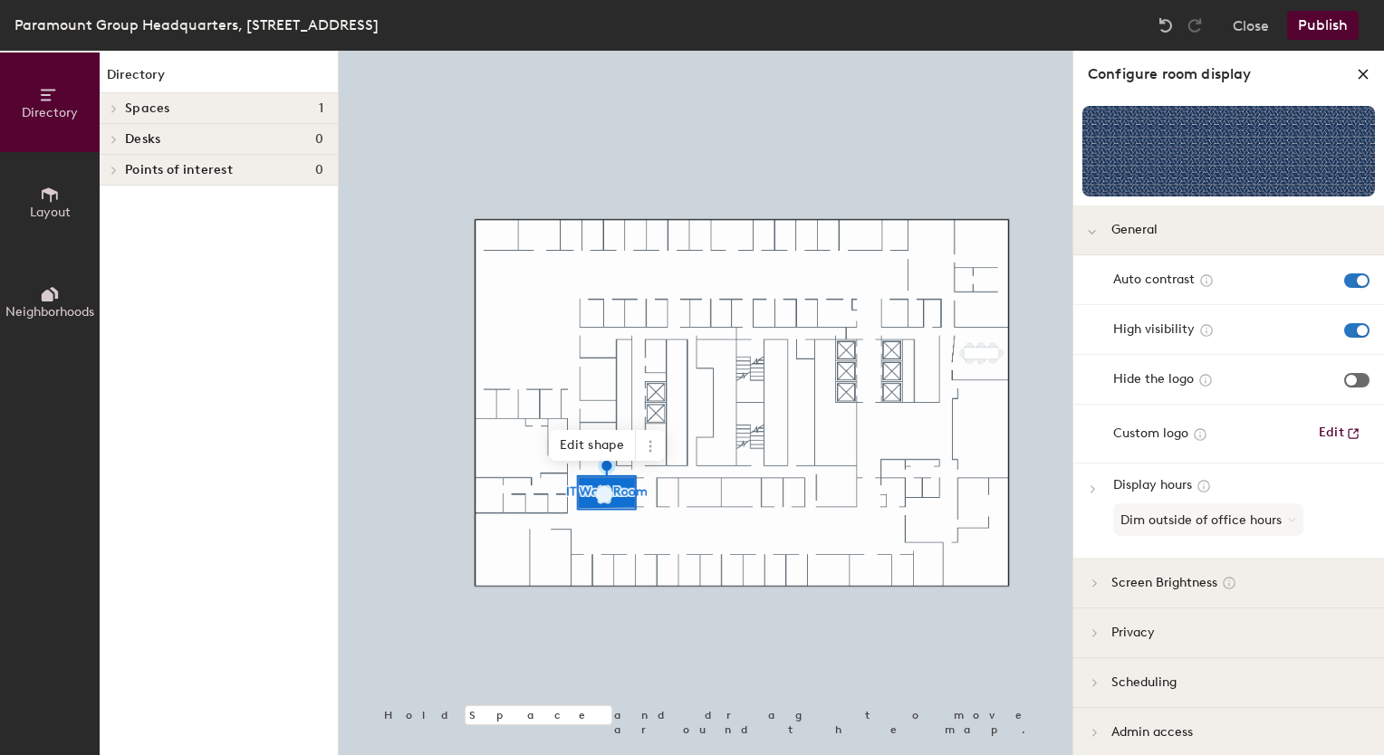
click at [1344, 382] on span "button" at bounding box center [1356, 380] width 25 height 14
click at [1344, 379] on span "button" at bounding box center [1356, 380] width 25 height 14
click at [1321, 23] on button "Publish" at bounding box center [1323, 25] width 72 height 29
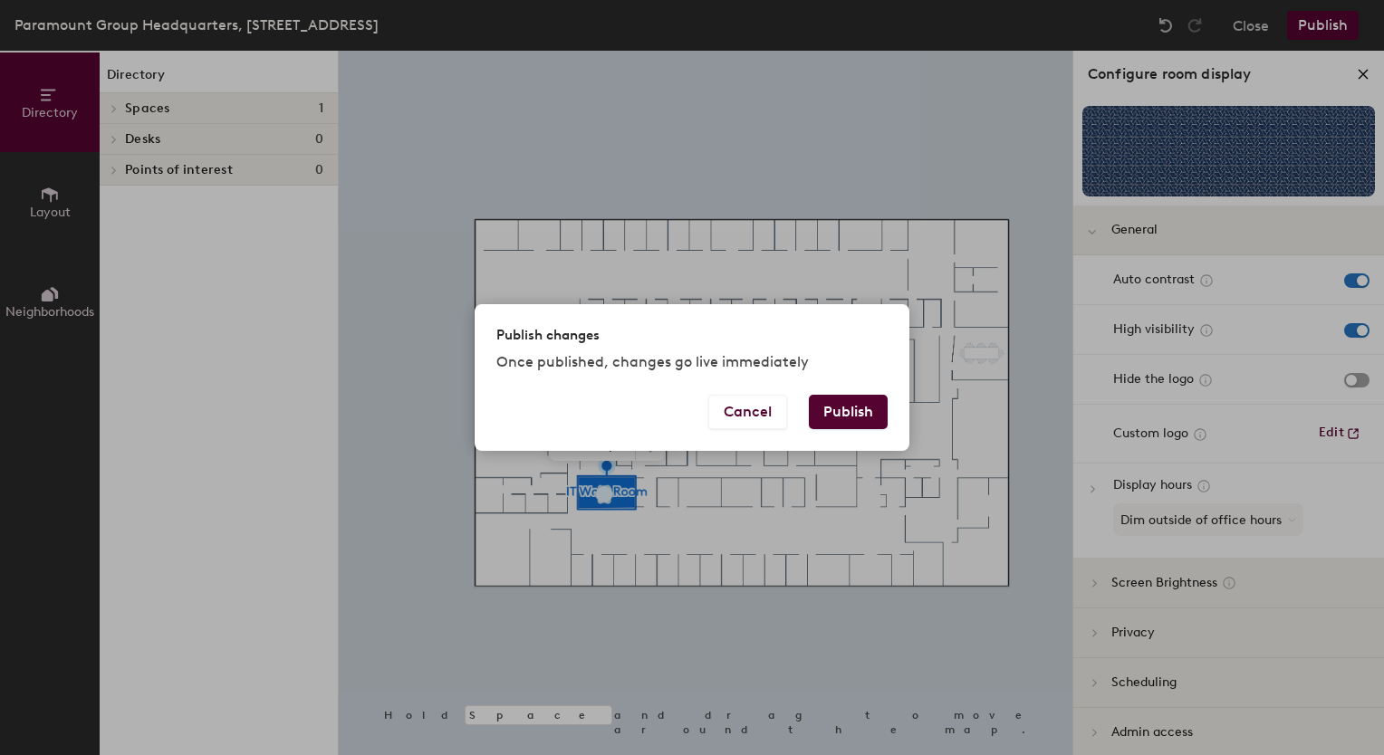
click at [867, 415] on button "Publish" at bounding box center [848, 412] width 79 height 34
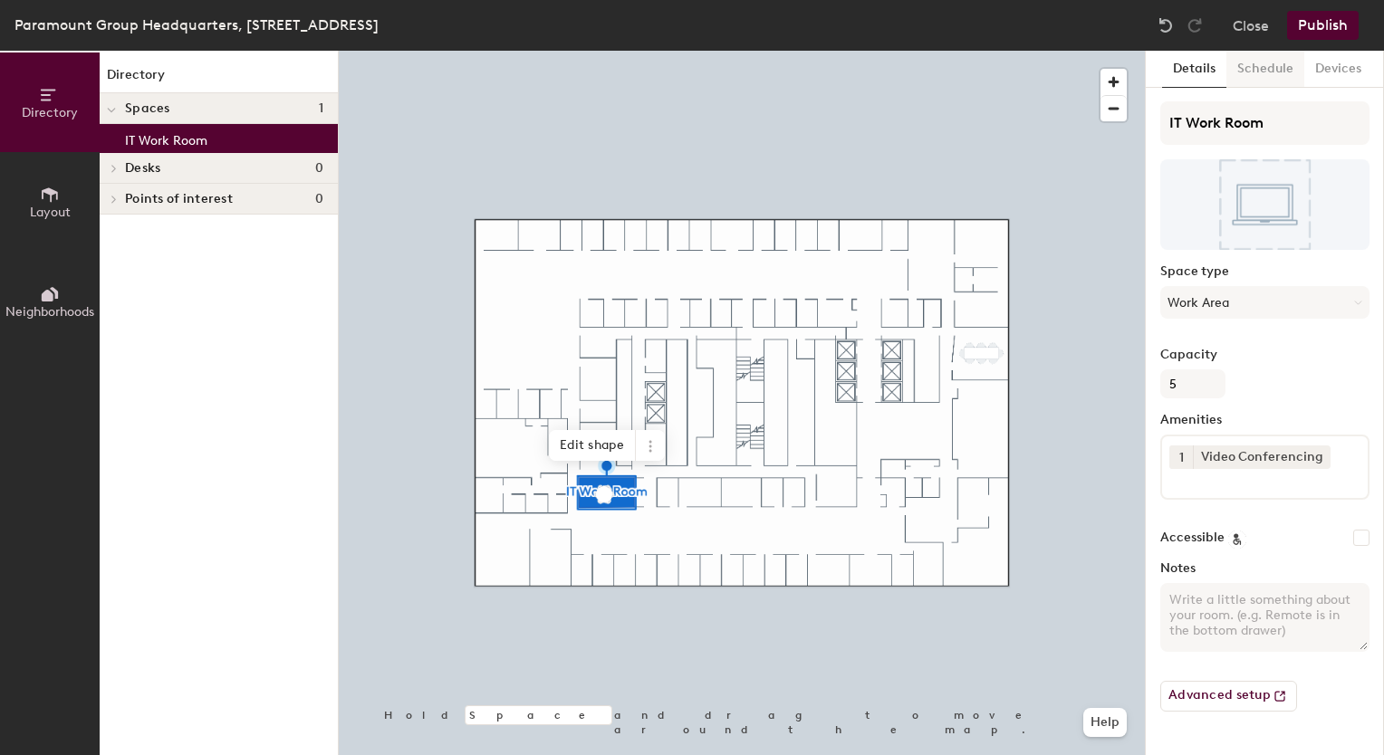
click at [1264, 68] on button "Schedule" at bounding box center [1265, 69] width 78 height 37
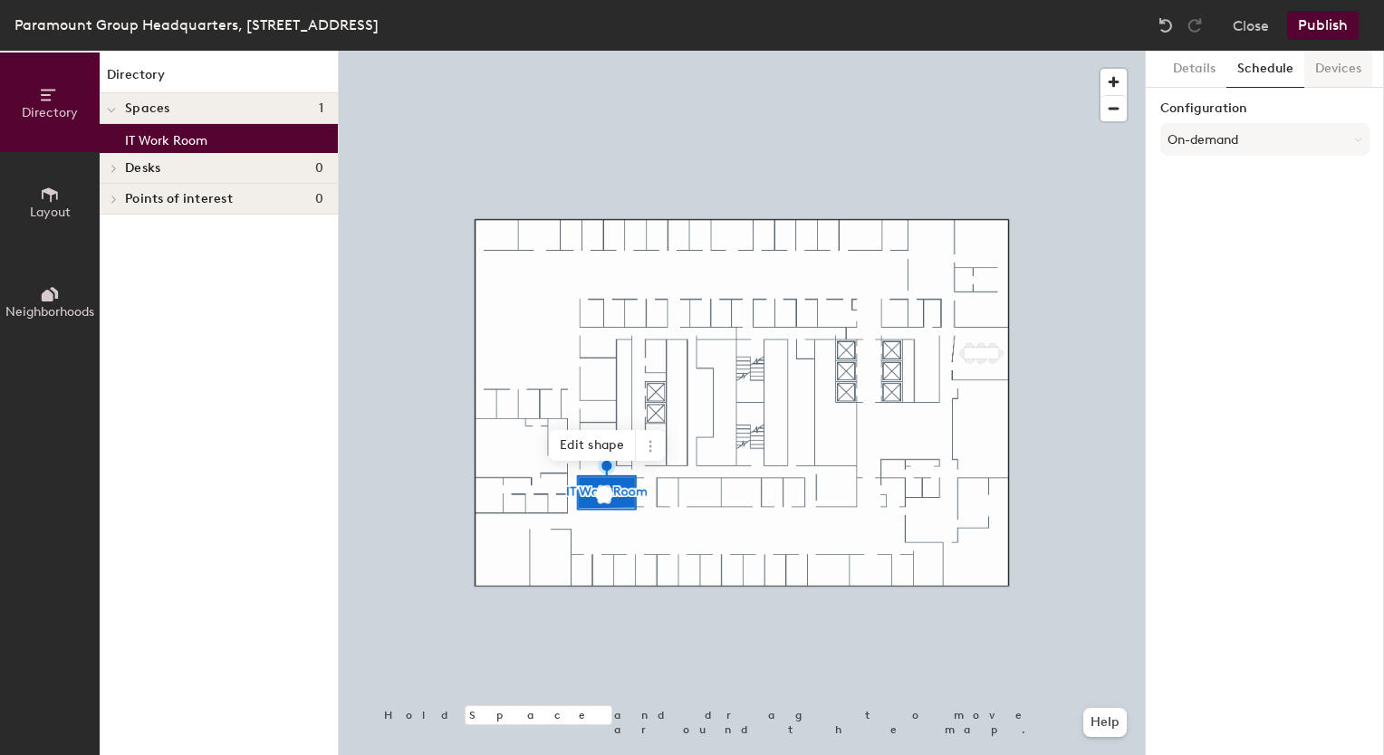
click at [1323, 63] on button "Devices" at bounding box center [1338, 69] width 68 height 37
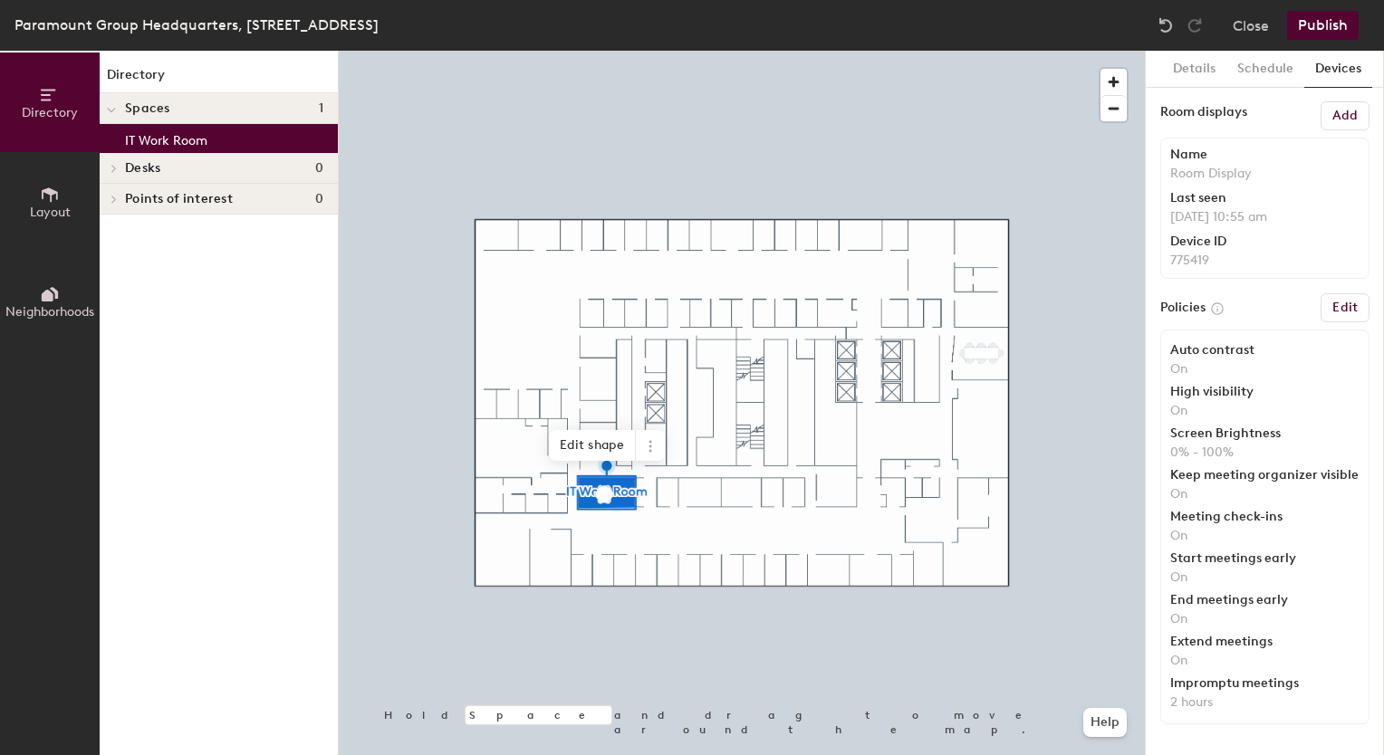
click at [1333, 309] on h6 "Edit" at bounding box center [1344, 308] width 25 height 14
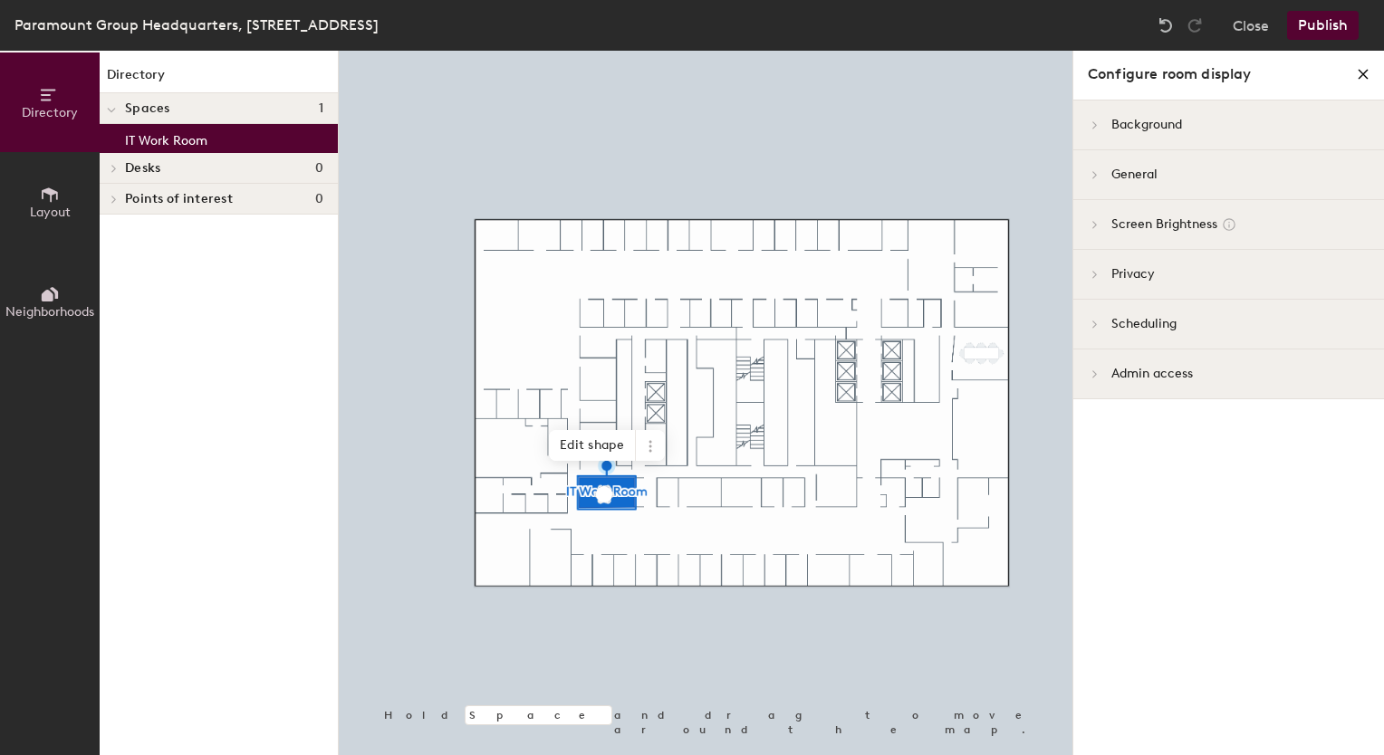
click at [1173, 112] on div "Background" at bounding box center [1228, 126] width 311 height 50
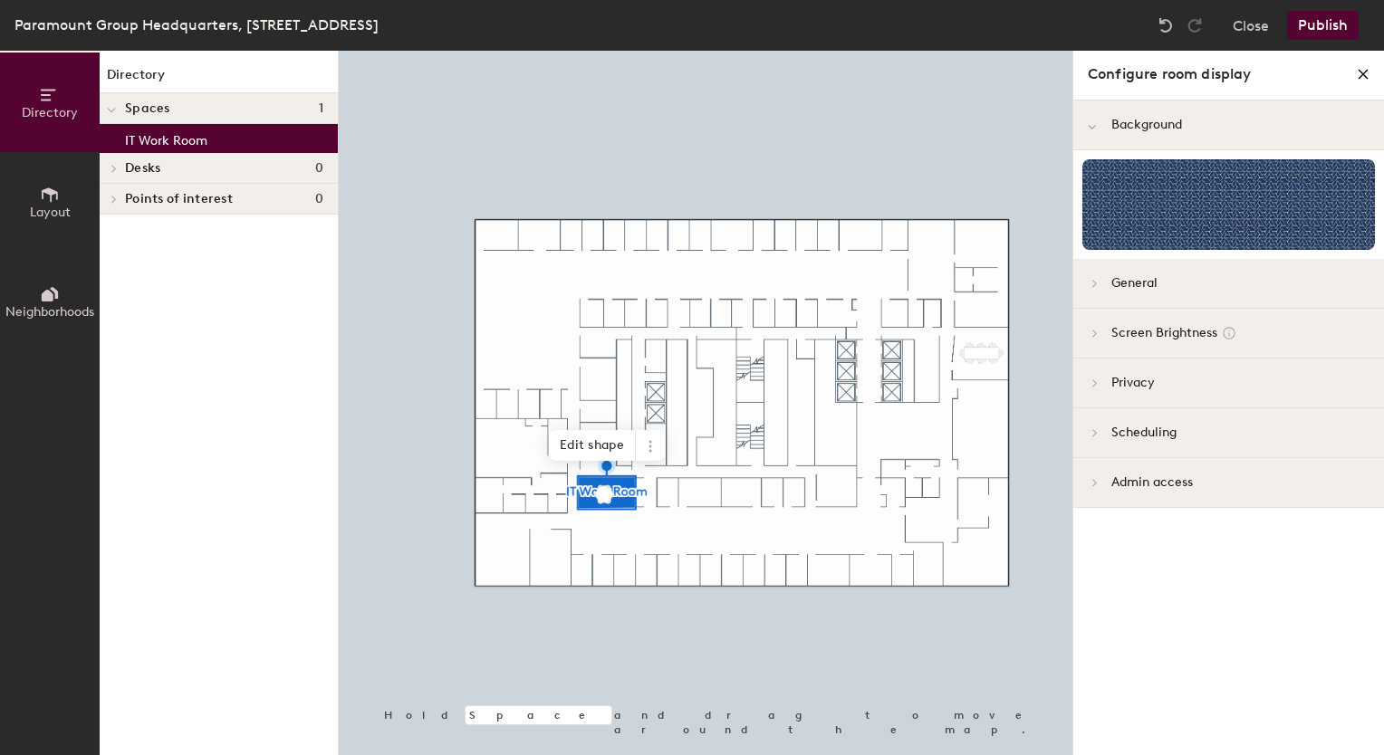
click at [1159, 292] on div "General" at bounding box center [1228, 284] width 311 height 50
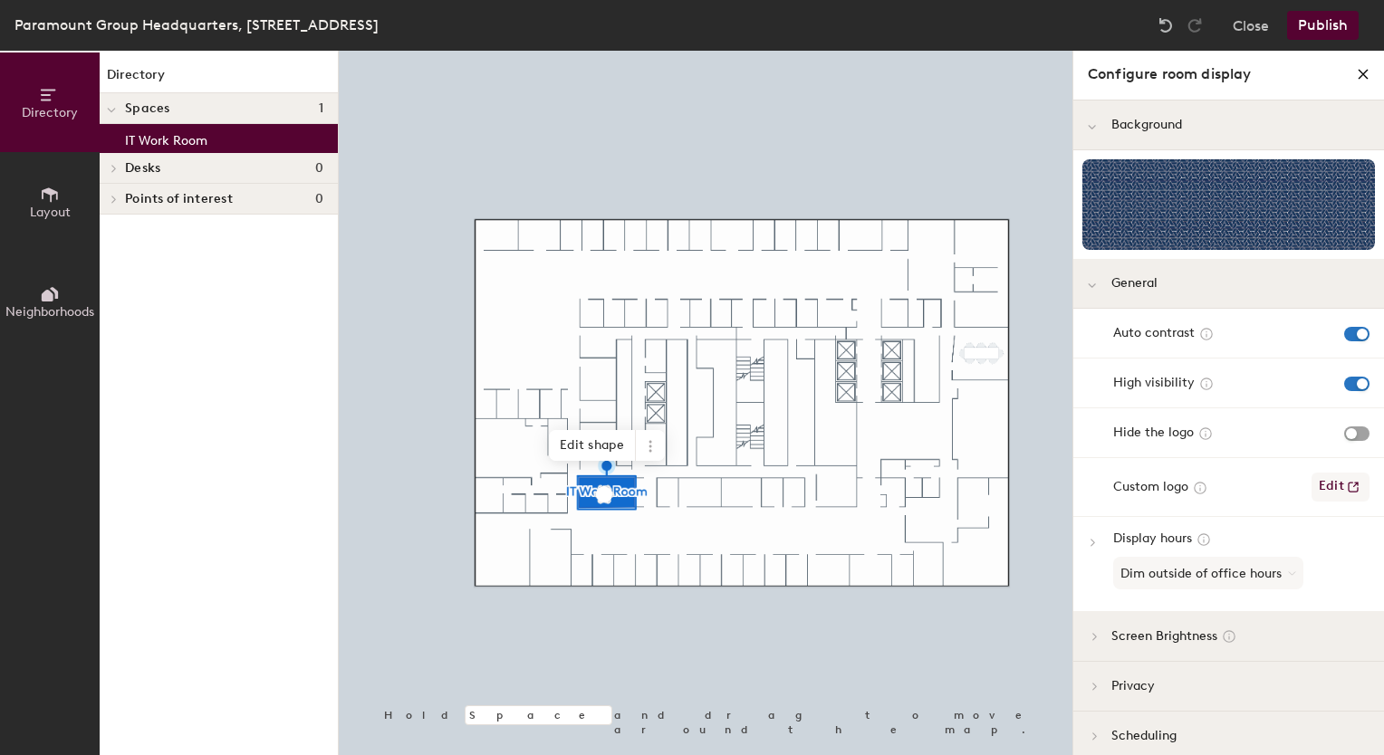
click at [1329, 489] on button "Edit" at bounding box center [1340, 487] width 58 height 29
click at [1327, 430] on div "Hide the logo" at bounding box center [1241, 433] width 256 height 20
click at [1344, 432] on span "button" at bounding box center [1356, 433] width 25 height 14
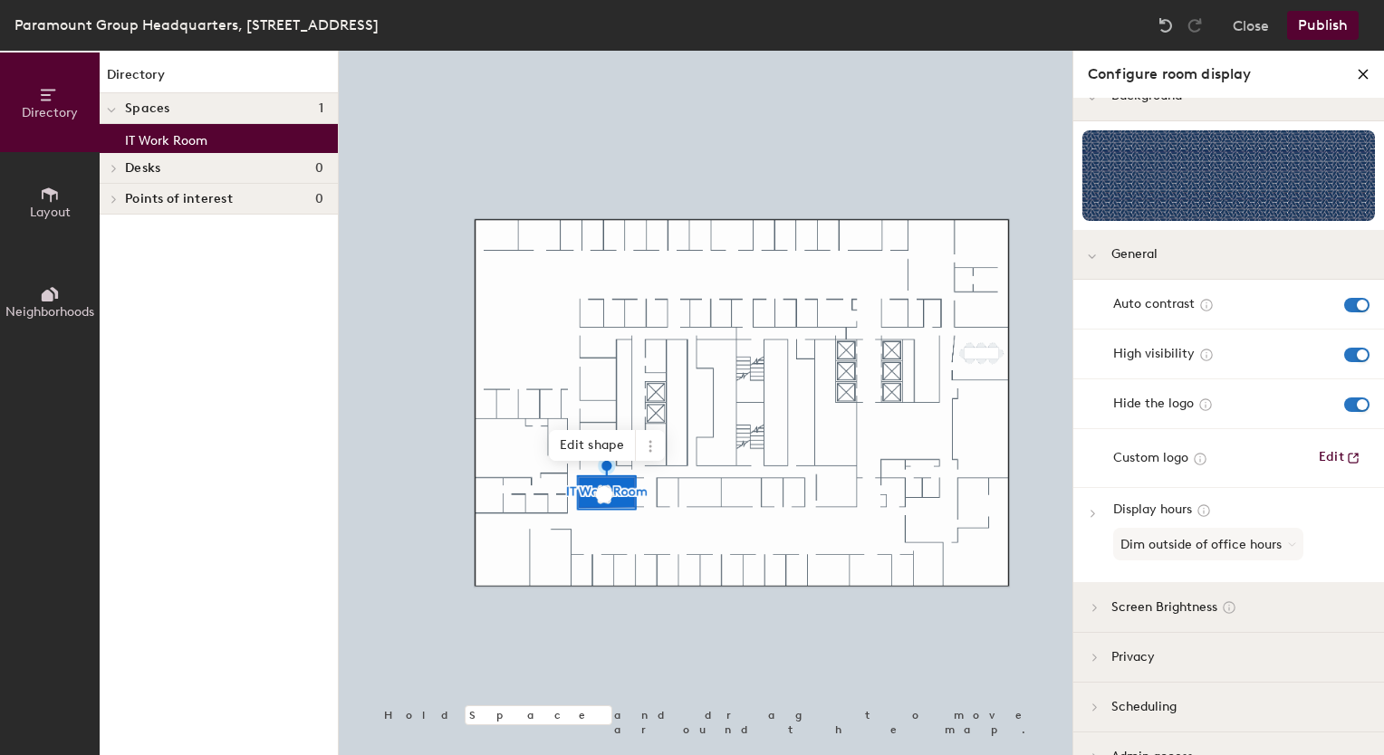
scroll to position [31, 0]
click at [1316, 455] on button "Edit" at bounding box center [1340, 456] width 58 height 29
